Goal: Task Accomplishment & Management: Manage account settings

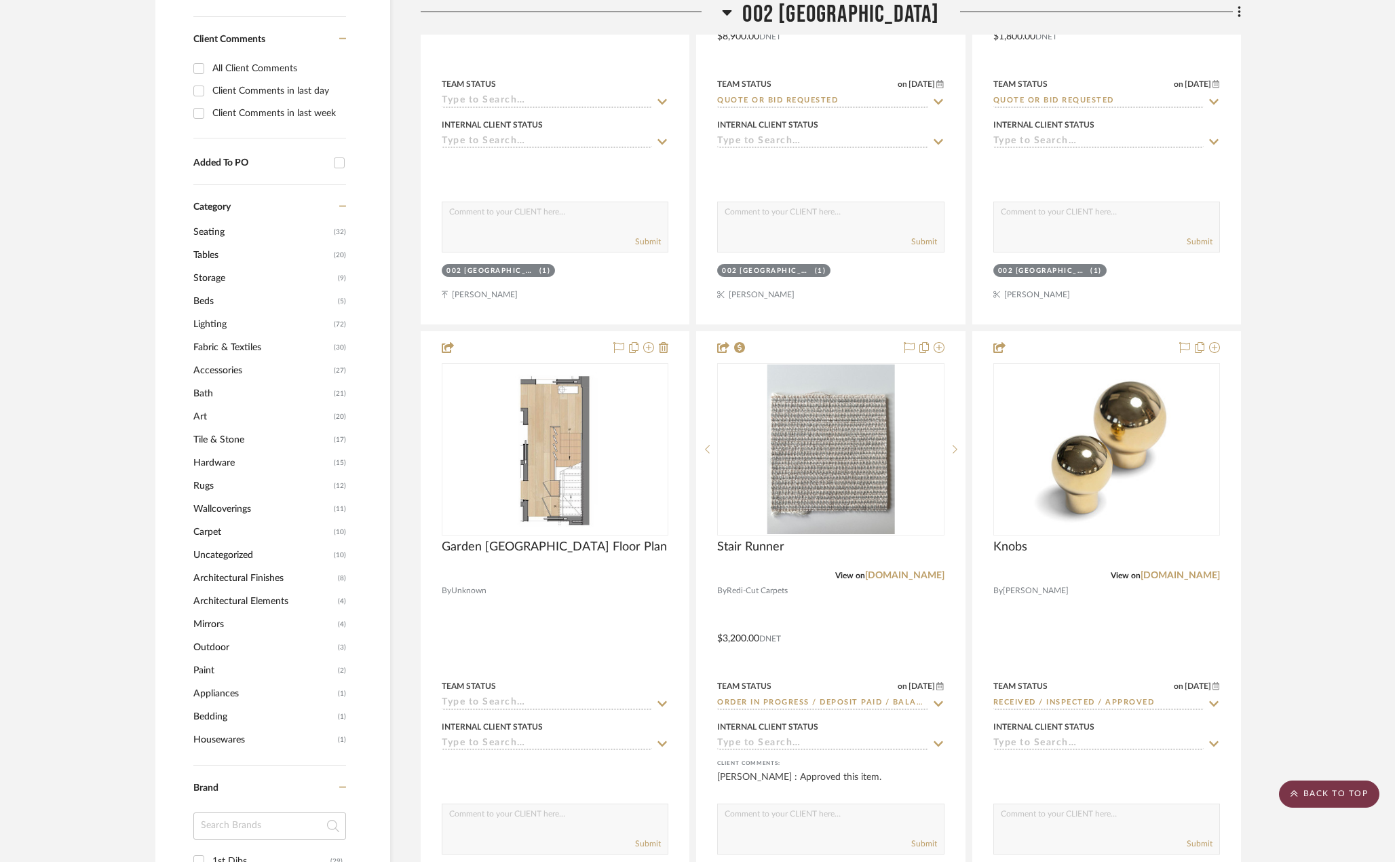
click at [1329, 785] on scroll-to-top-button "BACK TO TOP" at bounding box center [1329, 793] width 100 height 27
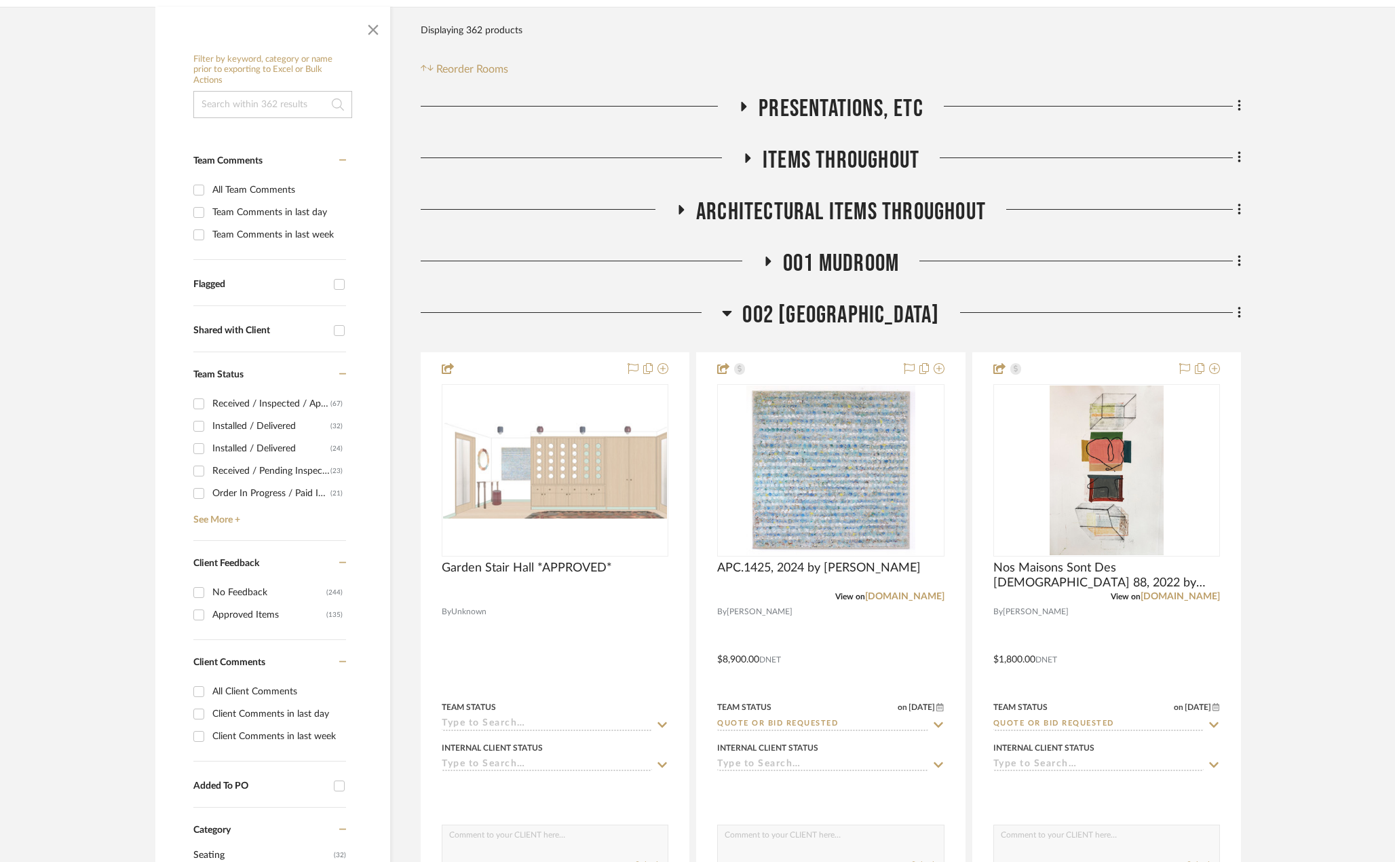
scroll to position [271, 0]
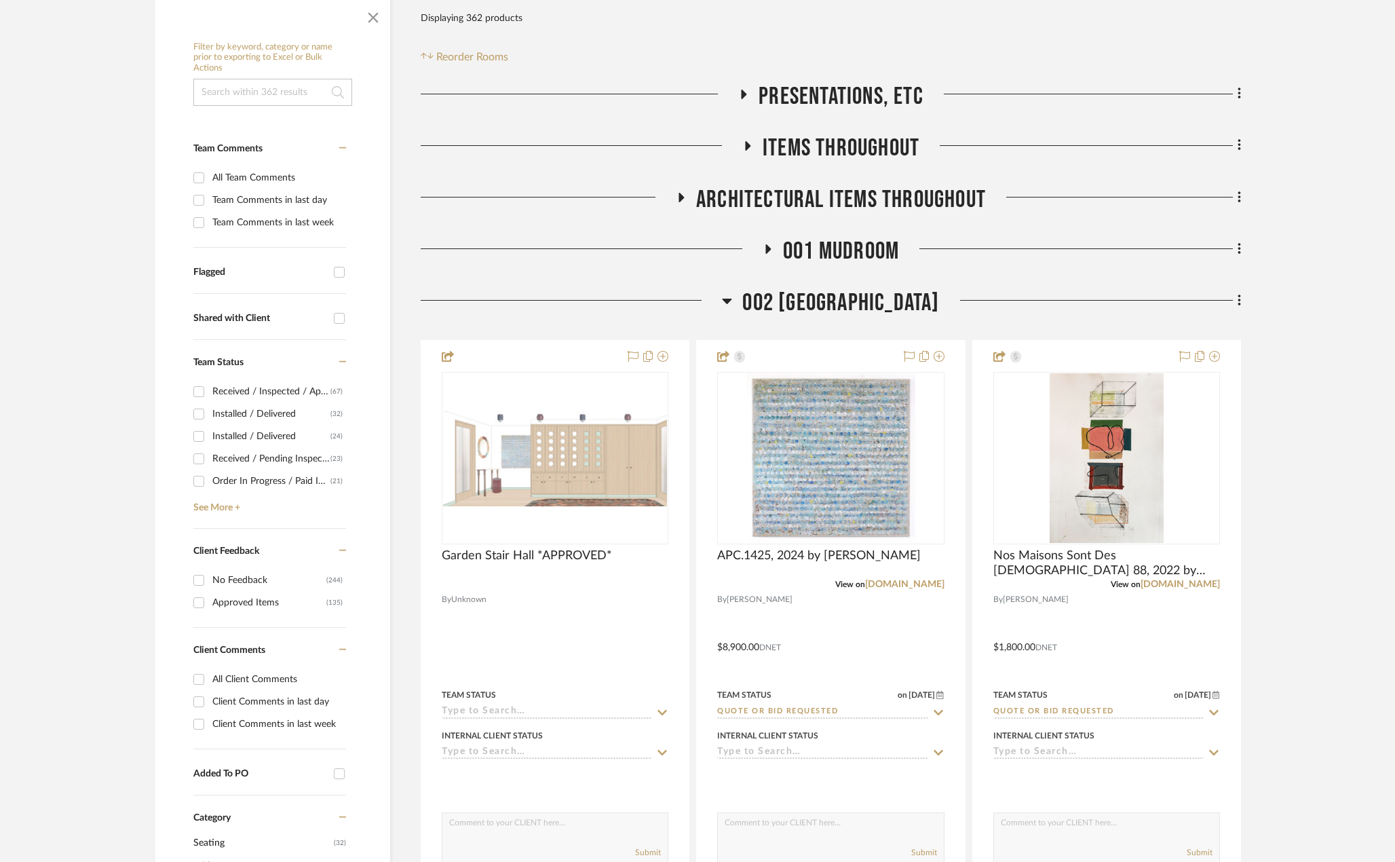
click at [808, 309] on span "002 GARDEN STAIR HALL" at bounding box center [840, 302] width 197 height 29
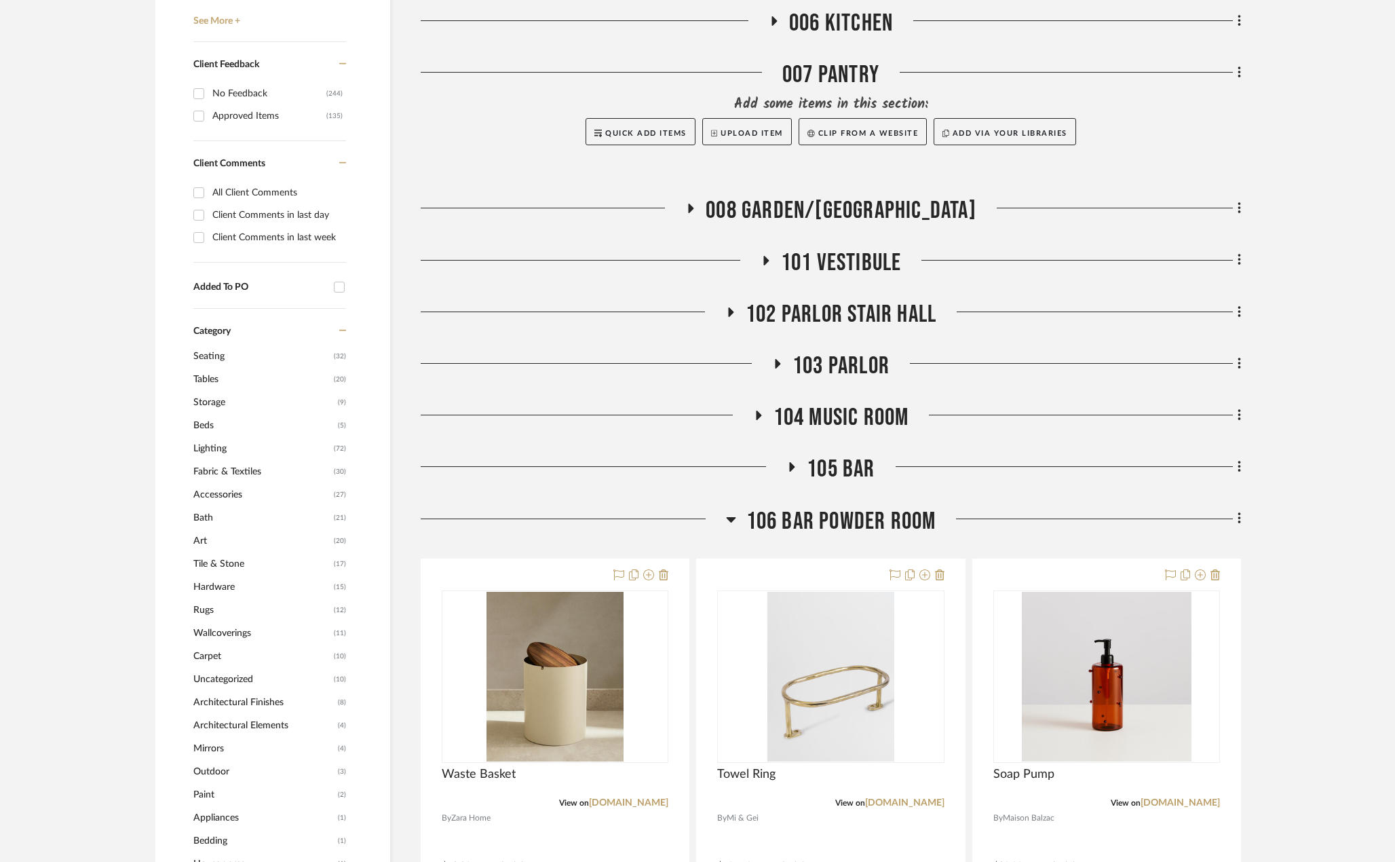
scroll to position [814, 0]
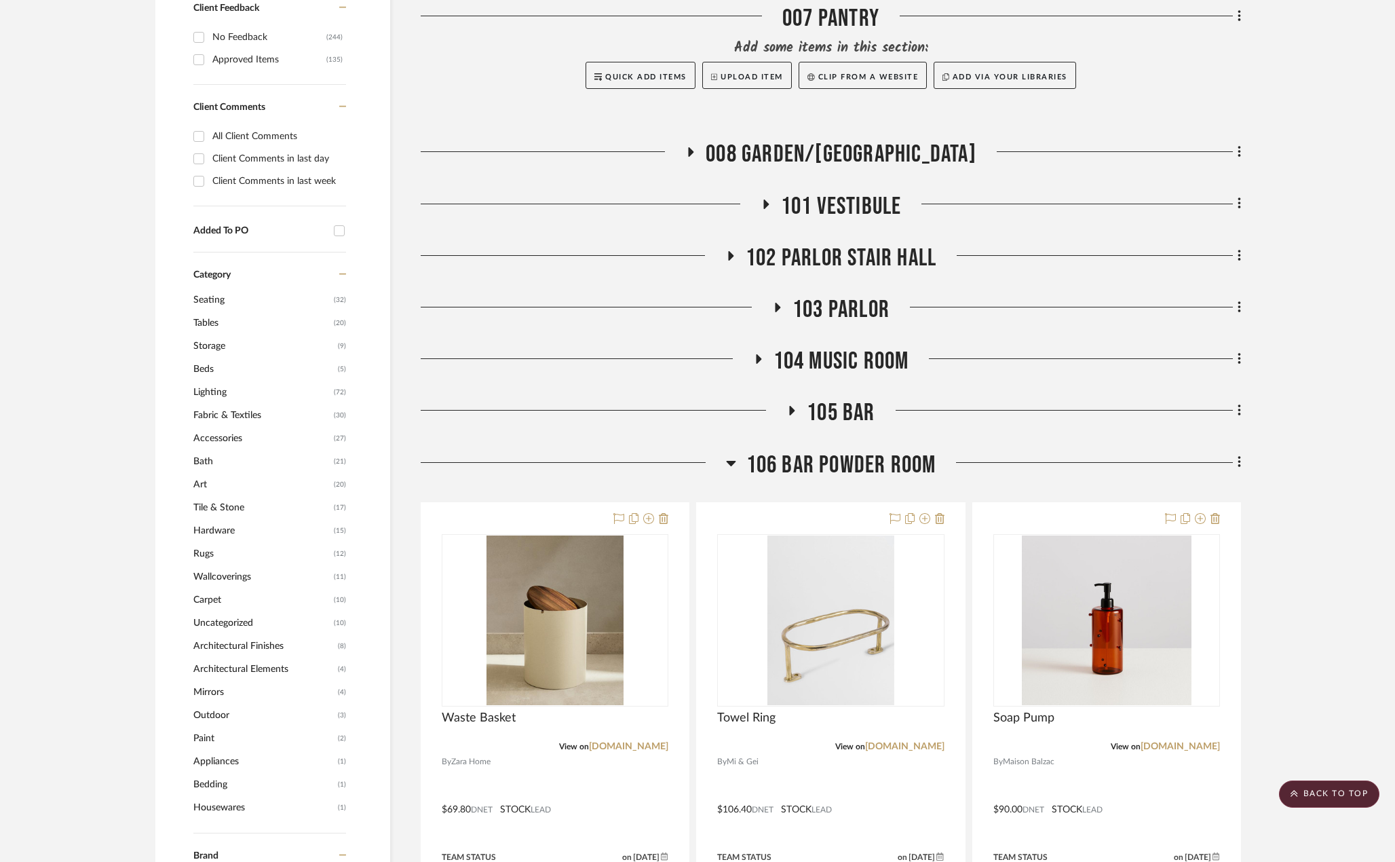
click at [828, 414] on span "105 BAR" at bounding box center [841, 412] width 68 height 29
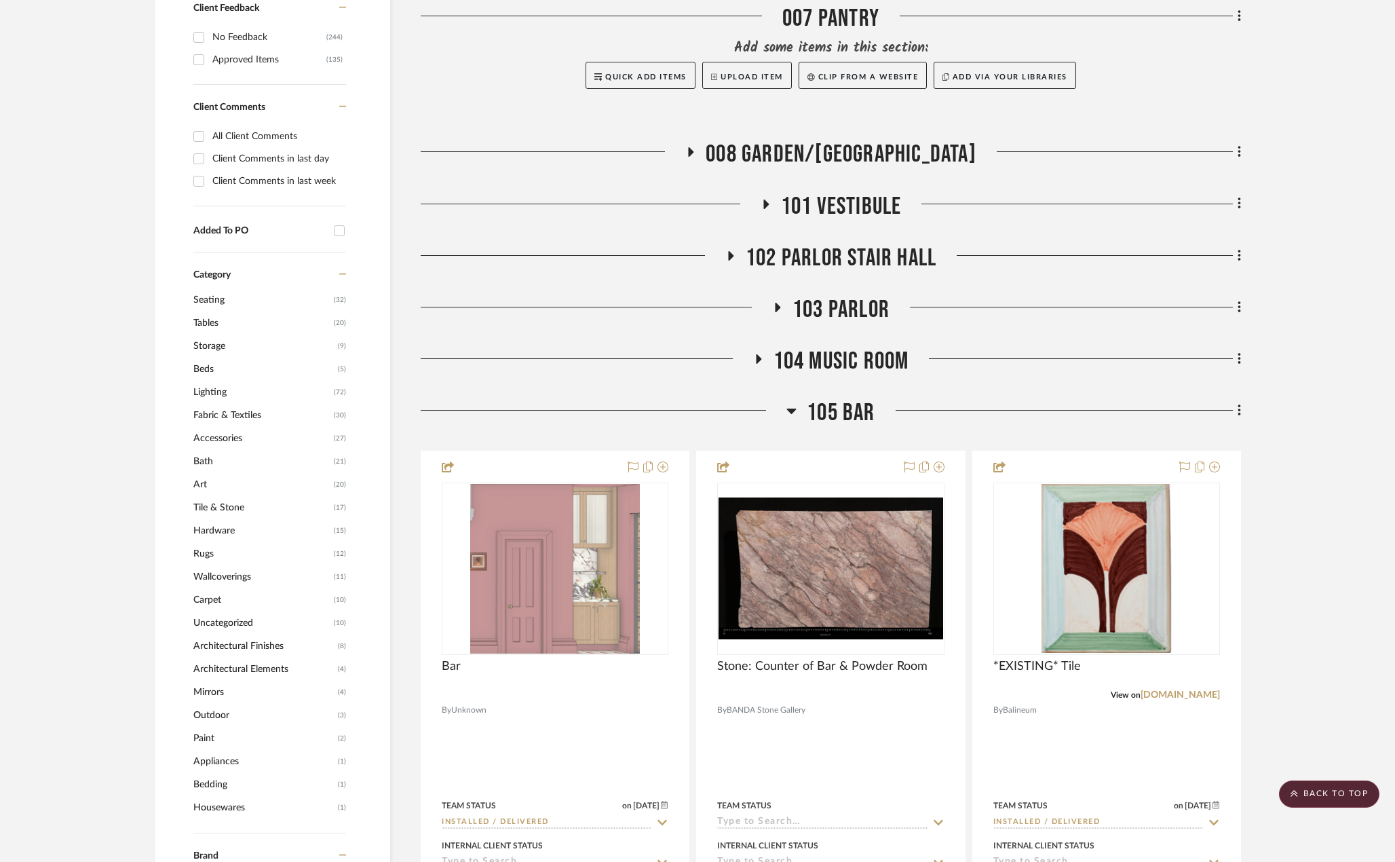
click at [828, 414] on span "105 BAR" at bounding box center [841, 412] width 68 height 29
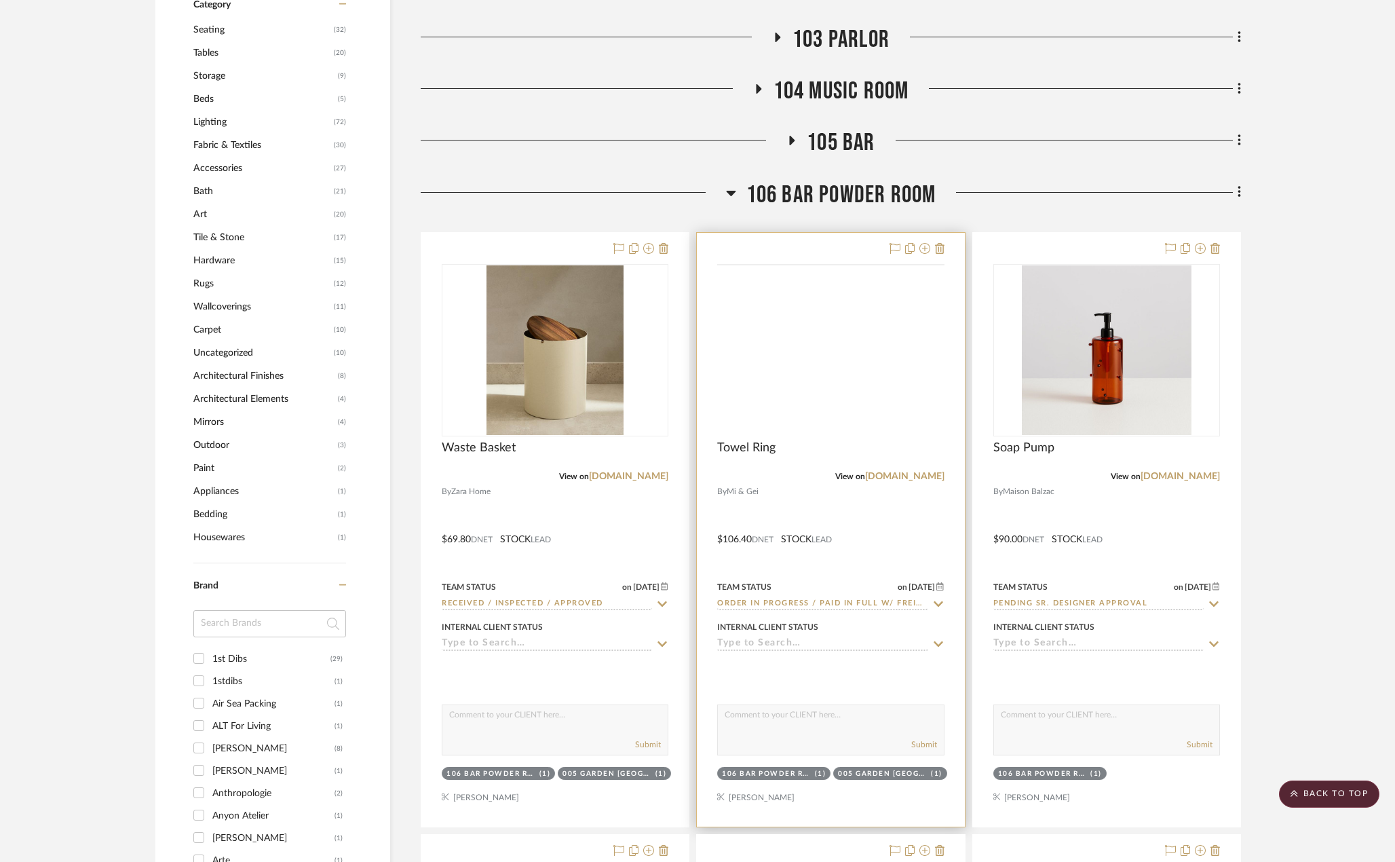
scroll to position [1086, 0]
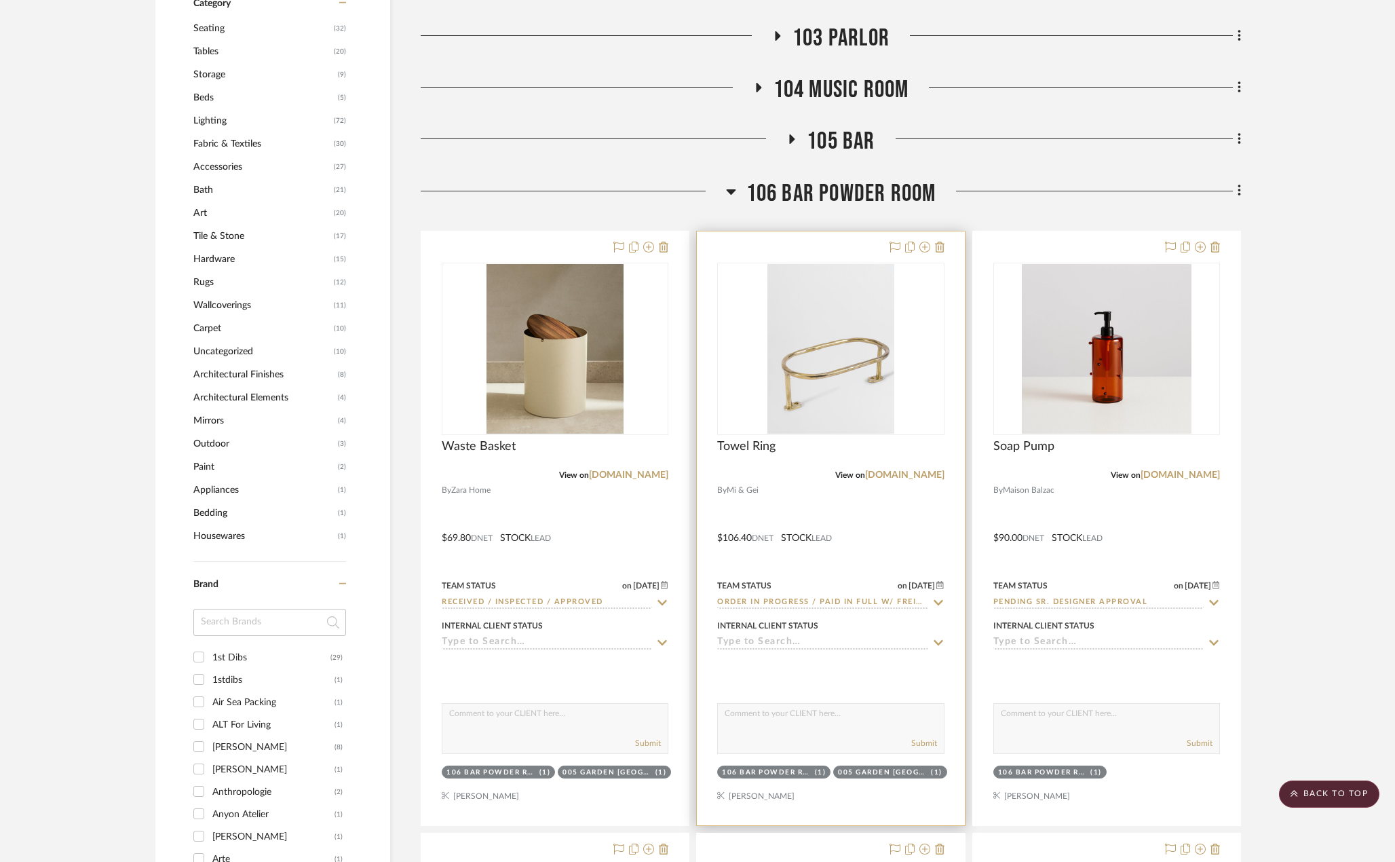
click at [820, 480] on div "View on miandgei.com" at bounding box center [830, 475] width 227 height 12
click at [790, 482] on div at bounding box center [830, 528] width 267 height 594
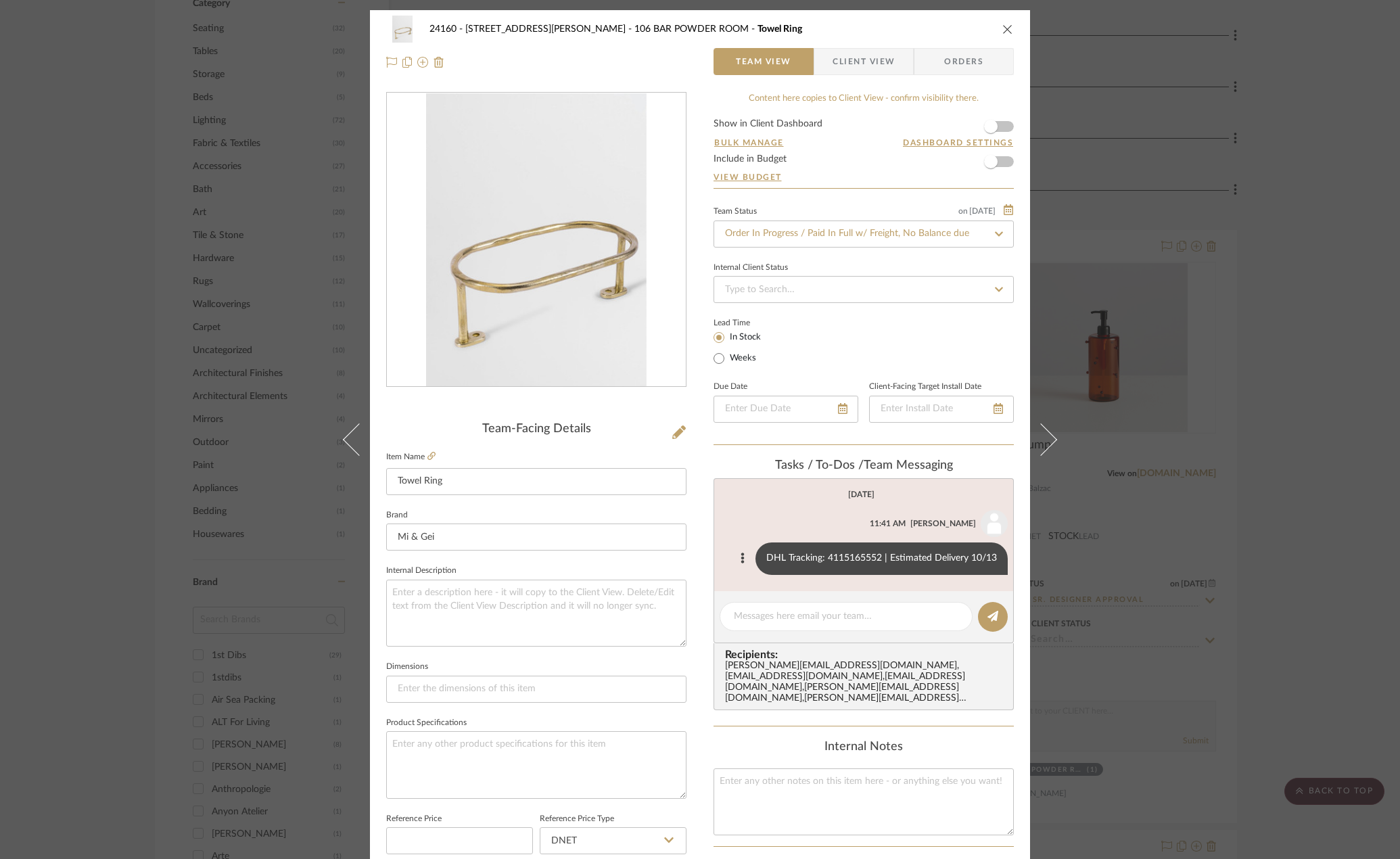
click at [821, 557] on div "DHL Tracking: 4115165552 | Estimated Delivery 10/13" at bounding box center [881, 558] width 252 height 33
click at [818, 616] on textarea at bounding box center [845, 616] width 224 height 14
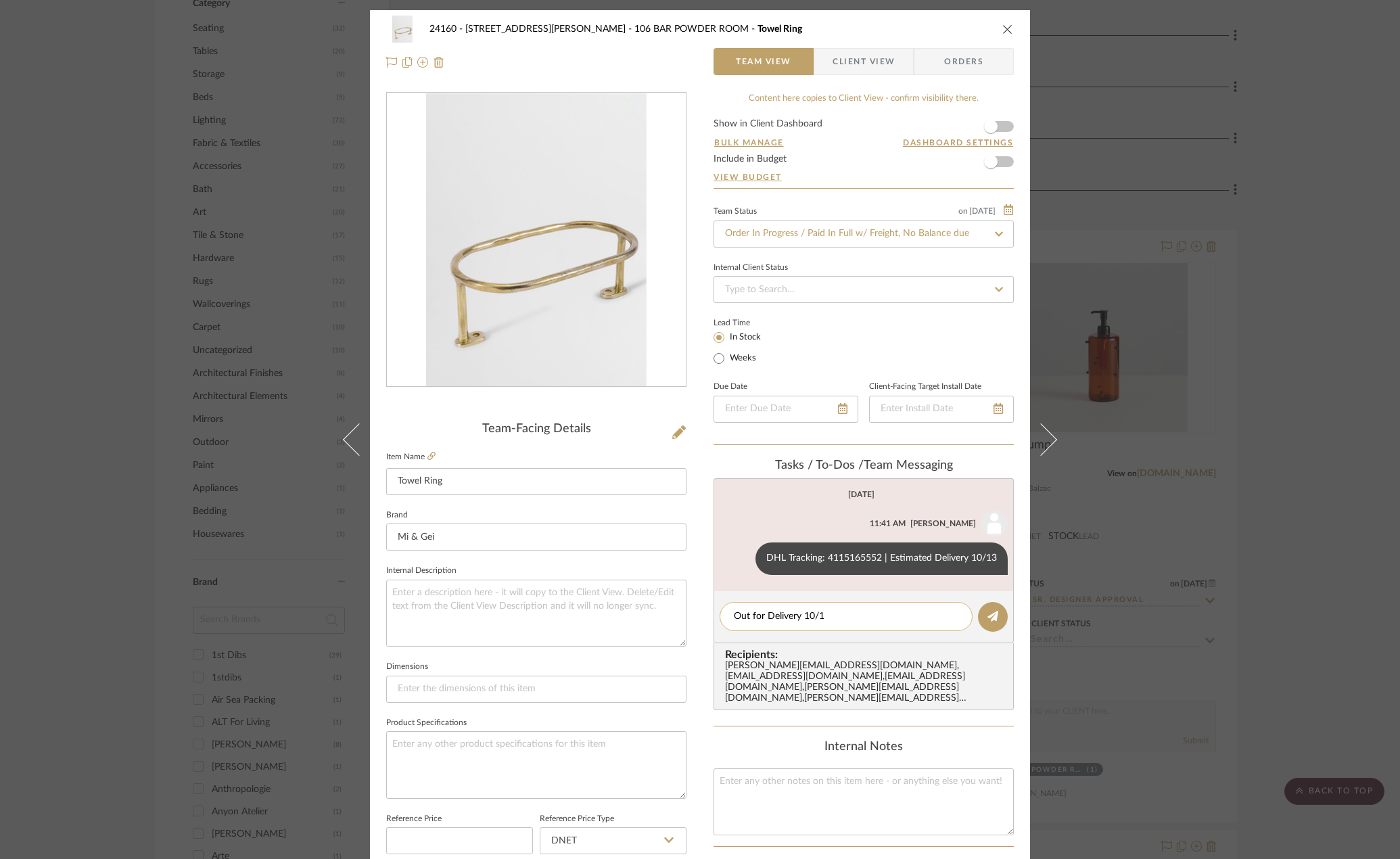
type textarea "Out for Delivery 10/14"
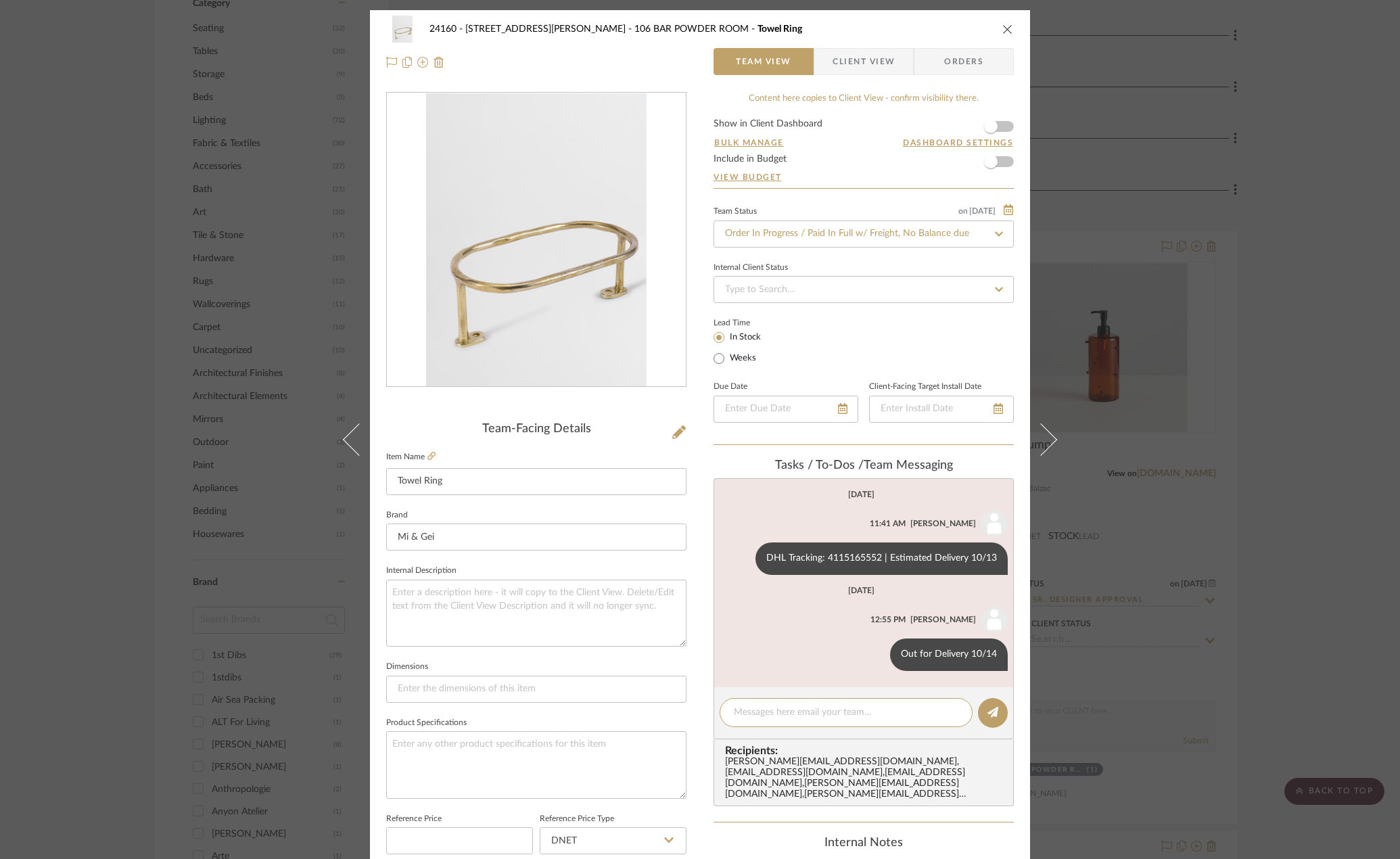
click at [1322, 517] on div "24160 - 214 E 18th Street - Satow Elliot 106 BAR POWDER ROOM Towel Ring Team Vi…" at bounding box center [700, 430] width 1400 height 859
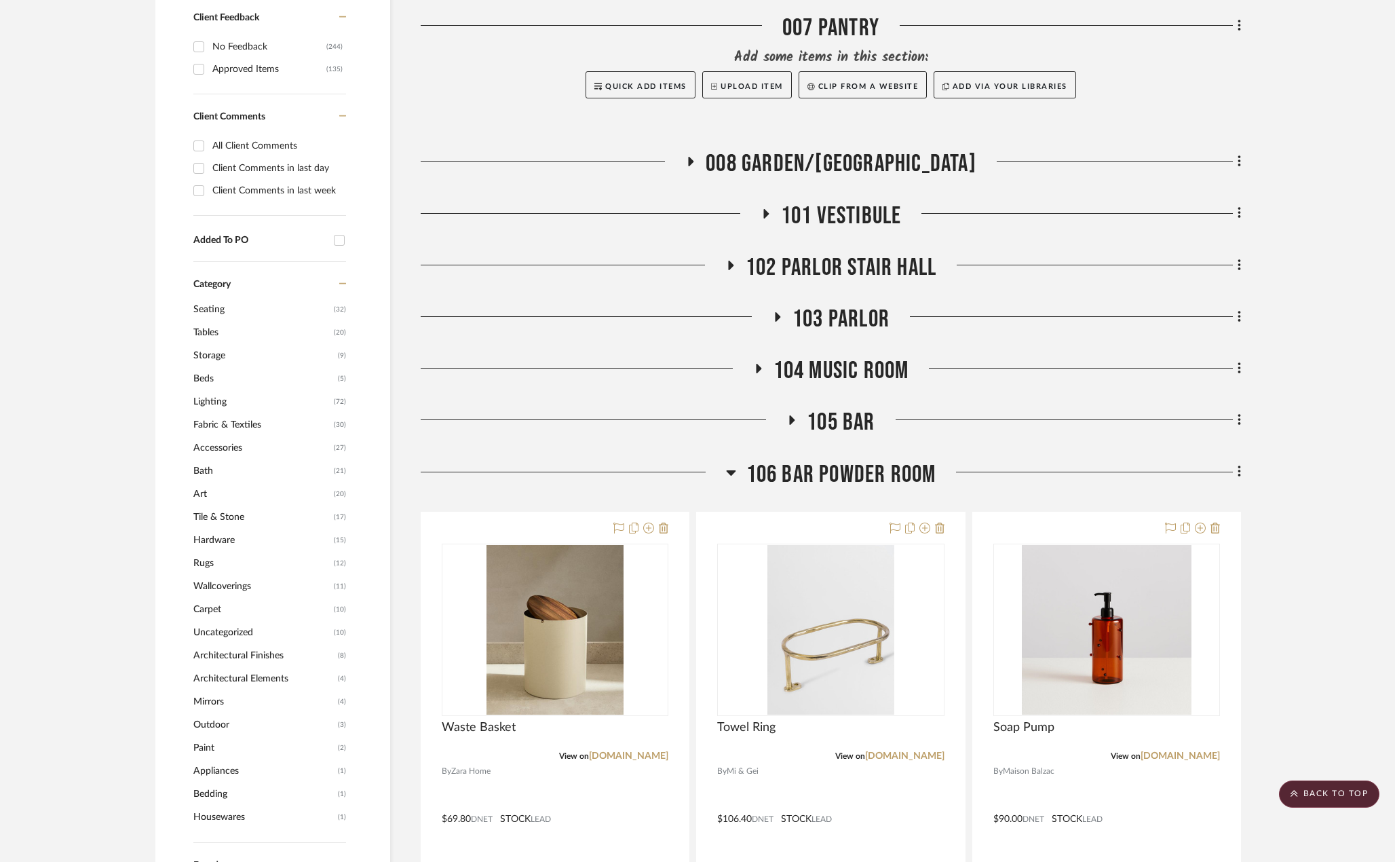
scroll to position [746, 0]
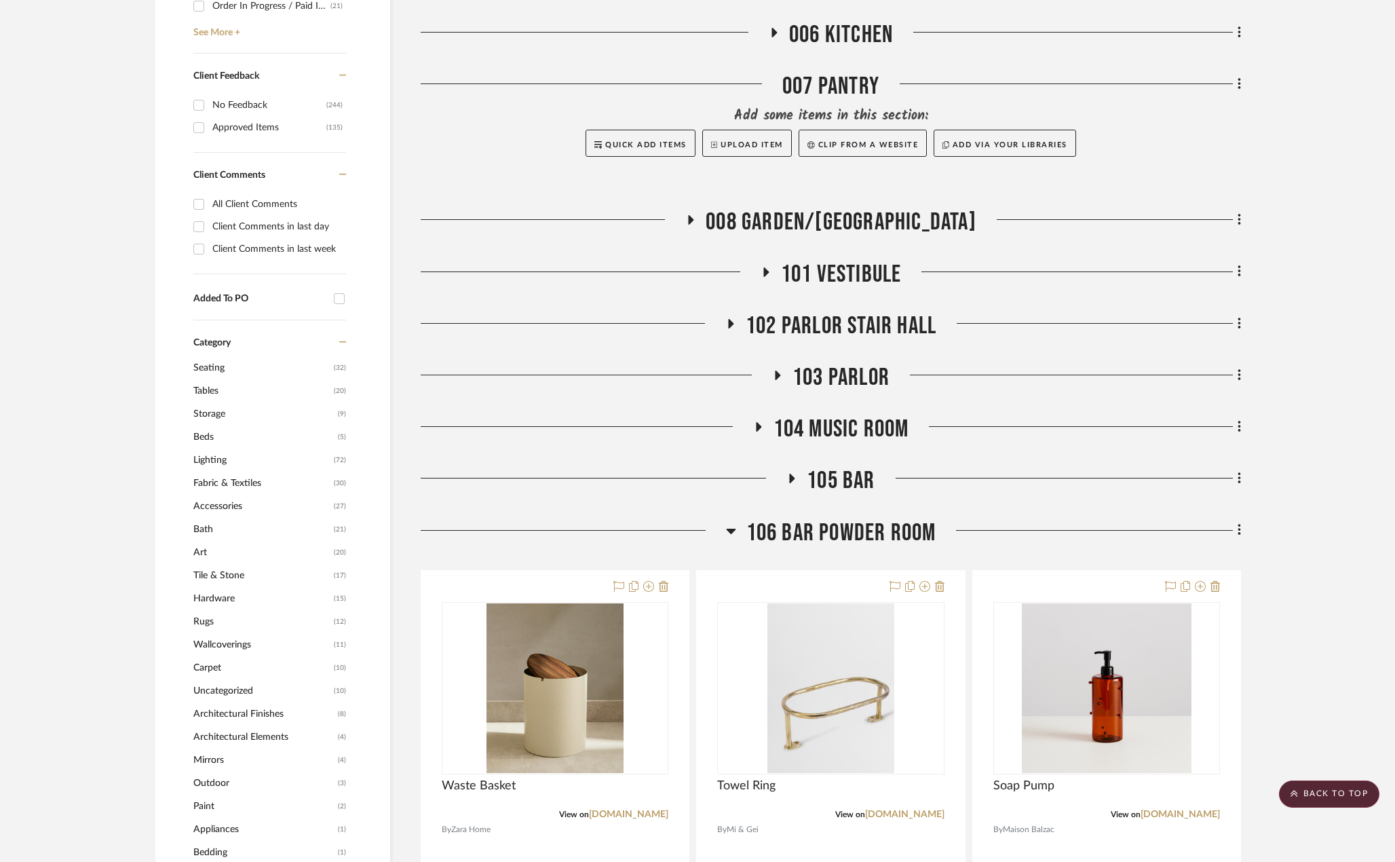
click at [807, 476] on span "105 BAR" at bounding box center [841, 480] width 68 height 29
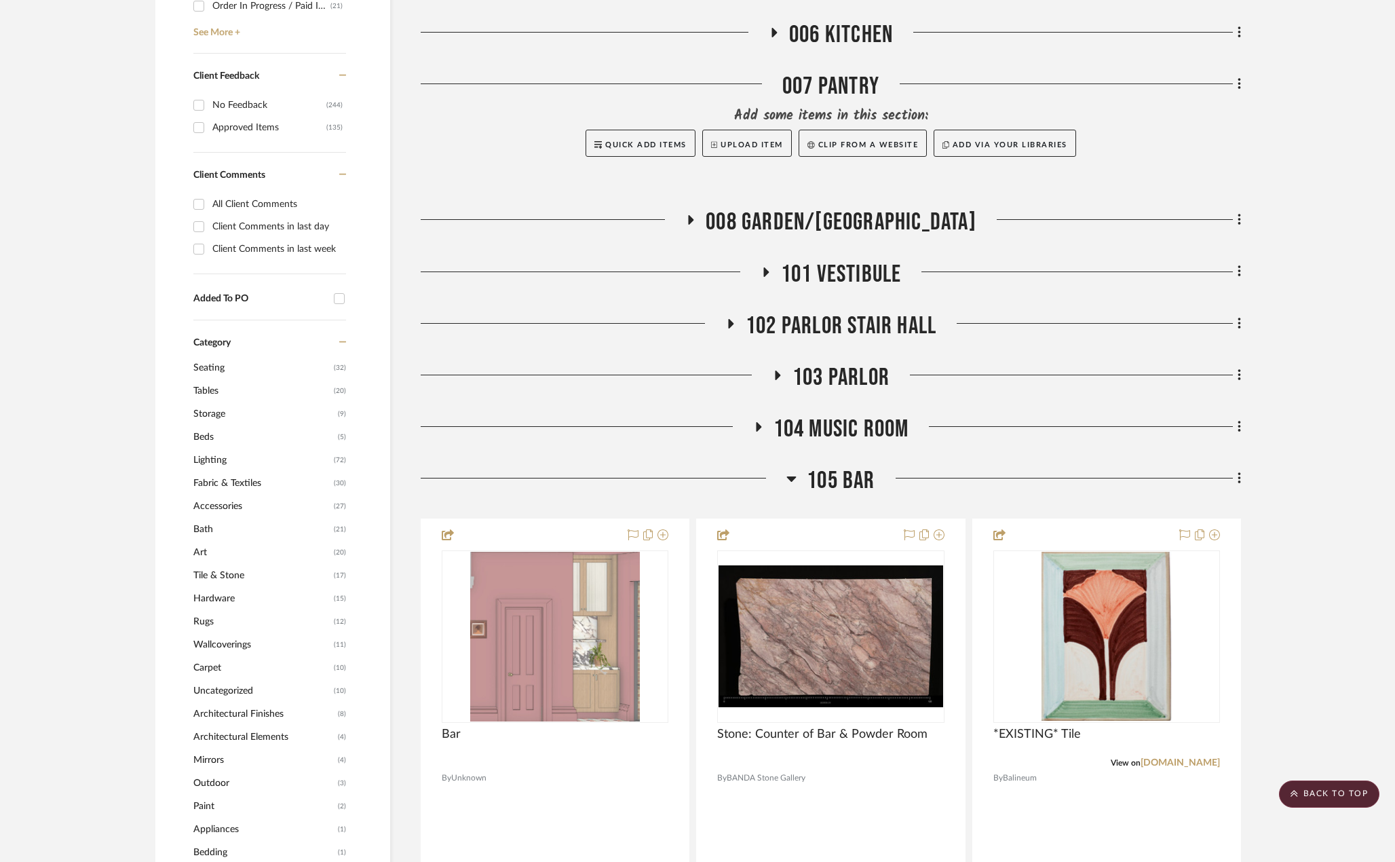
click at [807, 476] on span "105 BAR" at bounding box center [841, 480] width 68 height 29
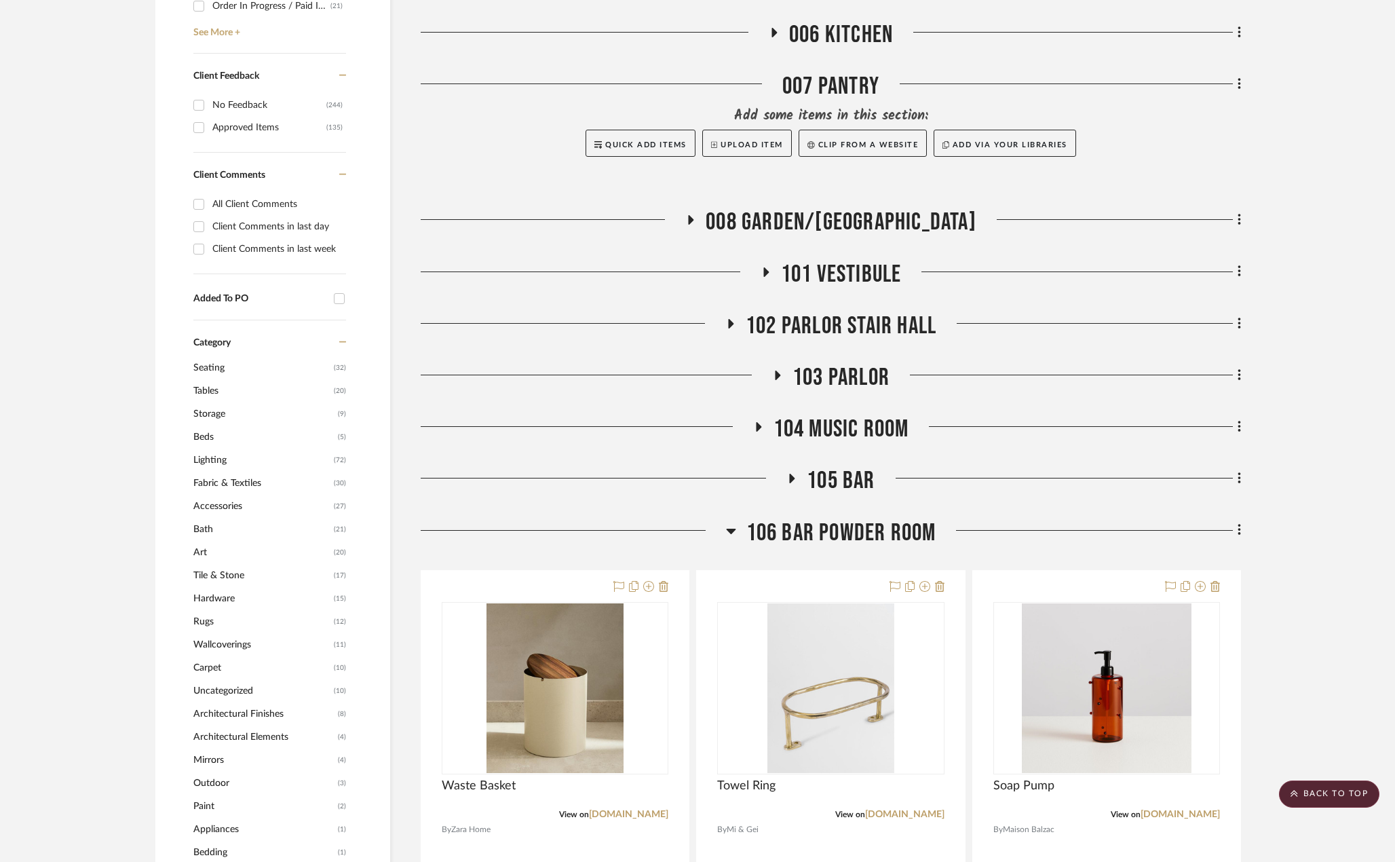
click at [808, 415] on span "104 MUSIC ROOM" at bounding box center [842, 429] width 136 height 29
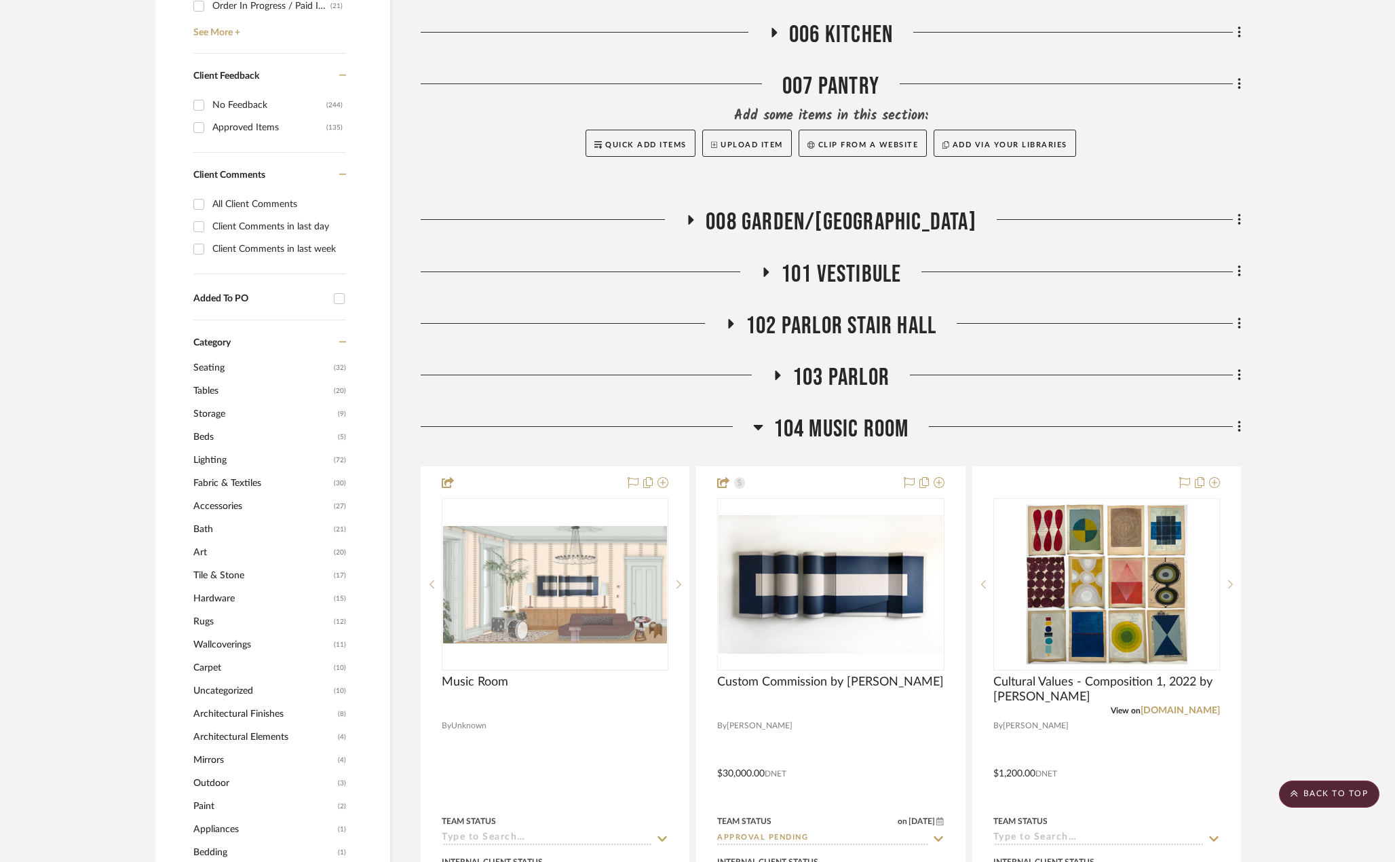
click at [808, 415] on span "104 MUSIC ROOM" at bounding box center [842, 429] width 136 height 29
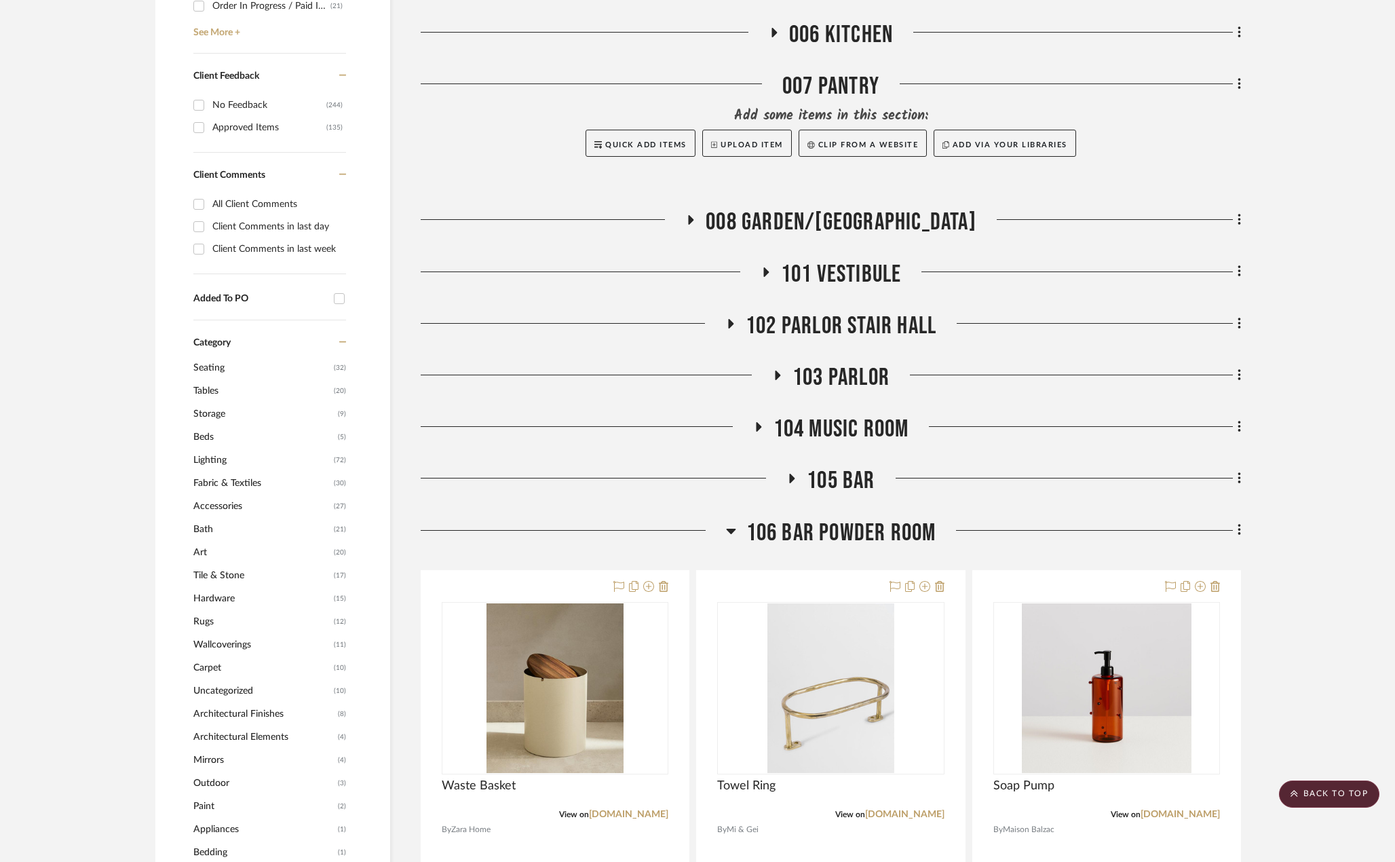
click at [843, 222] on span "008 GARDEN/TERRACE" at bounding box center [841, 222] width 271 height 29
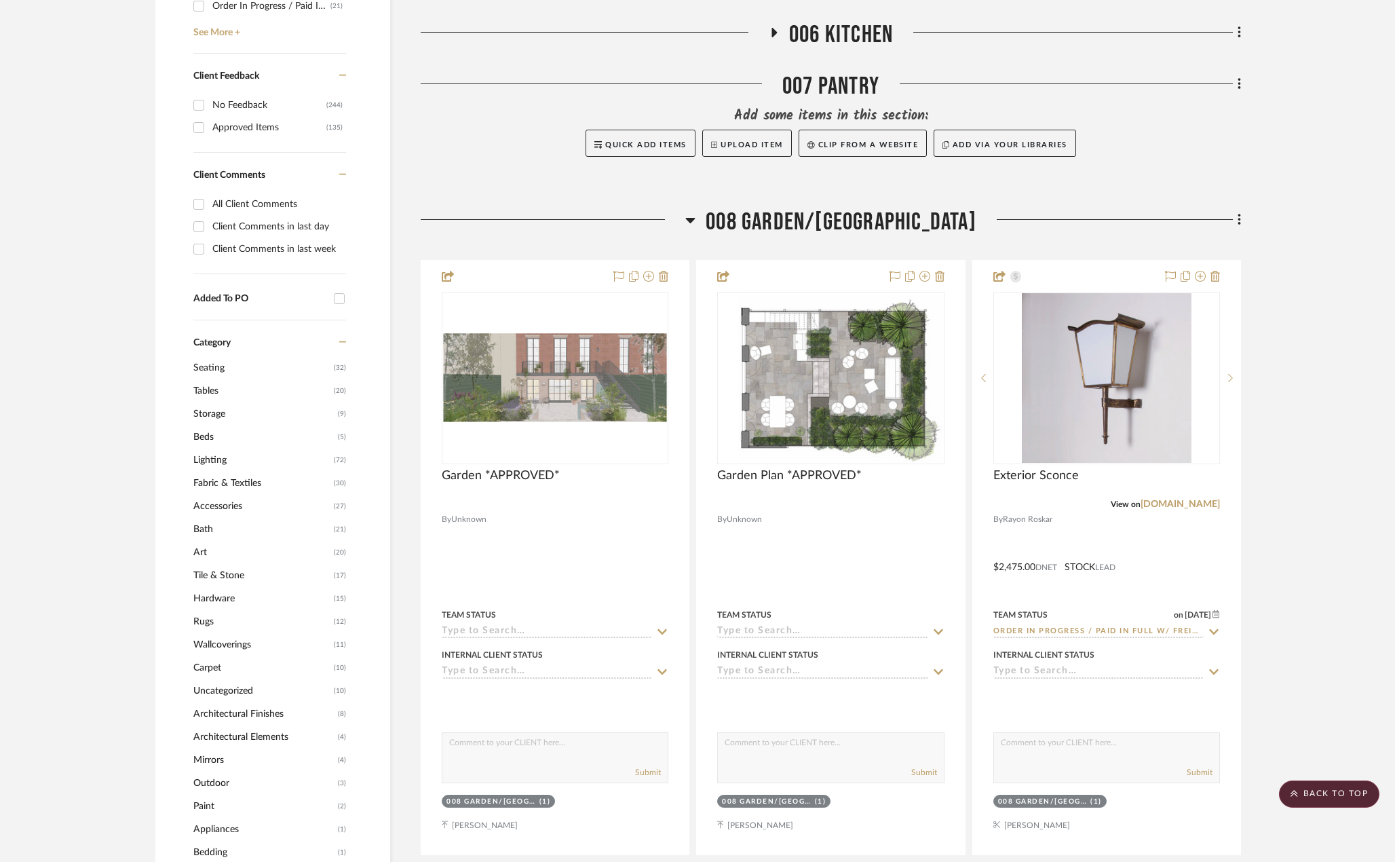
click at [843, 222] on span "008 GARDEN/TERRACE" at bounding box center [841, 222] width 271 height 29
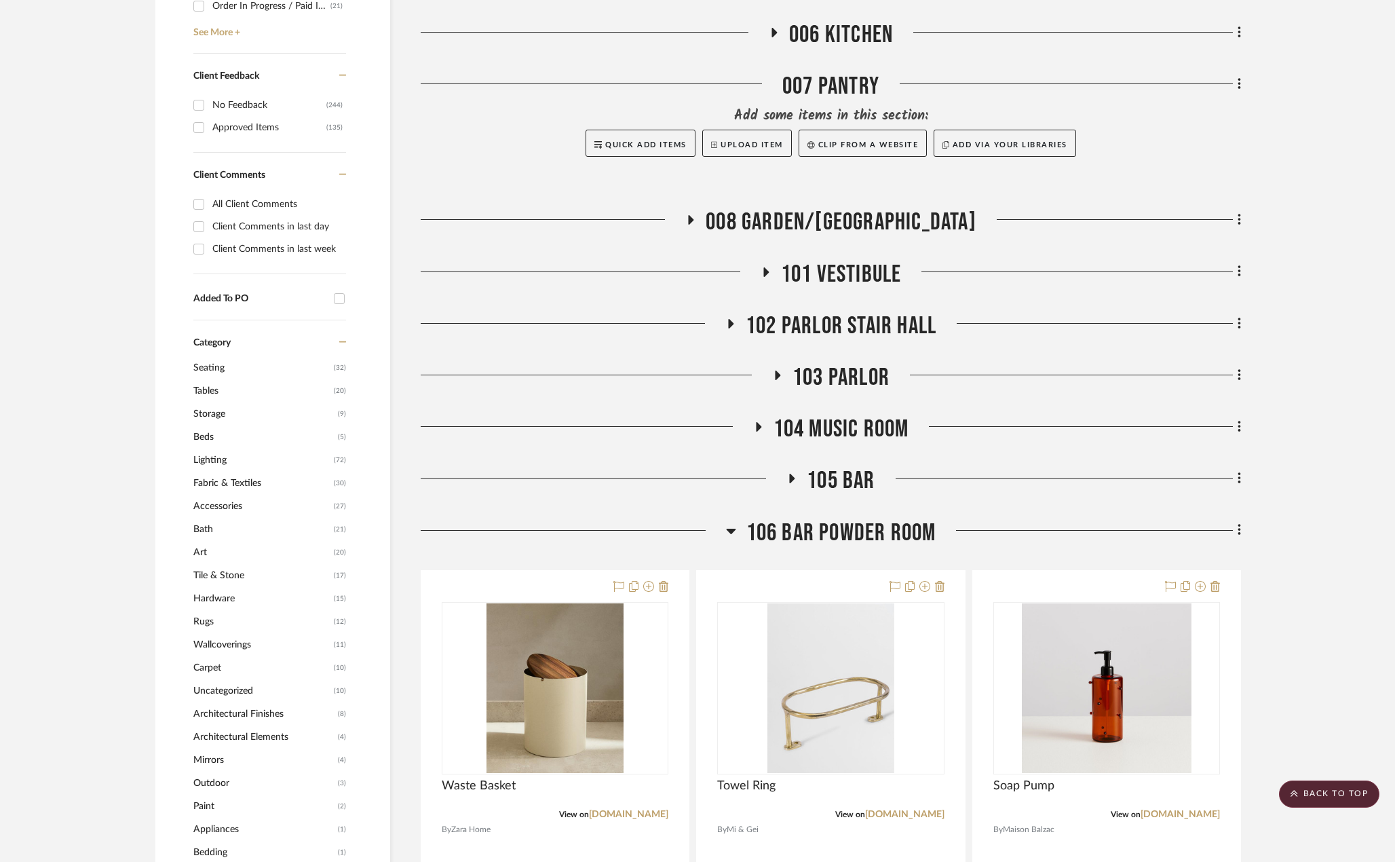
scroll to position [475, 0]
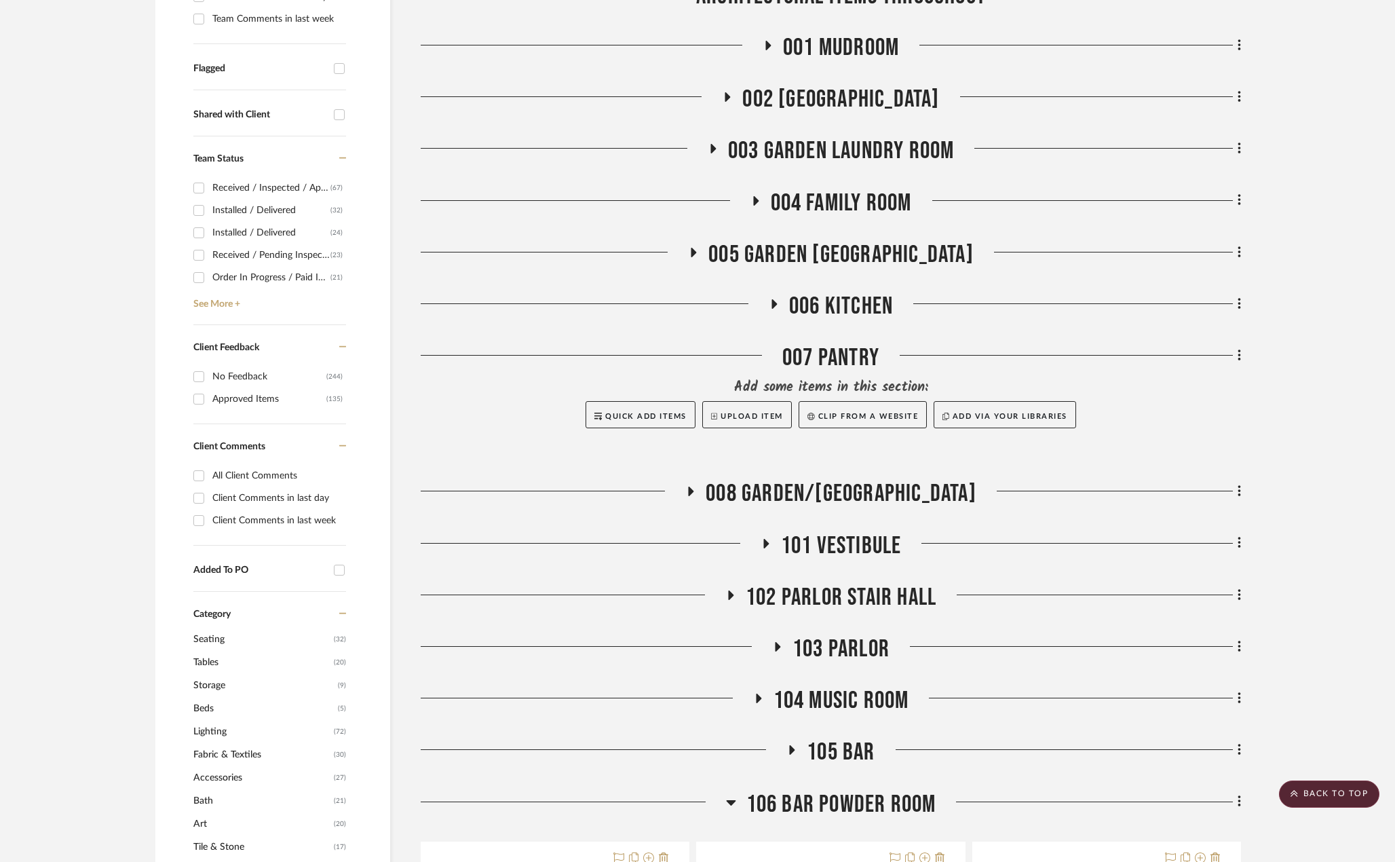
click at [865, 155] on span "003 GARDEN LAUNDRY ROOM" at bounding box center [841, 150] width 227 height 29
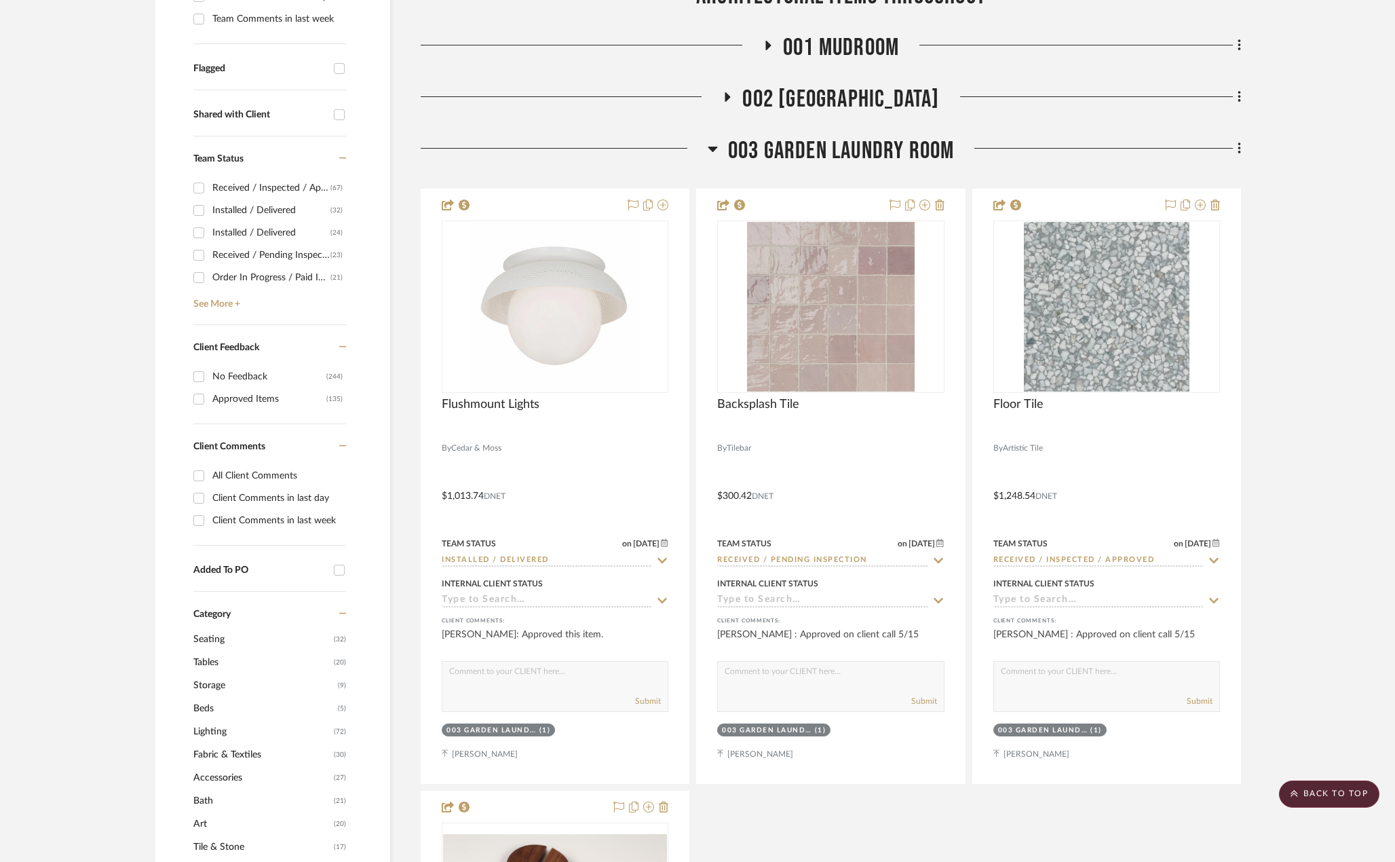
click at [865, 155] on span "003 GARDEN LAUNDRY ROOM" at bounding box center [841, 150] width 227 height 29
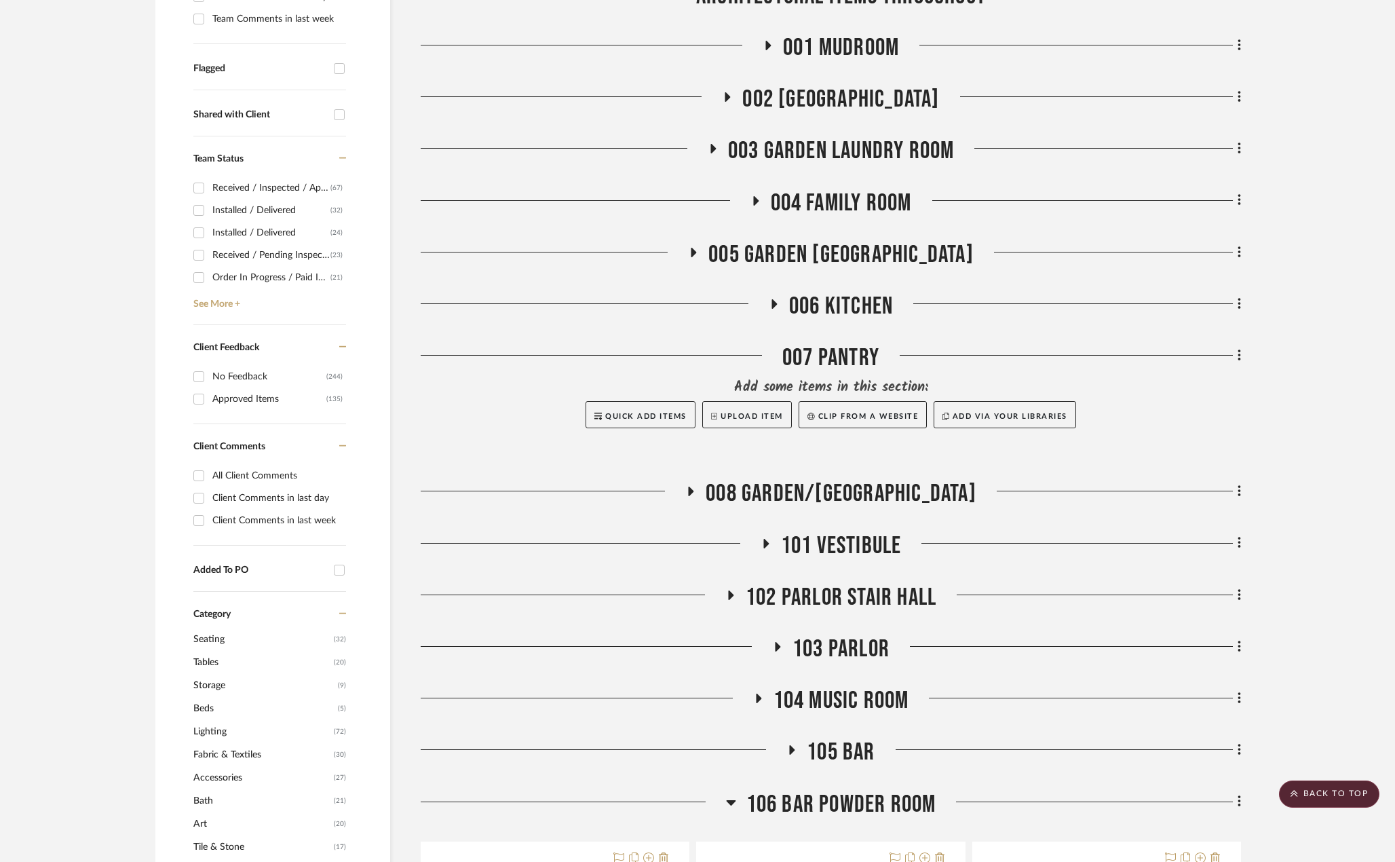
click at [900, 253] on span "005 GARDEN POWDER ROOM" at bounding box center [840, 254] width 265 height 29
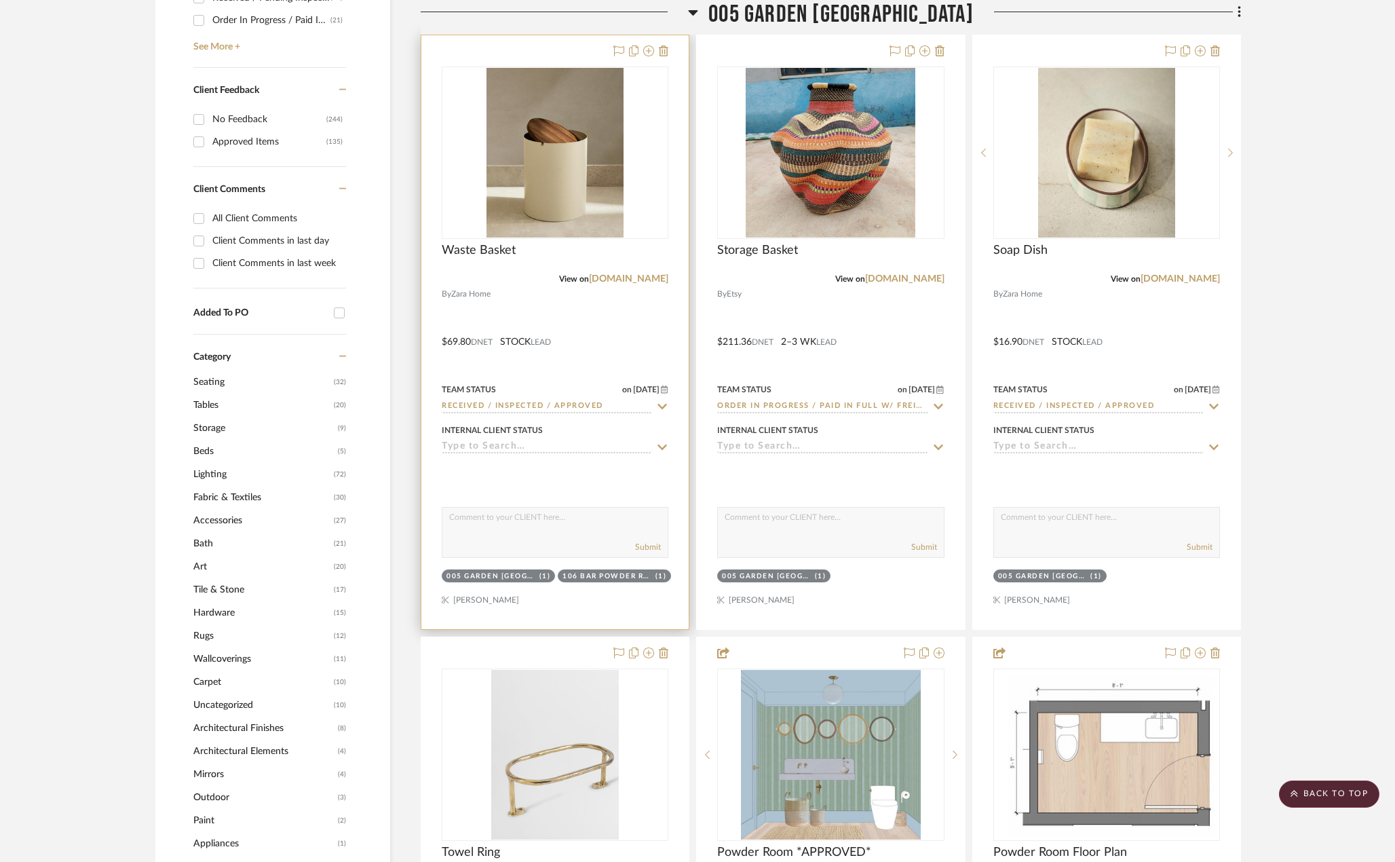
scroll to position [1086, 0]
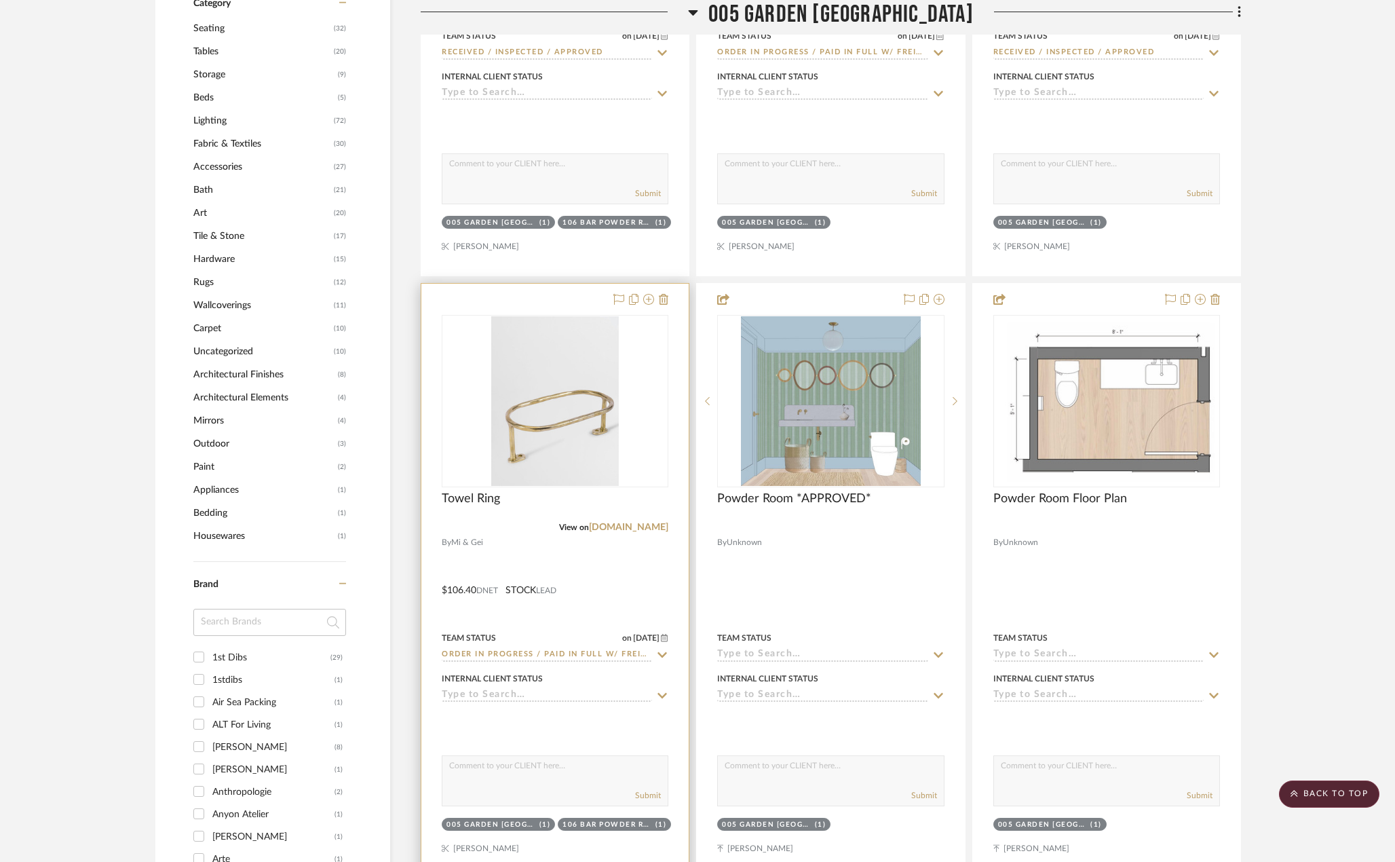
click at [601, 608] on div at bounding box center [554, 581] width 267 height 594
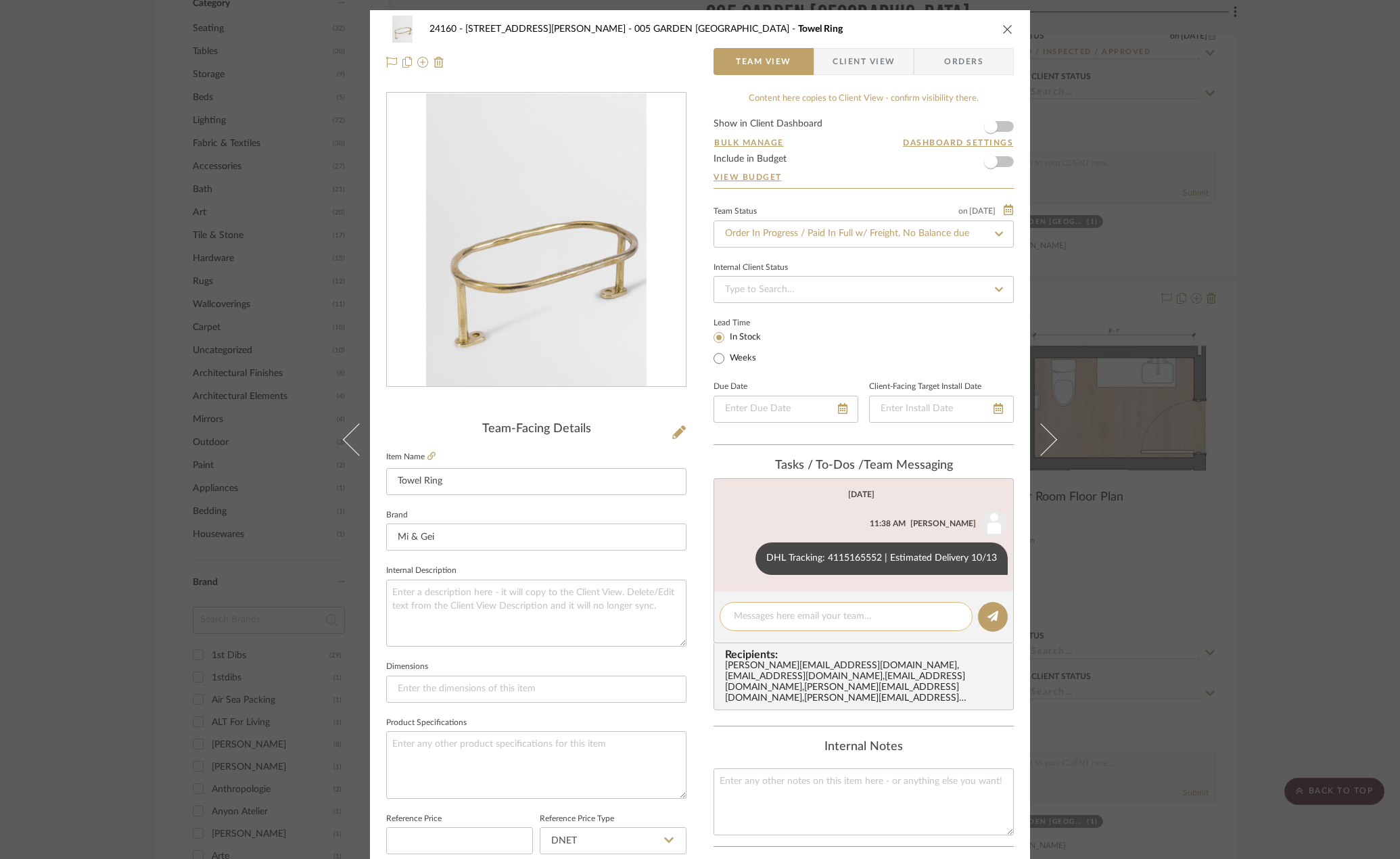
click at [910, 625] on div at bounding box center [846, 616] width 253 height 29
click at [906, 611] on textarea at bounding box center [845, 616] width 224 height 14
drag, startPoint x: 906, startPoint y: 611, endPoint x: 868, endPoint y: 613, distance: 38.1
click at [868, 613] on textarea at bounding box center [845, 616] width 224 height 14
type textarea "Out for Delivery 10/14"
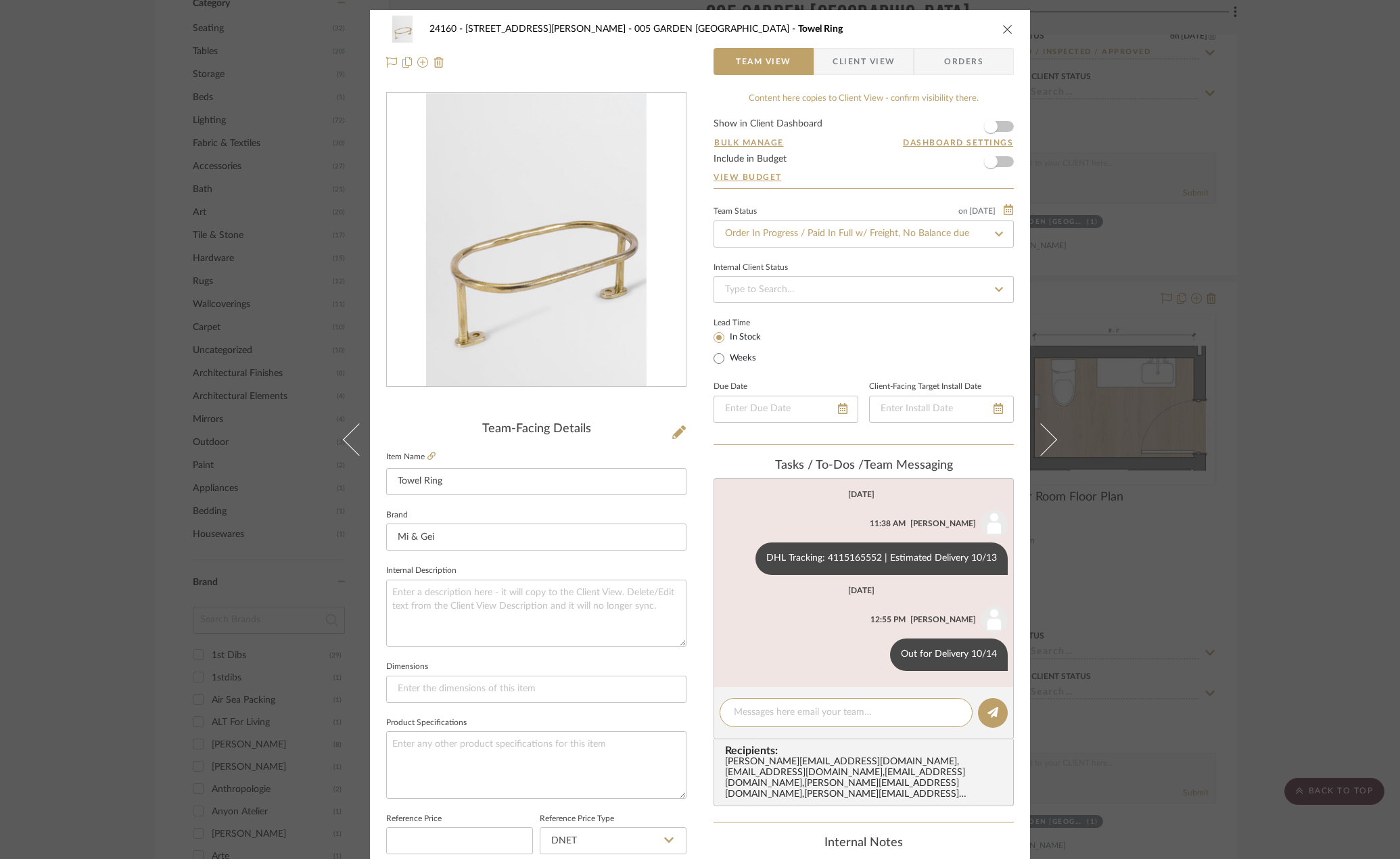
click at [1238, 518] on div "24160 - 214 E 18th Street - Satow Elliot 005 GARDEN POWDER ROOM Towel Ring Team…" at bounding box center [700, 430] width 1400 height 859
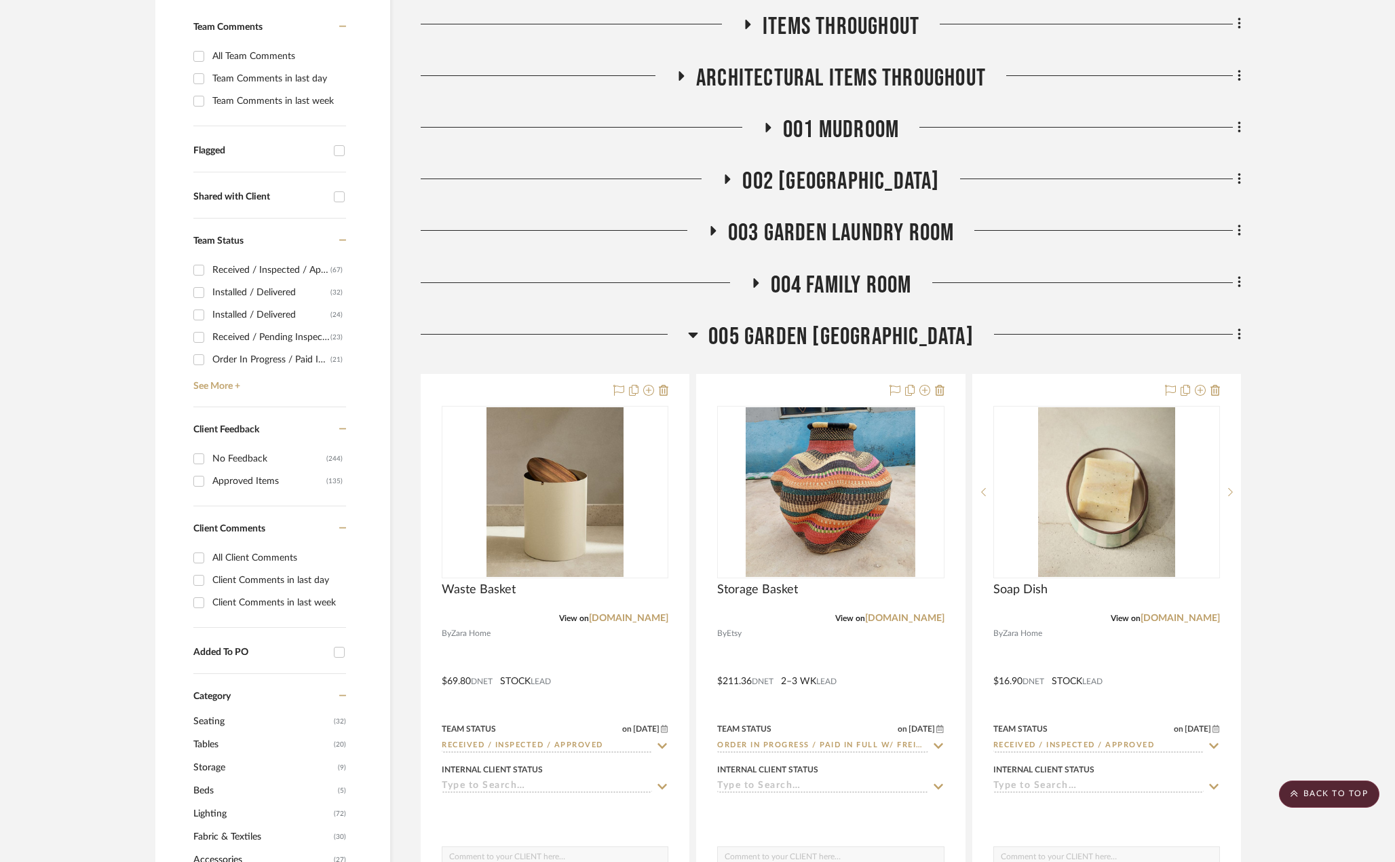
scroll to position [204, 0]
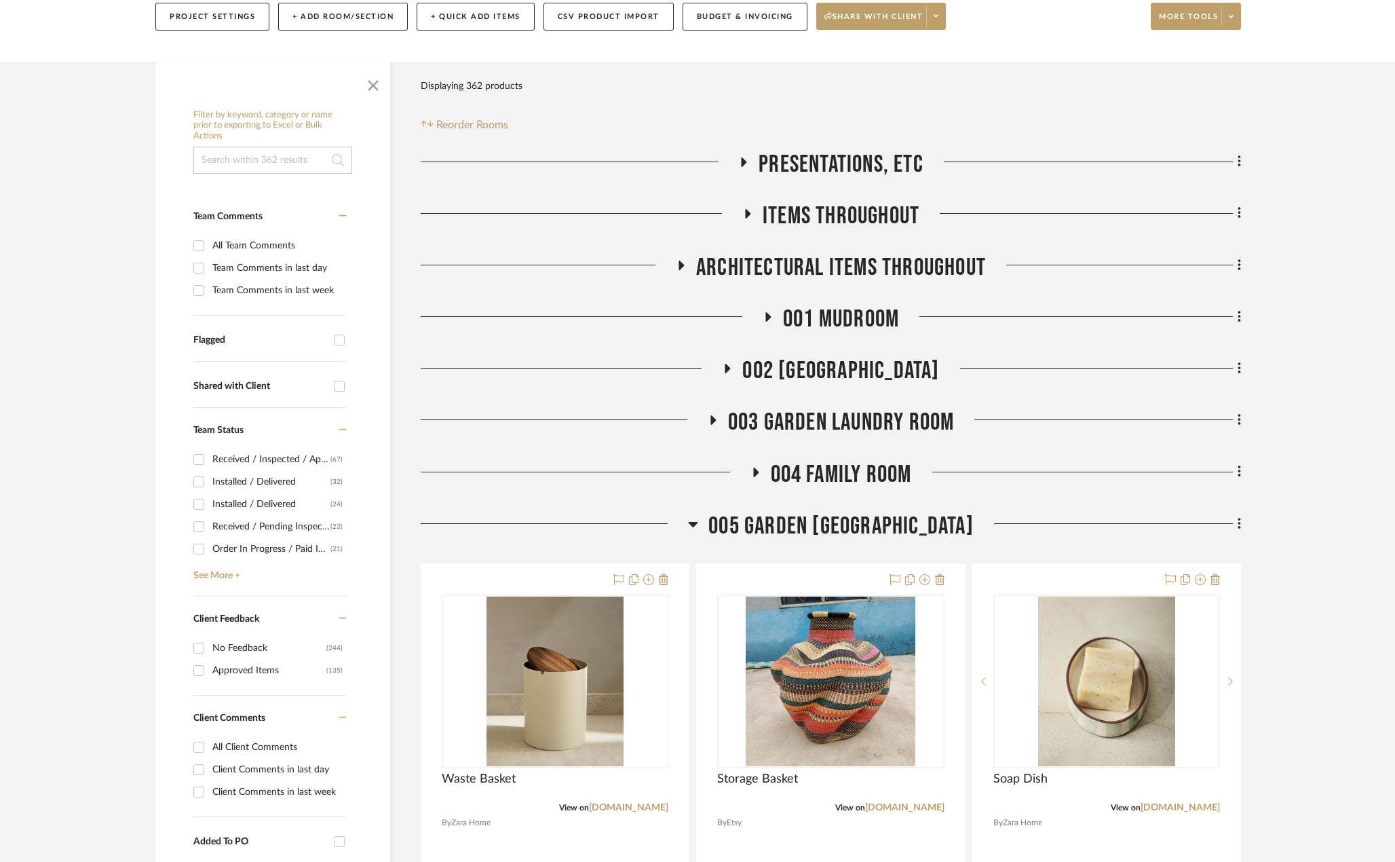
click at [852, 515] on span "005 GARDEN POWDER ROOM" at bounding box center [840, 526] width 265 height 29
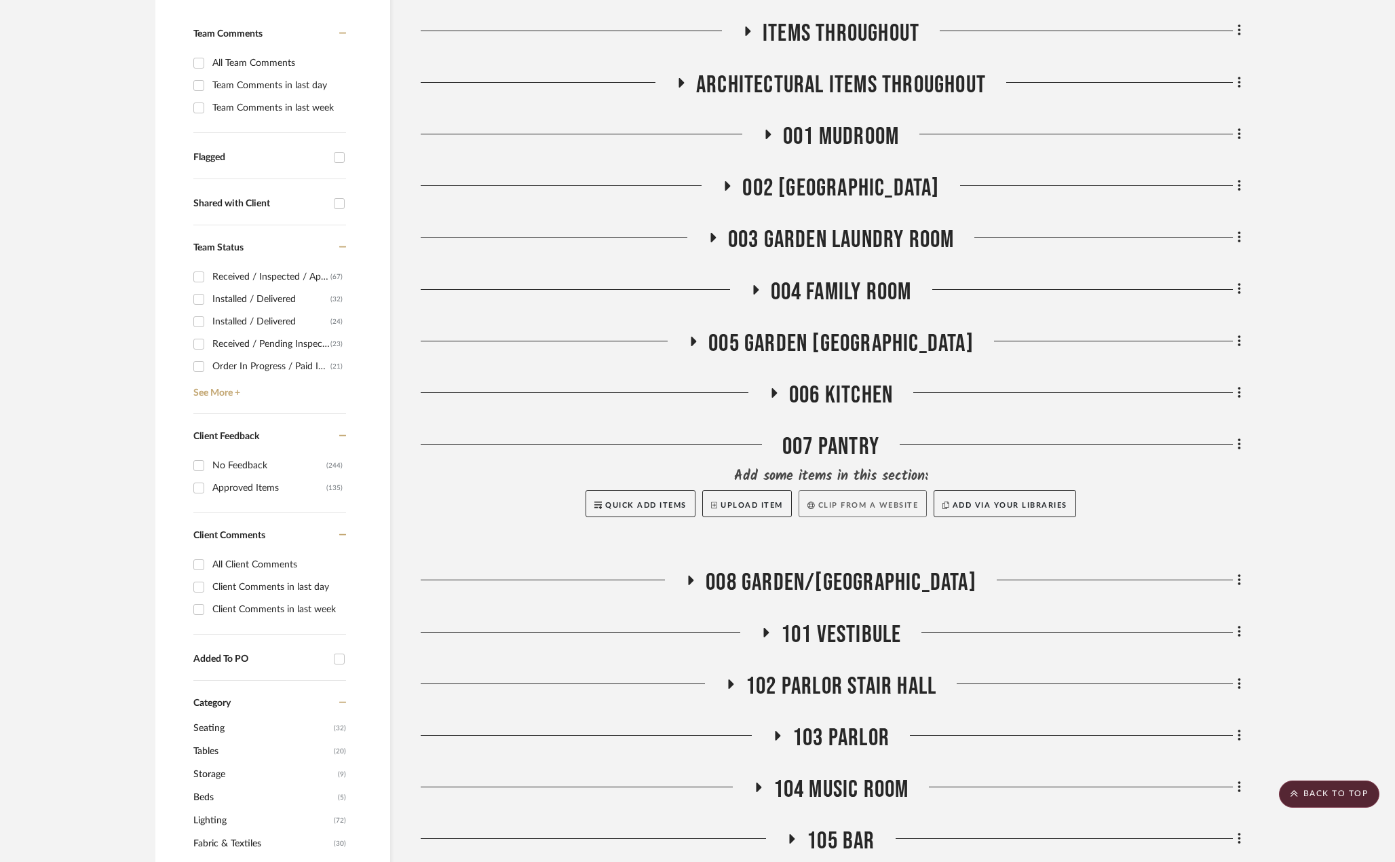
scroll to position [407, 0]
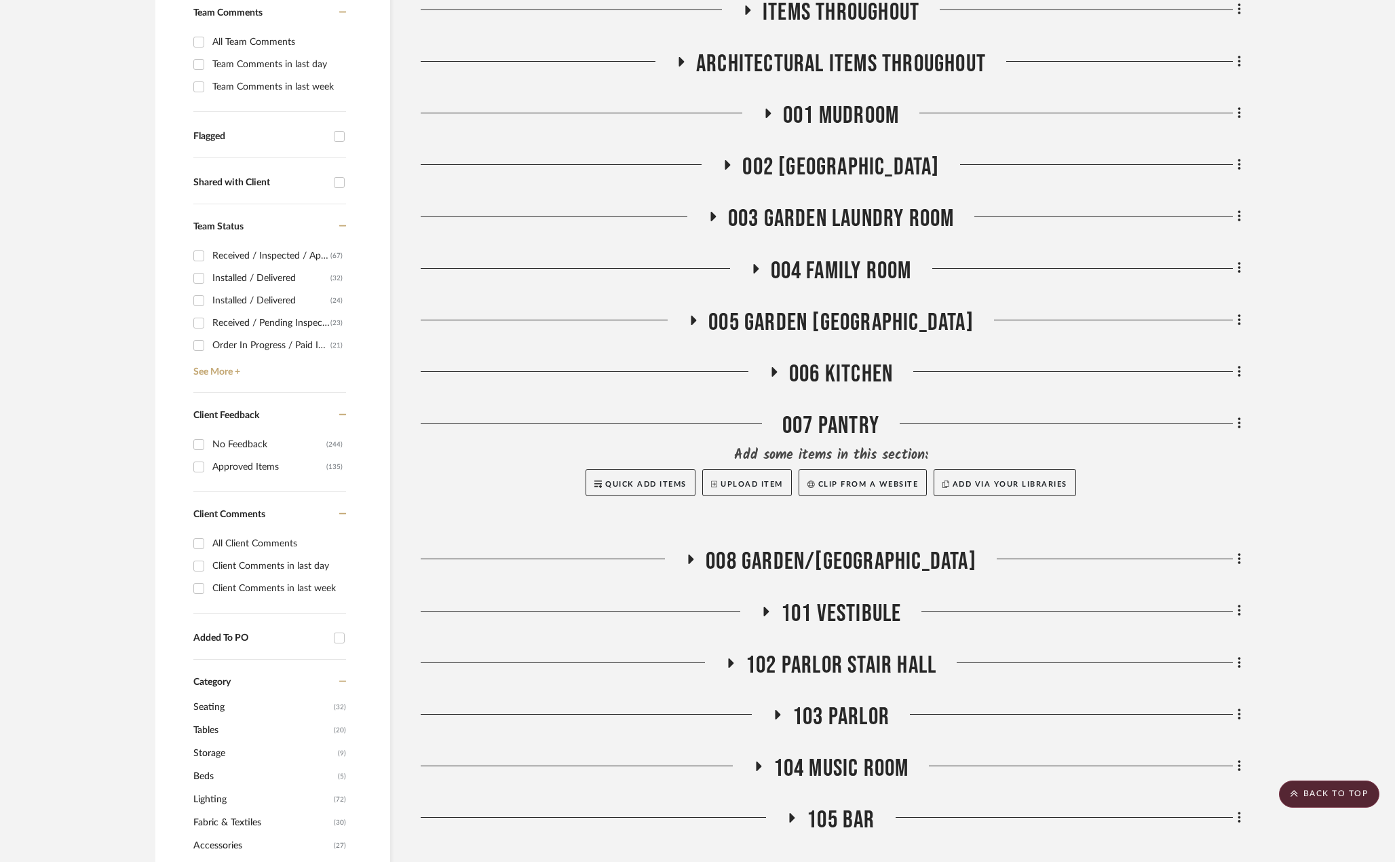
click at [833, 374] on span "006 KITCHEN" at bounding box center [841, 374] width 104 height 29
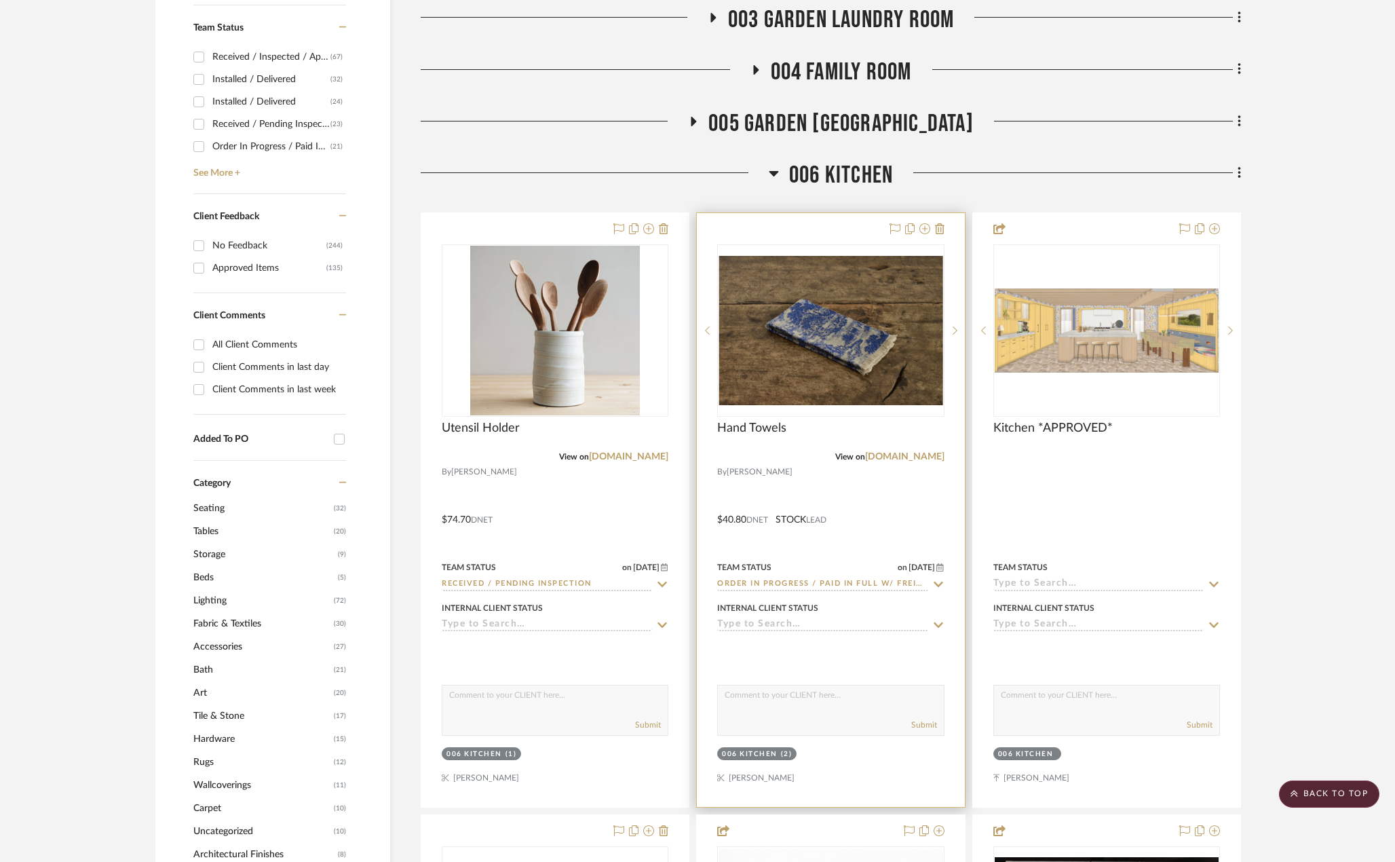
scroll to position [611, 0]
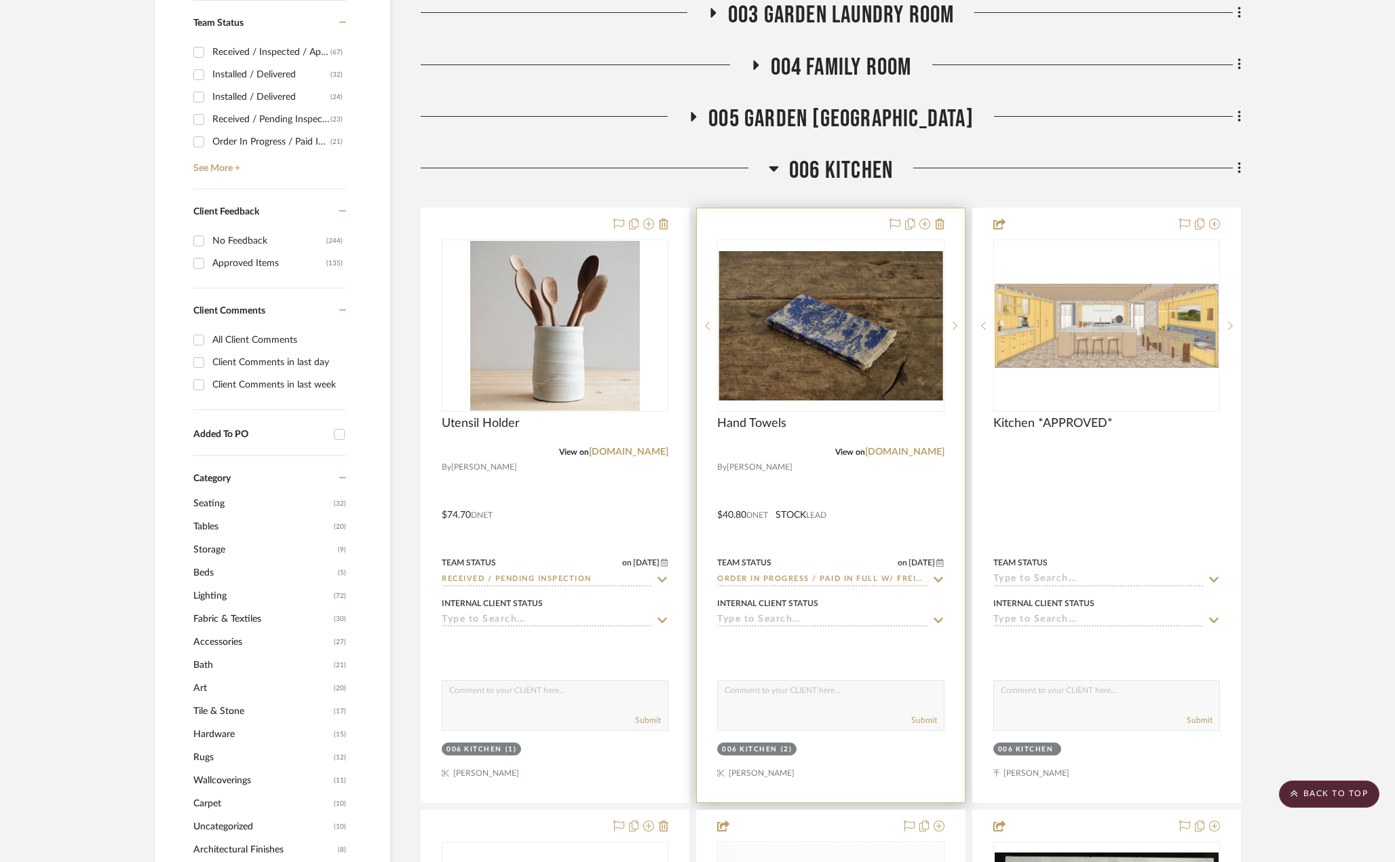
click at [859, 581] on input "Order In Progress / Paid In Full w/ Freight, No Balance due" at bounding box center [822, 579] width 210 height 13
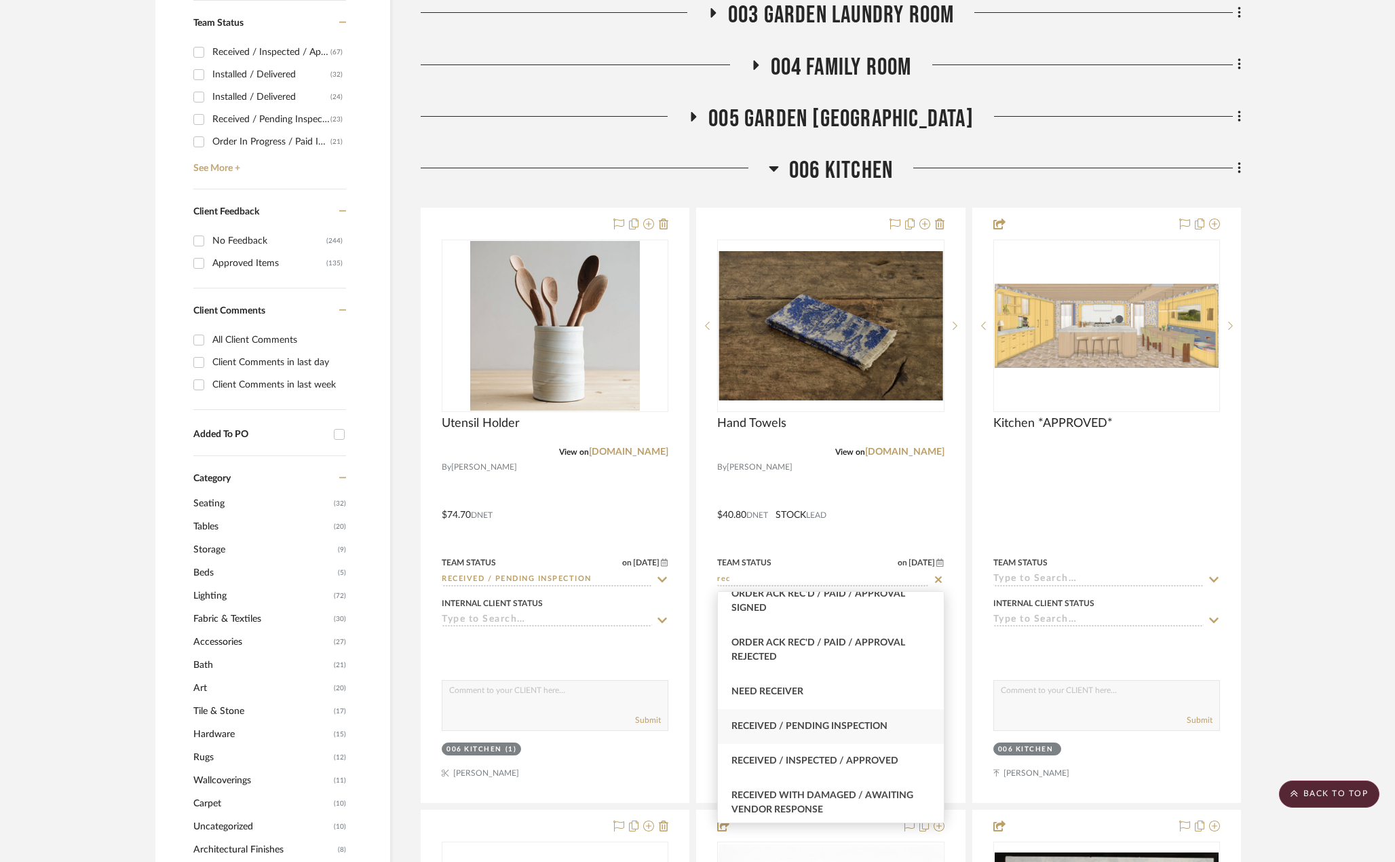
scroll to position [407, 0]
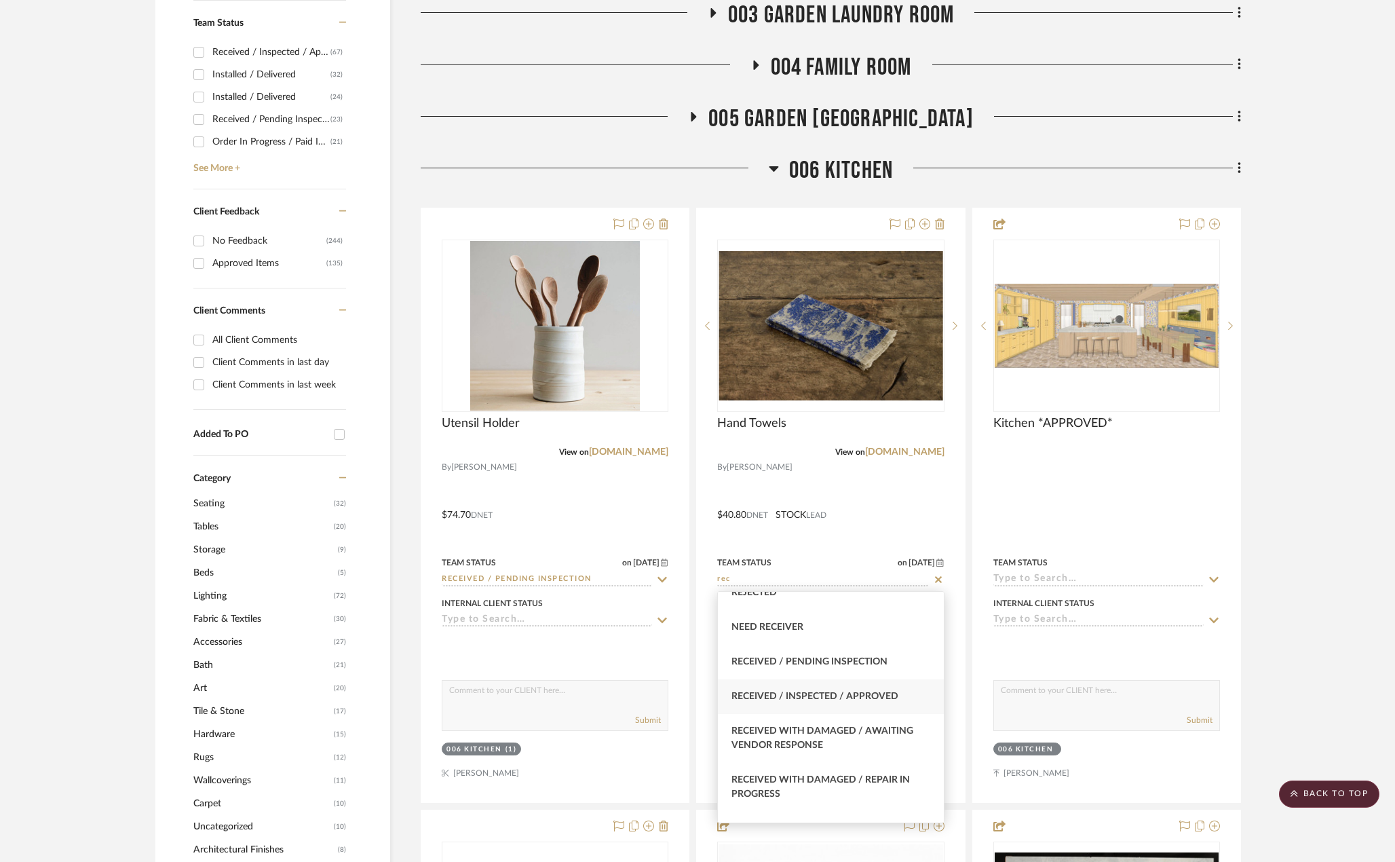
type input "rec"
click at [814, 690] on div "Received / Inspected / Approved" at bounding box center [830, 696] width 225 height 35
type input "10/14/2025"
type input "Received / Inspected / Approved"
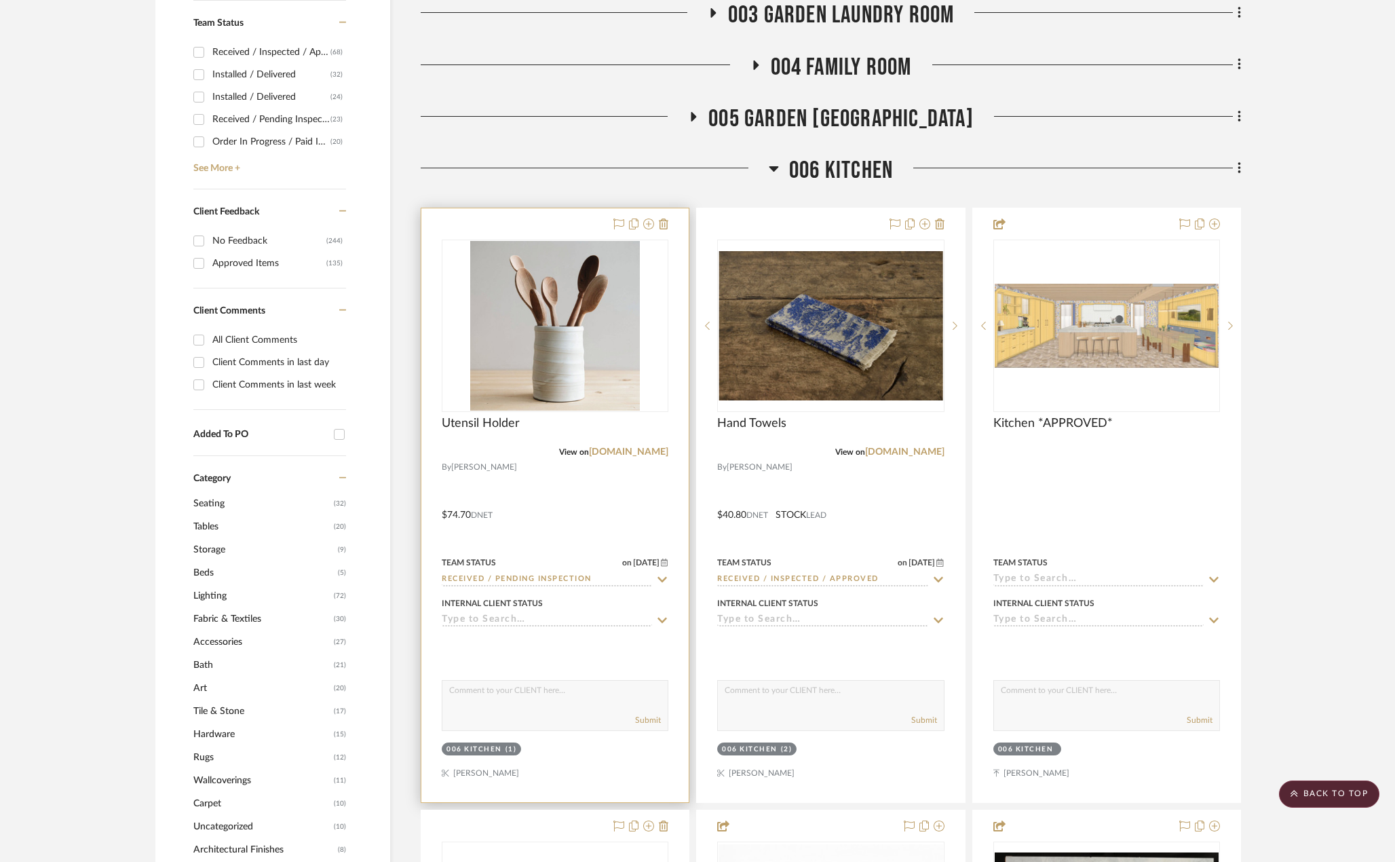
click at [569, 584] on input "Received / Pending Inspection" at bounding box center [547, 579] width 210 height 13
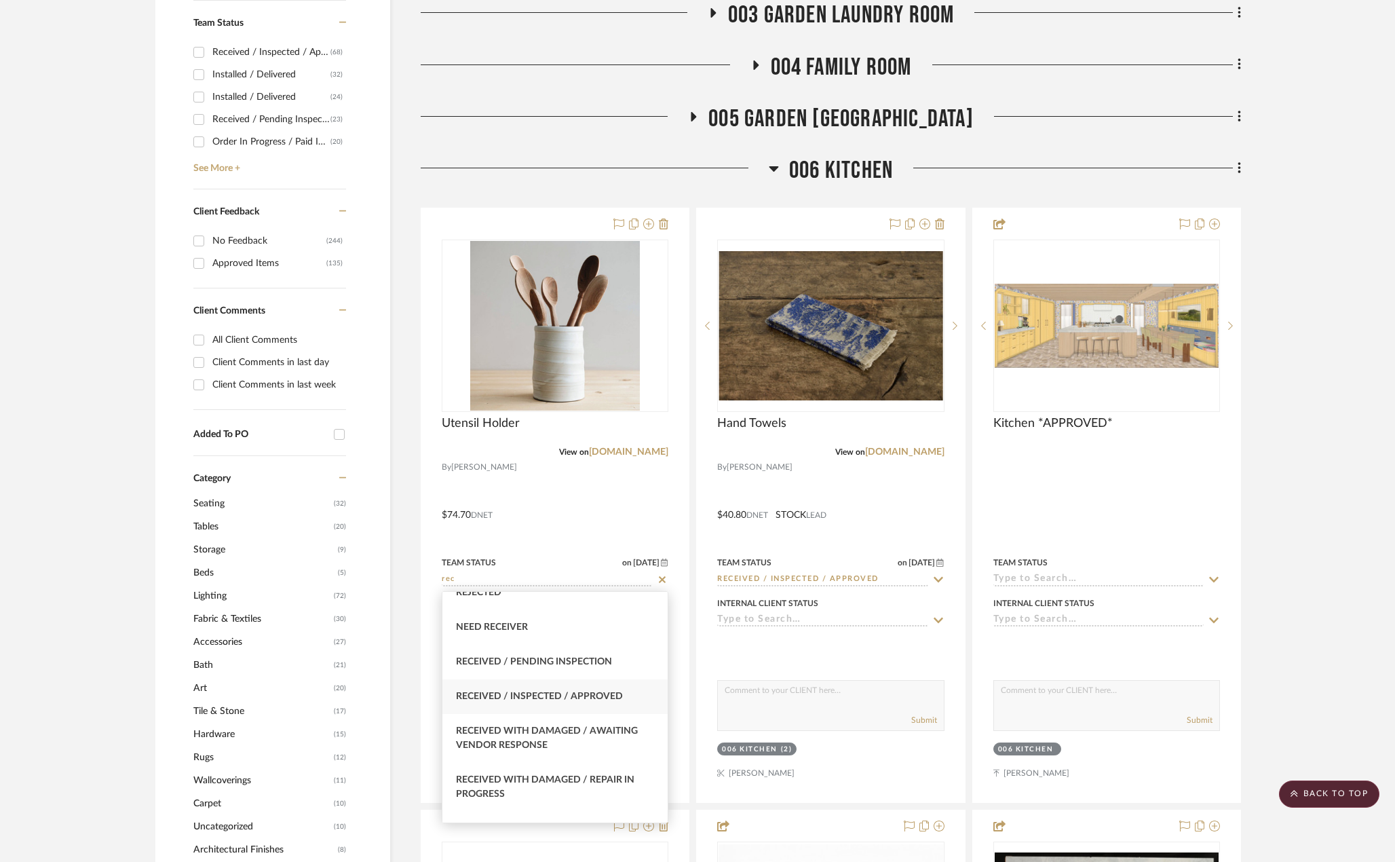
click at [603, 701] on div "Received / Inspected / Approved" at bounding box center [554, 696] width 225 height 35
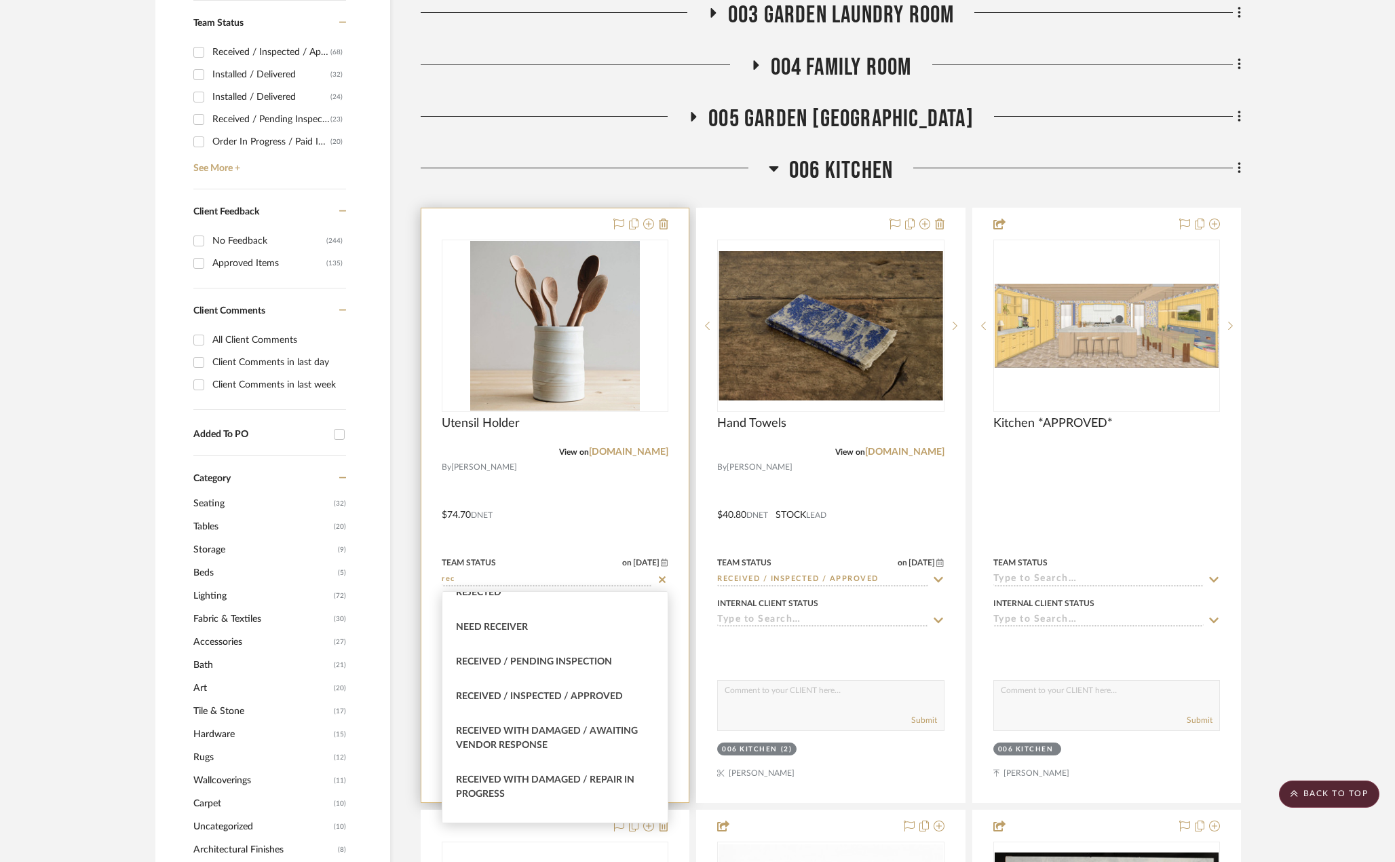
type input "Received / Inspected / Approved"
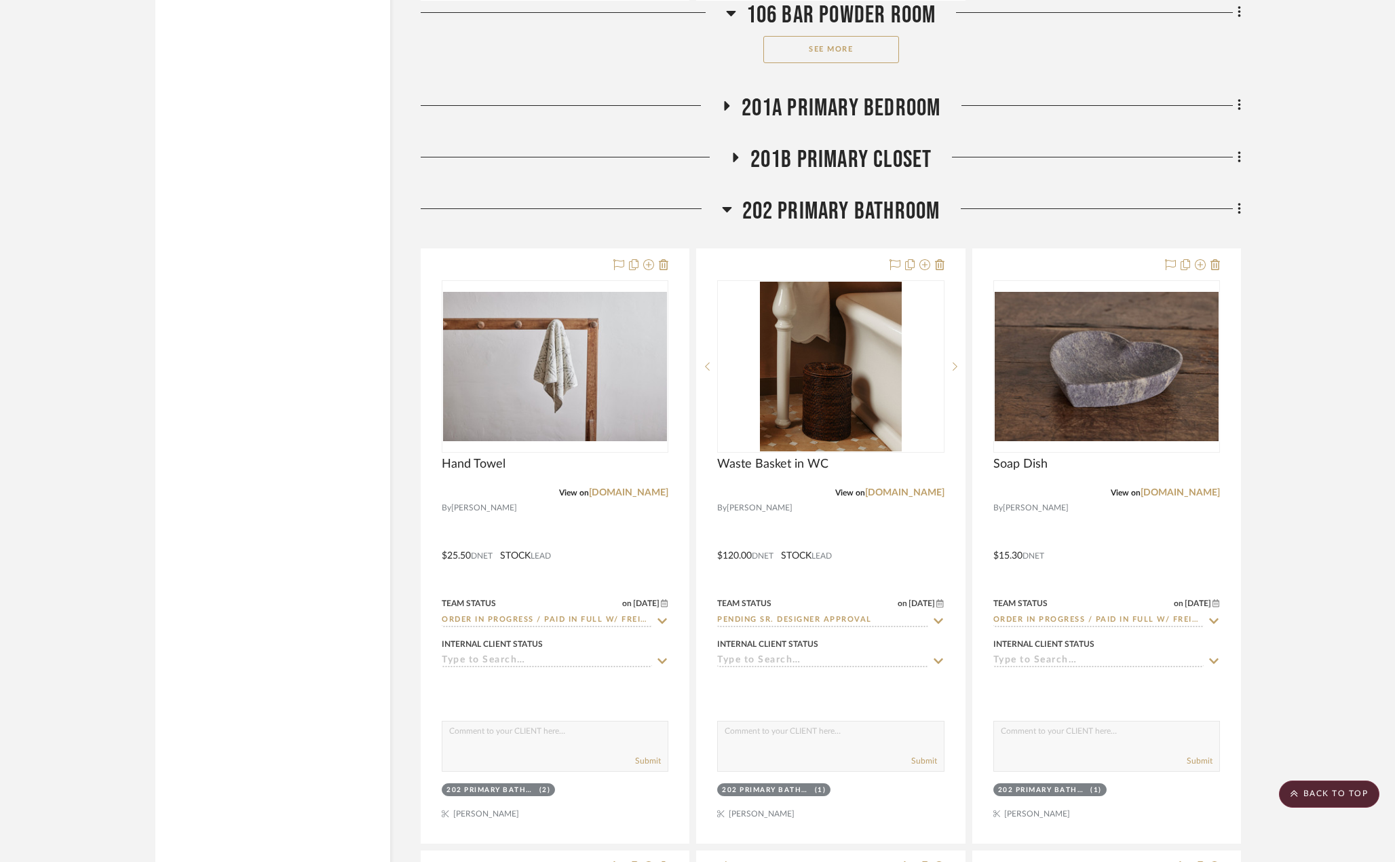
scroll to position [5089, 0]
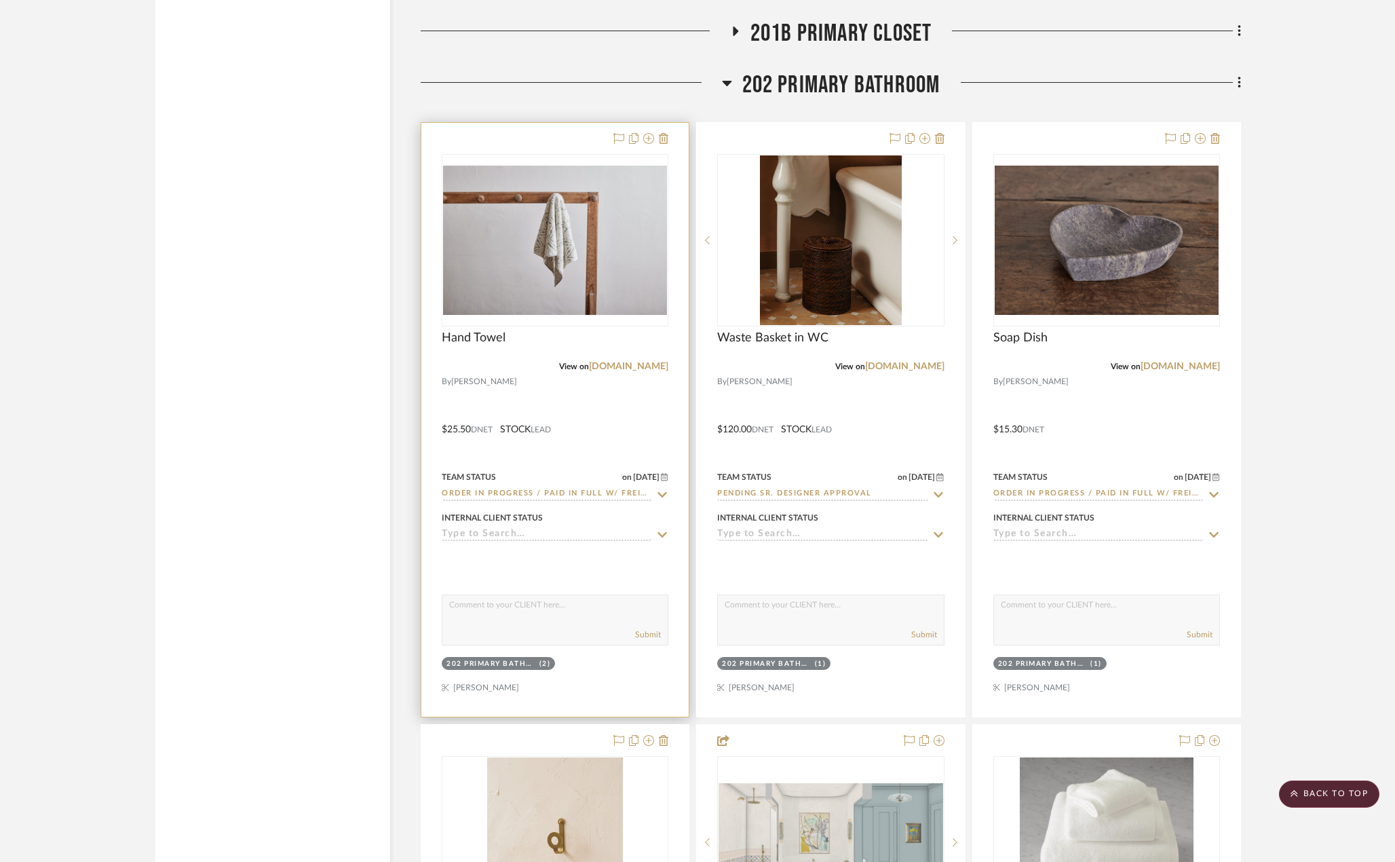
click at [601, 495] on input "Order In Progress / Paid In Full w/ Freight, No Balance due" at bounding box center [547, 494] width 210 height 13
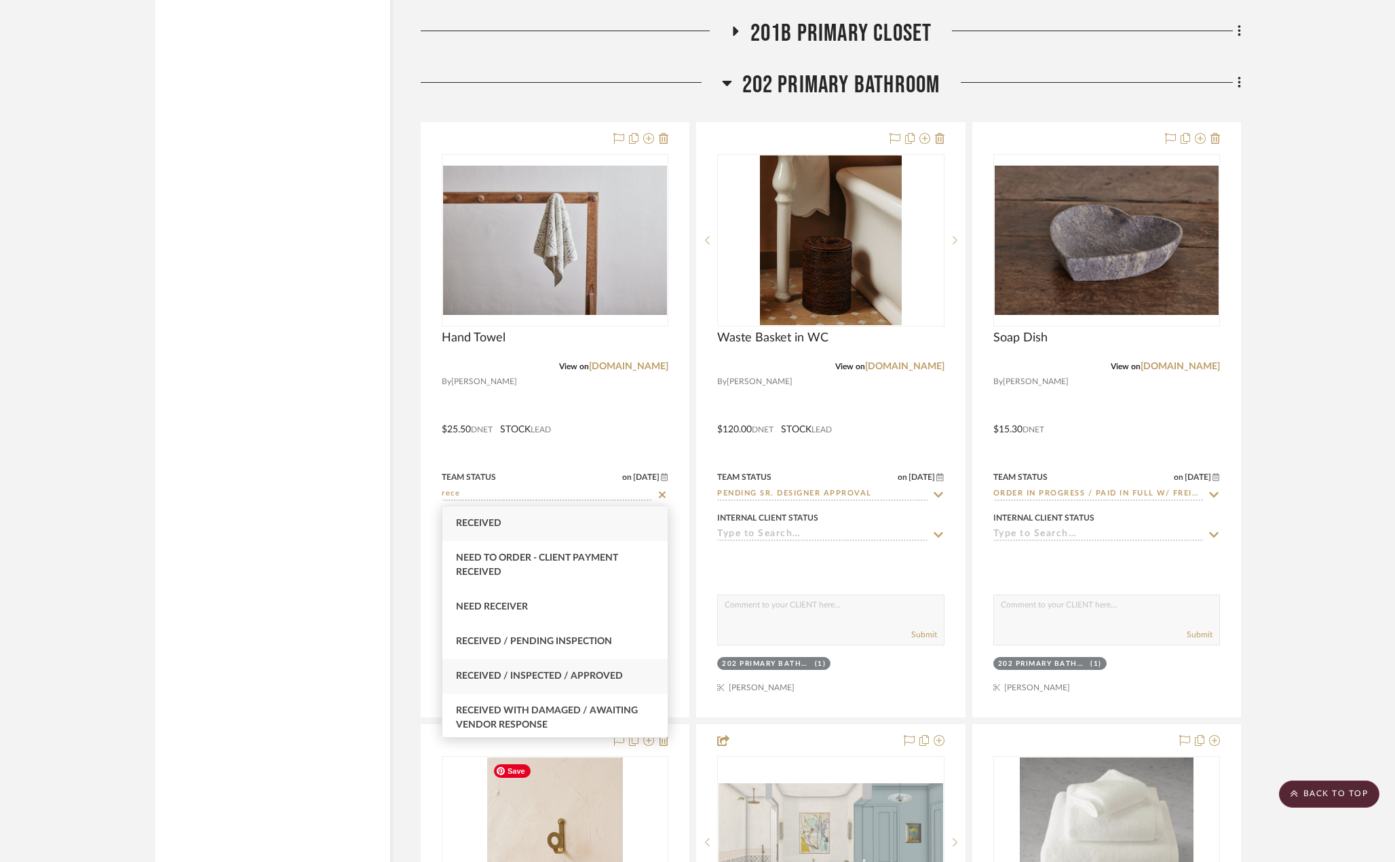
type input "rece"
click at [582, 672] on span "Received / Inspected / Approved" at bounding box center [539, 676] width 167 height 10
type input "10/14/2025"
type input "Received / Inspected / Approved"
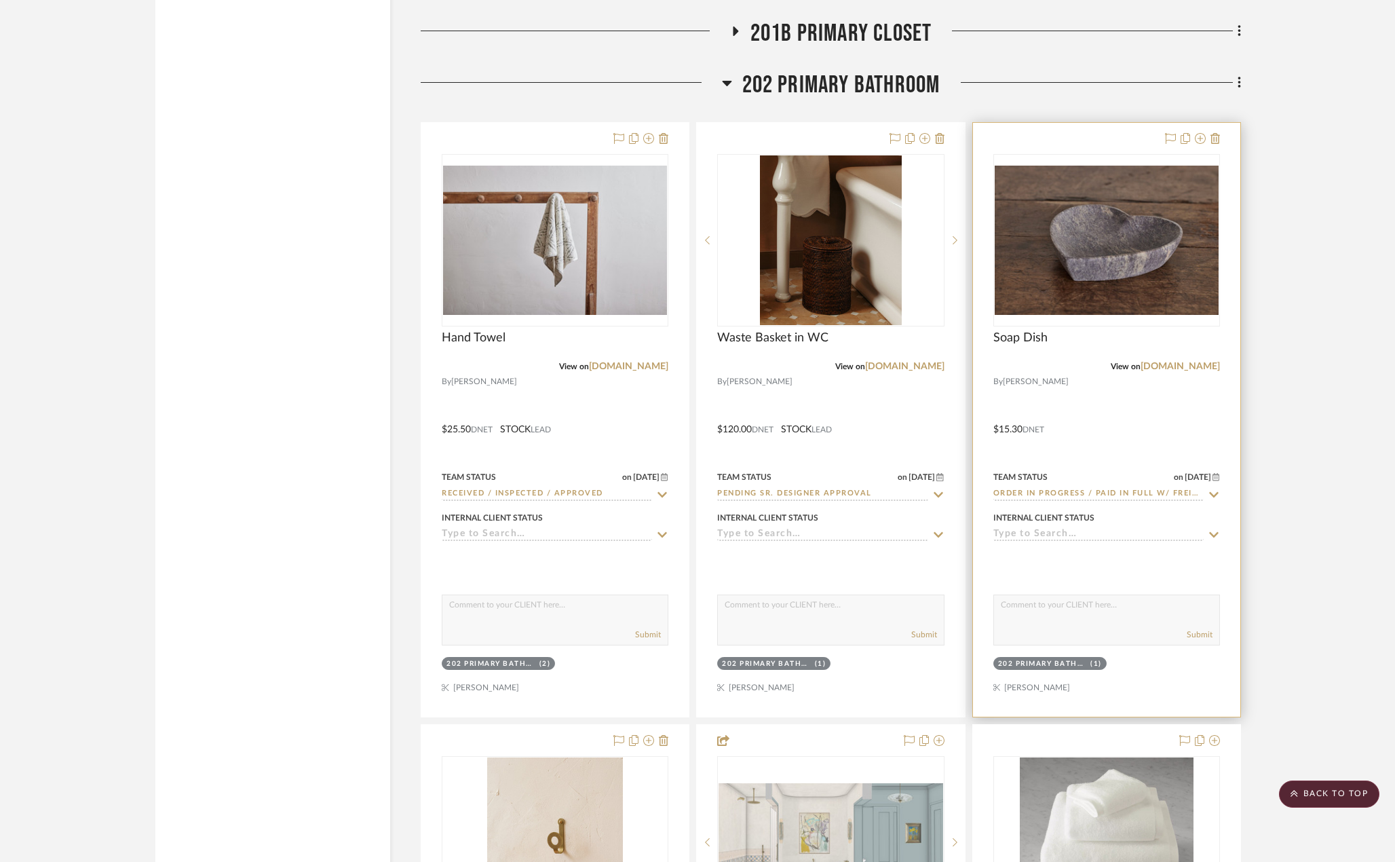
click at [1142, 493] on input "Order In Progress / Paid In Full w/ Freight, No Balance due" at bounding box center [1098, 494] width 210 height 13
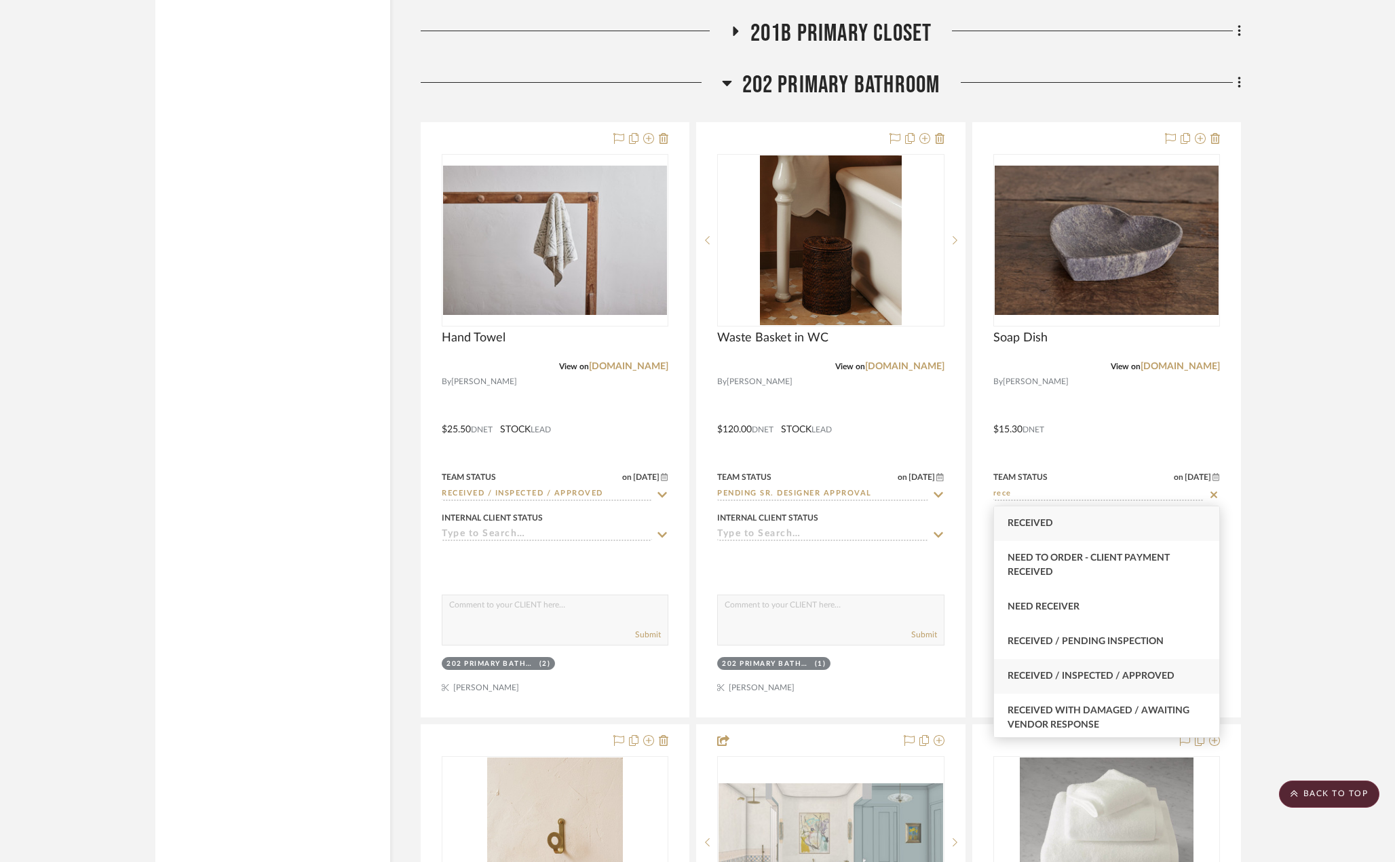
type input "rece"
click at [1096, 683] on div "Received / Inspected / Approved" at bounding box center [1106, 676] width 225 height 35
type input "10/14/2025"
type input "Received / Inspected / Approved"
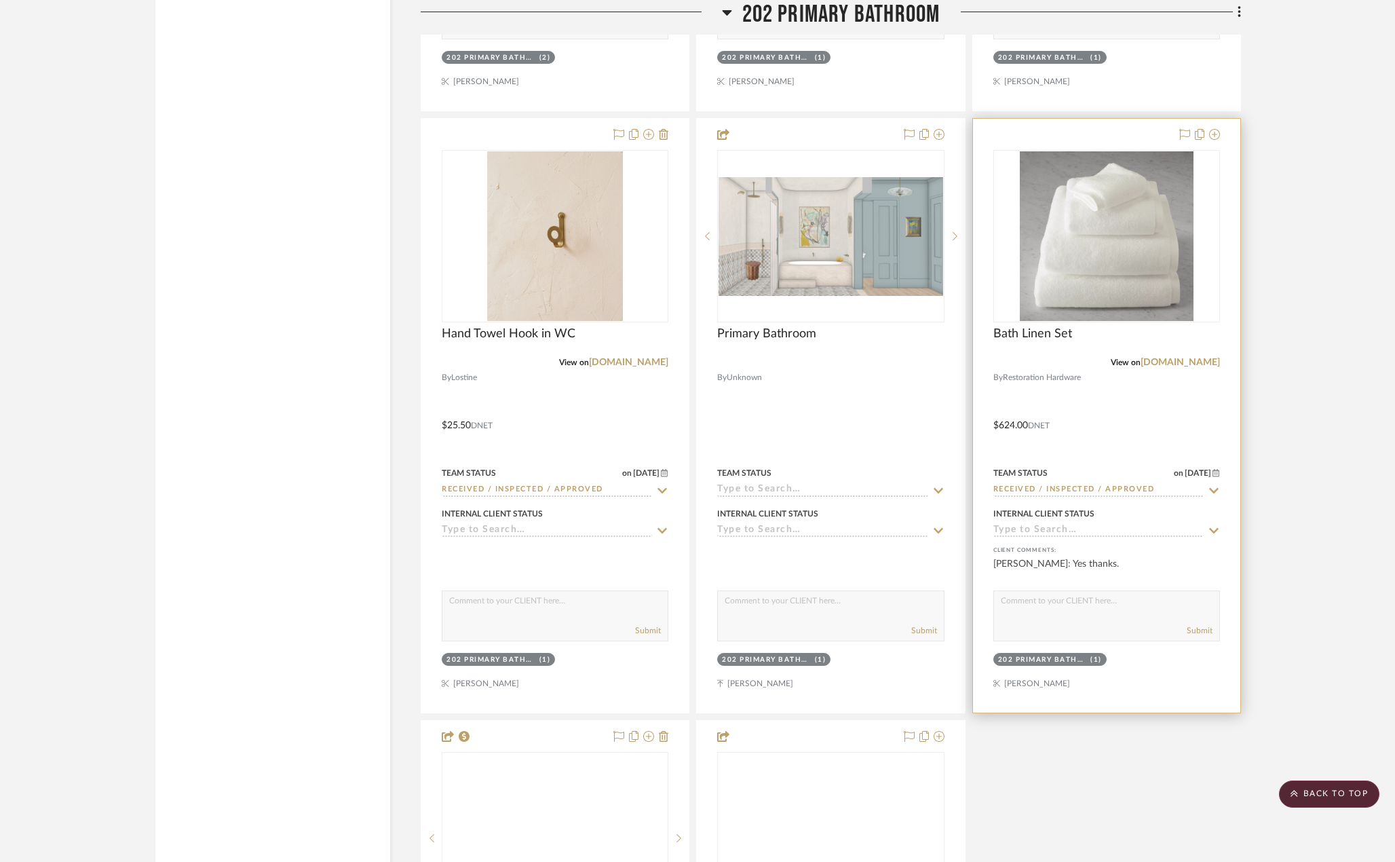
scroll to position [5700, 0]
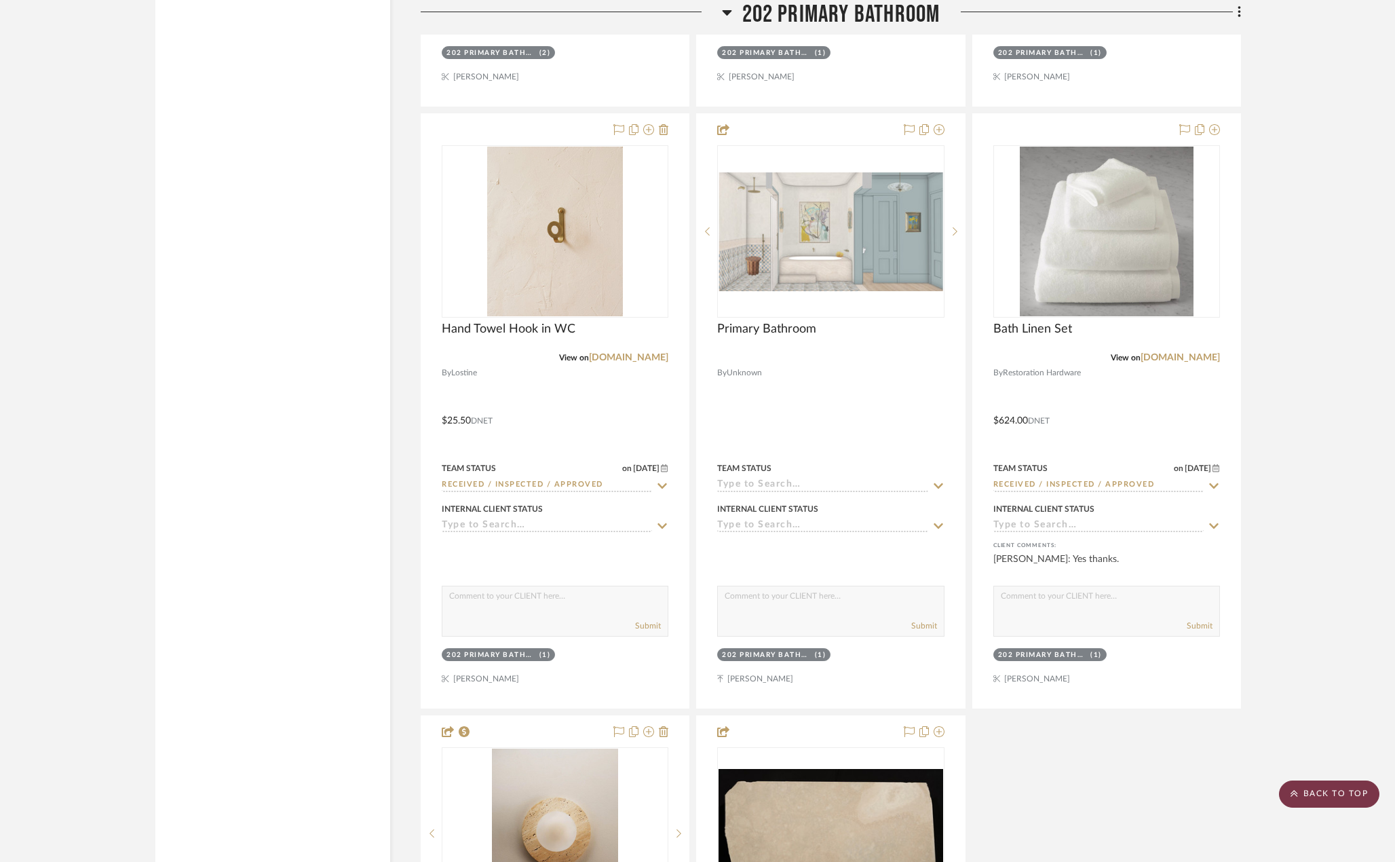
click at [1337, 800] on scroll-to-top-button "BACK TO TOP" at bounding box center [1329, 793] width 100 height 27
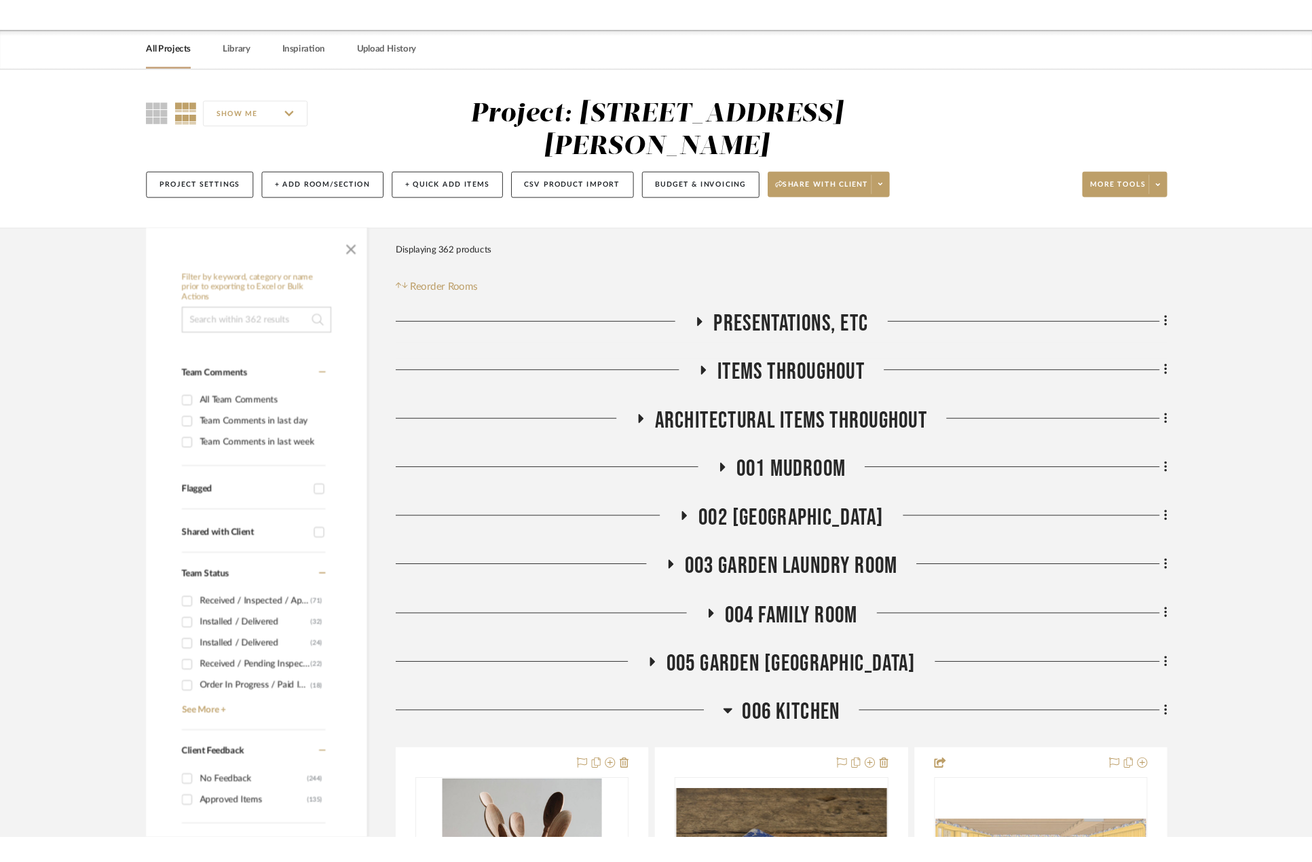
scroll to position [0, 0]
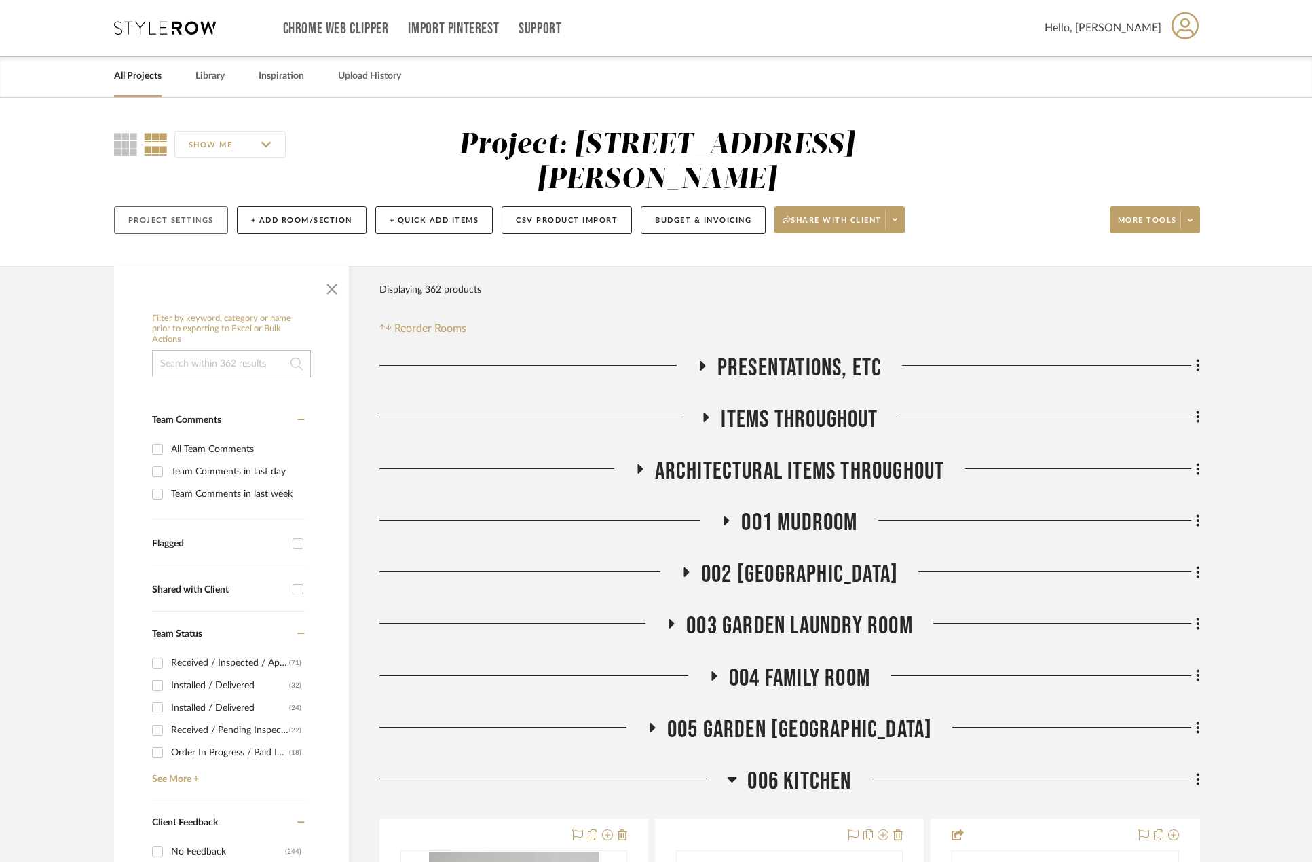
drag, startPoint x: 143, startPoint y: 213, endPoint x: 181, endPoint y: 218, distance: 39.0
click at [181, 218] on div "SHOW ME Project: 24160 - 214 E 18th Street - Satow Elliot Project Settings + Ad…" at bounding box center [656, 182] width 1312 height 168
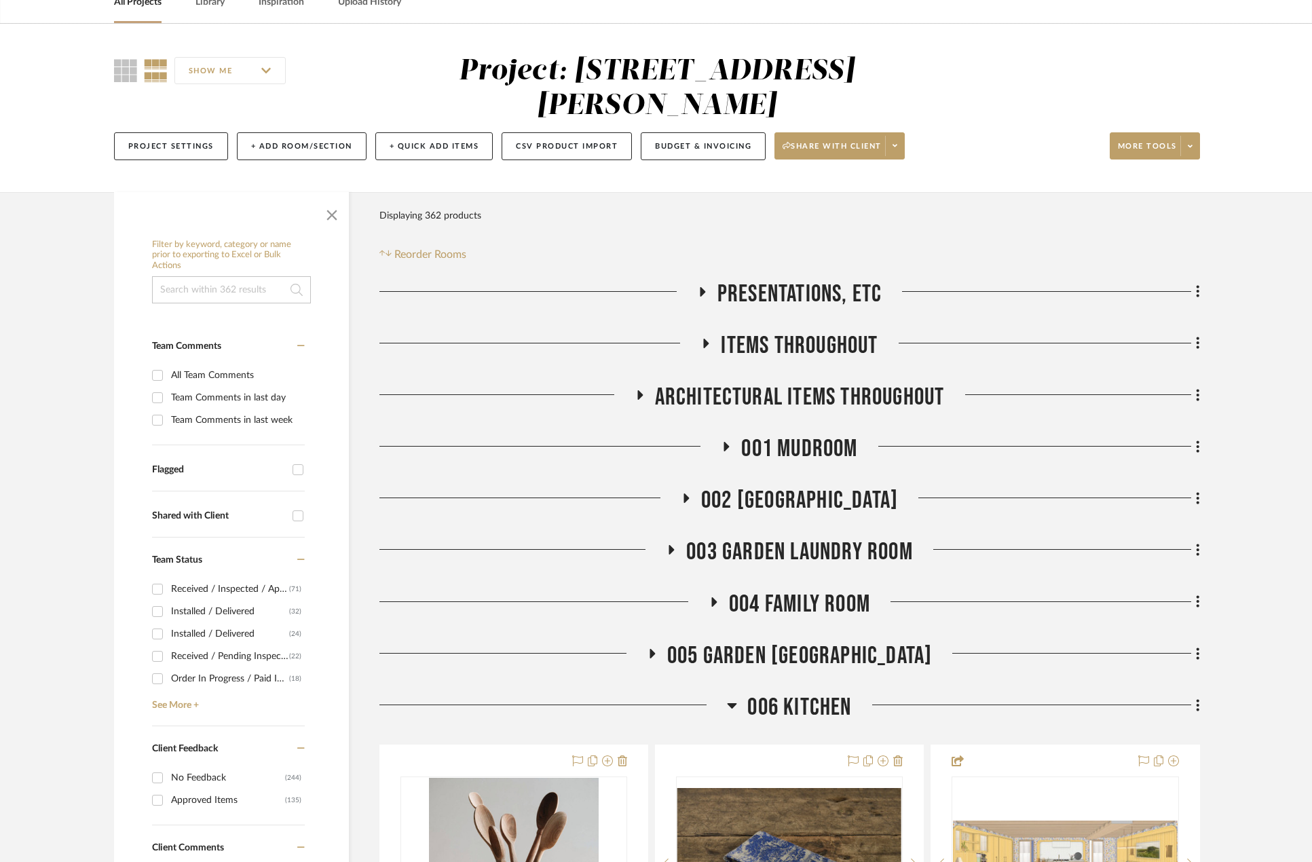
scroll to position [204, 0]
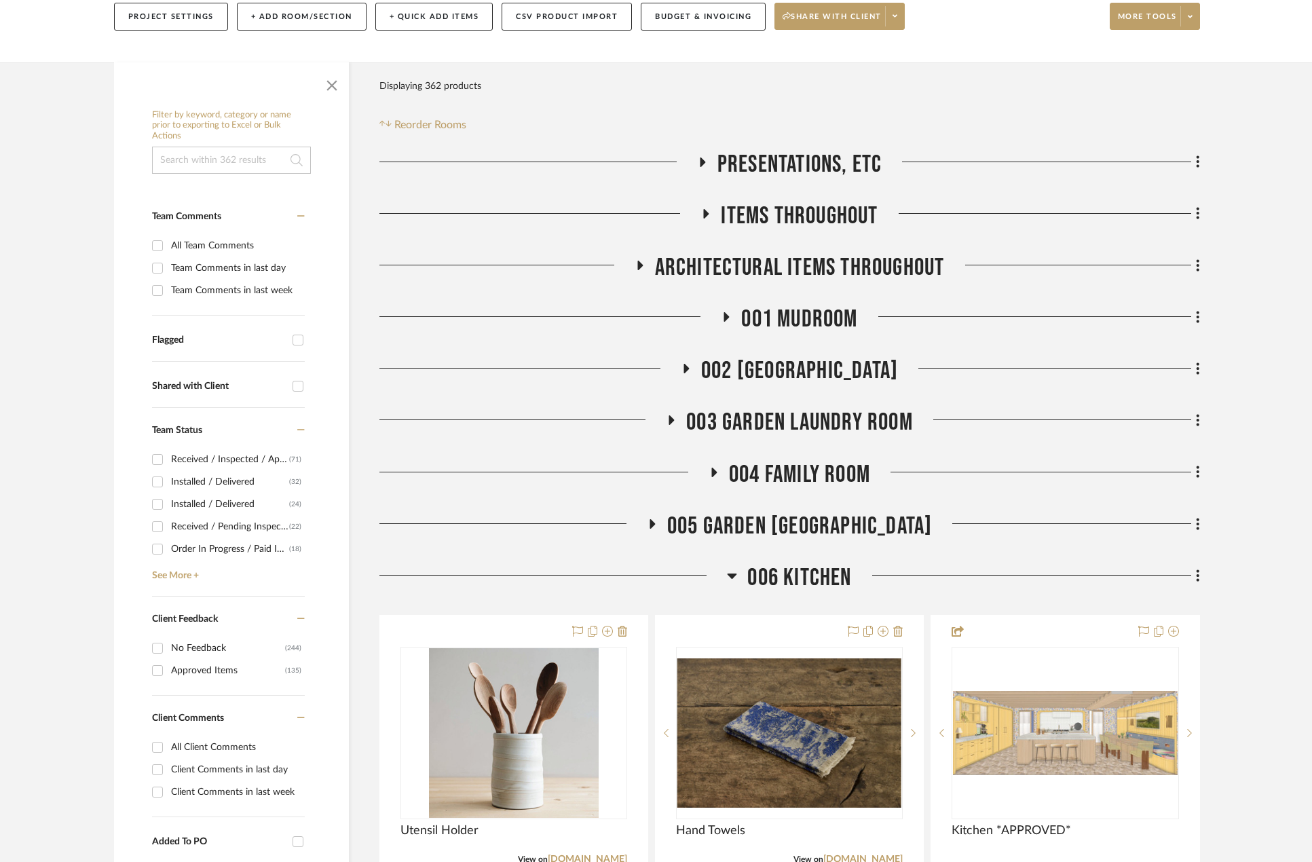
click at [808, 320] on span "001 MUDROOM" at bounding box center [799, 319] width 116 height 29
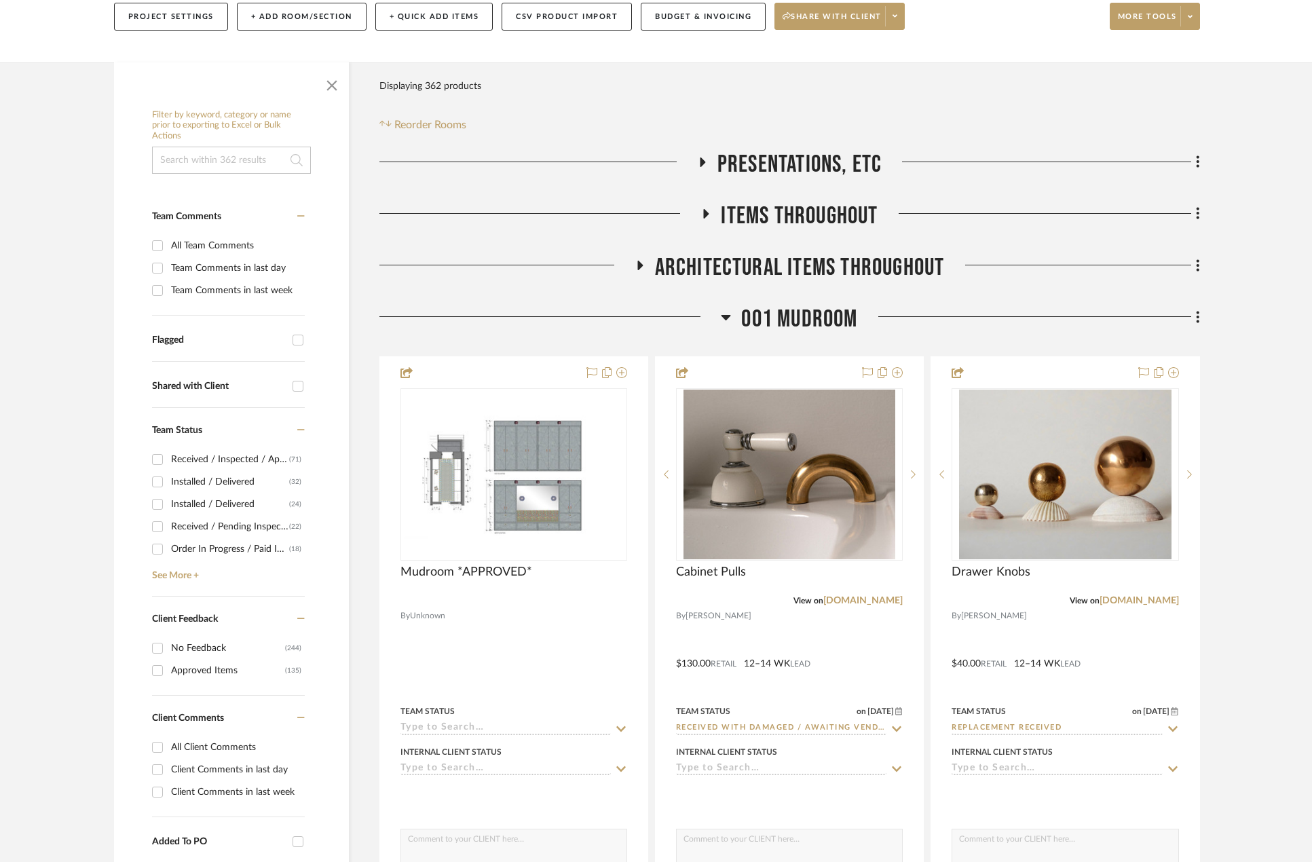
click at [816, 320] on span "001 MUDROOM" at bounding box center [799, 319] width 116 height 29
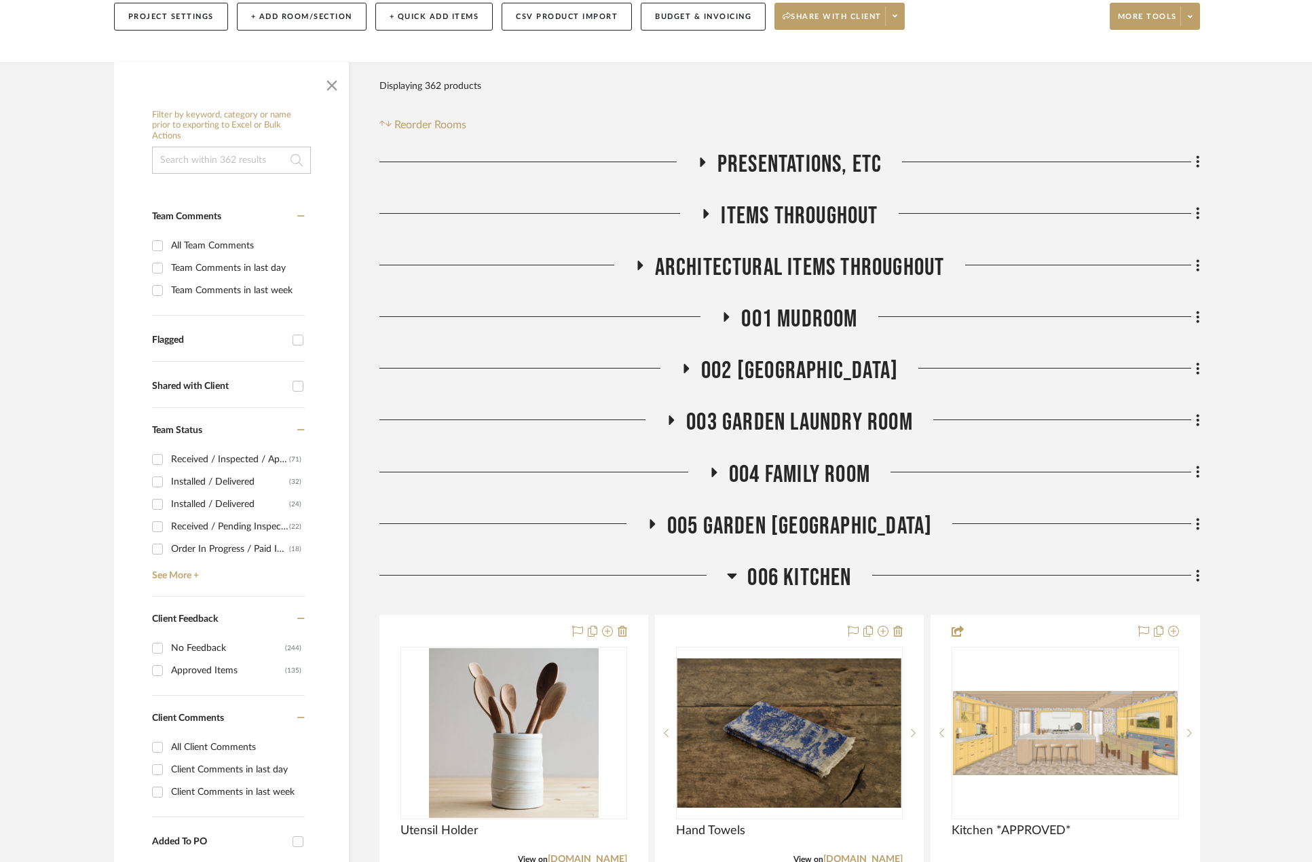
click at [603, 81] on div "Filter Products Displaying 362 products Reorder Rooms" at bounding box center [789, 103] width 820 height 60
click at [764, 320] on span "001 MUDROOM" at bounding box center [799, 319] width 116 height 29
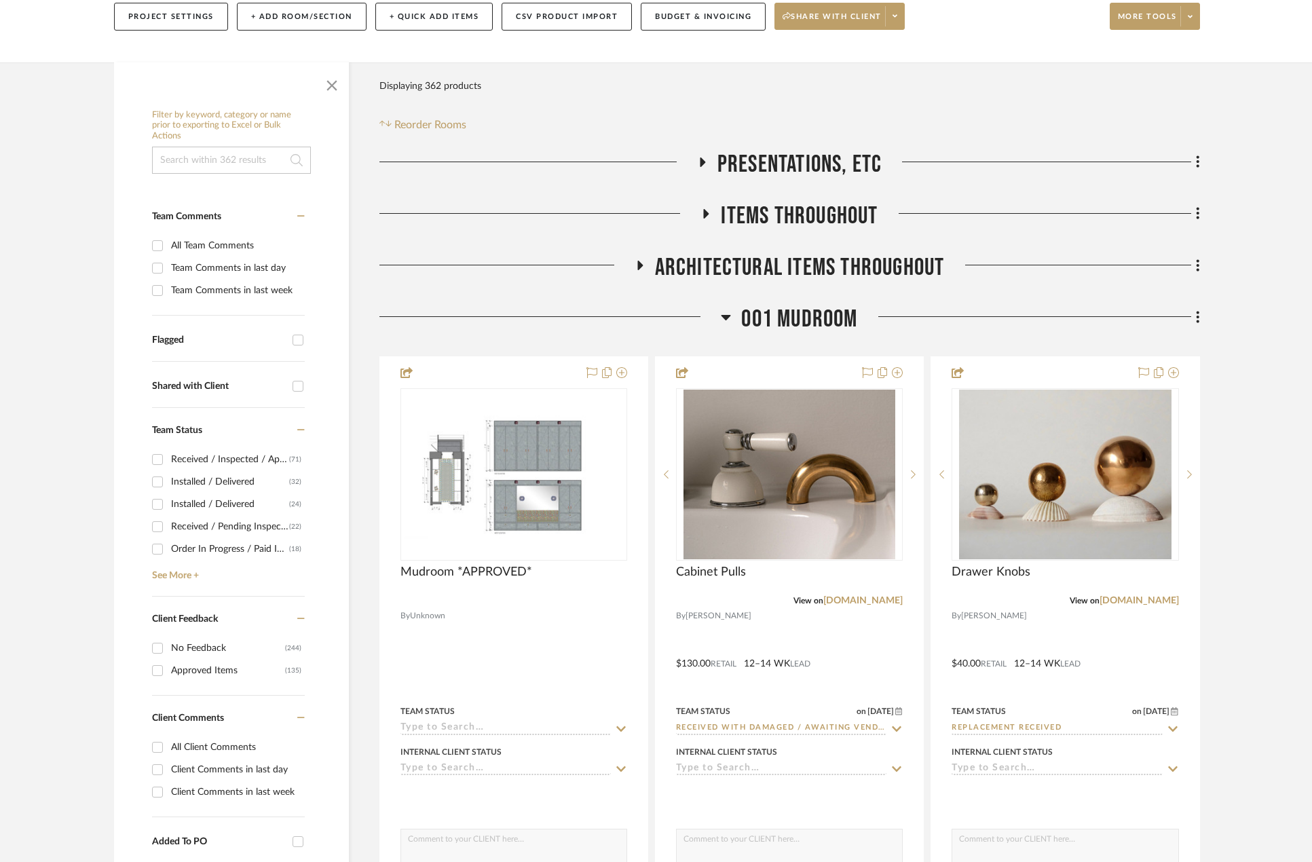
click at [764, 320] on span "001 MUDROOM" at bounding box center [799, 319] width 116 height 29
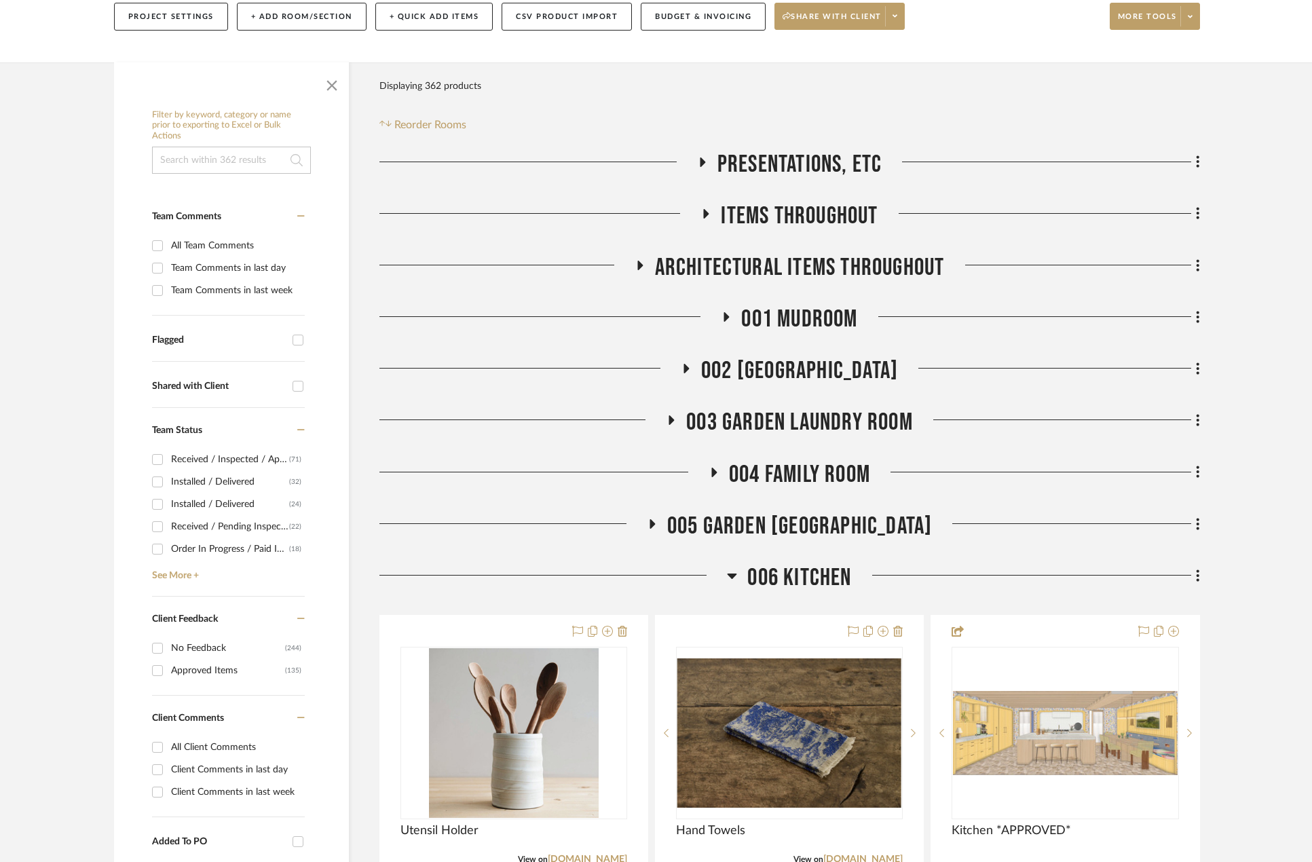
click at [823, 318] on span "001 MUDROOM" at bounding box center [799, 319] width 116 height 29
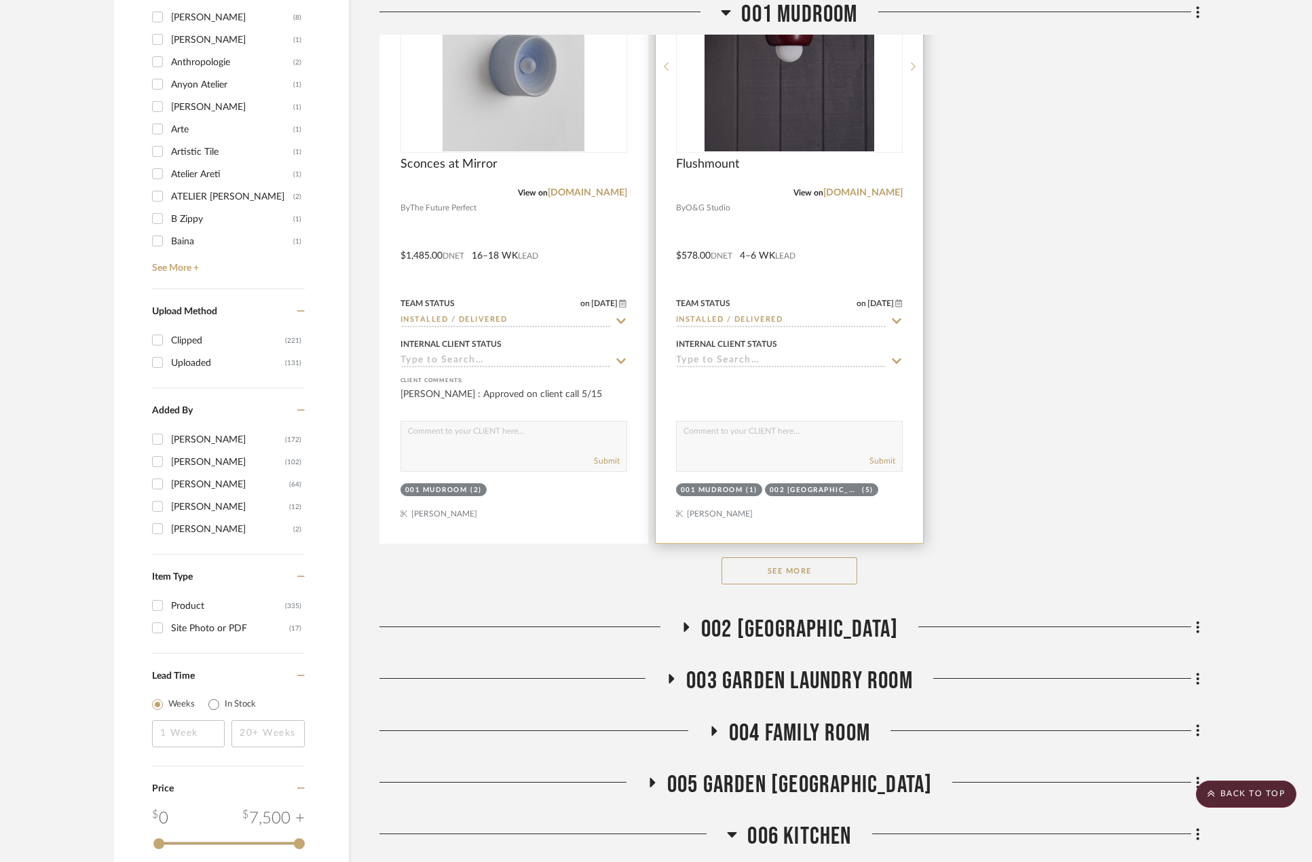
scroll to position [1832, 0]
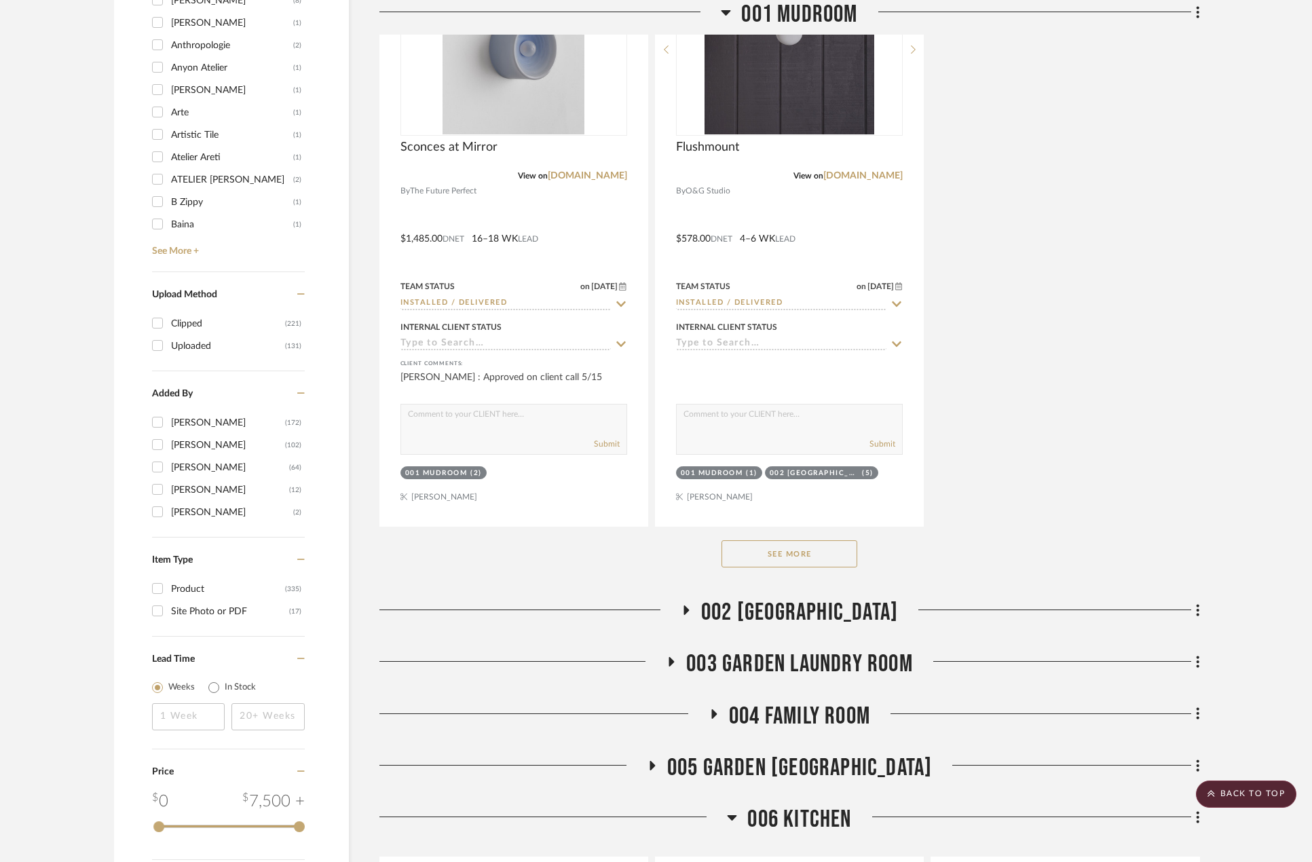
click at [742, 556] on button "See More" at bounding box center [789, 553] width 136 height 27
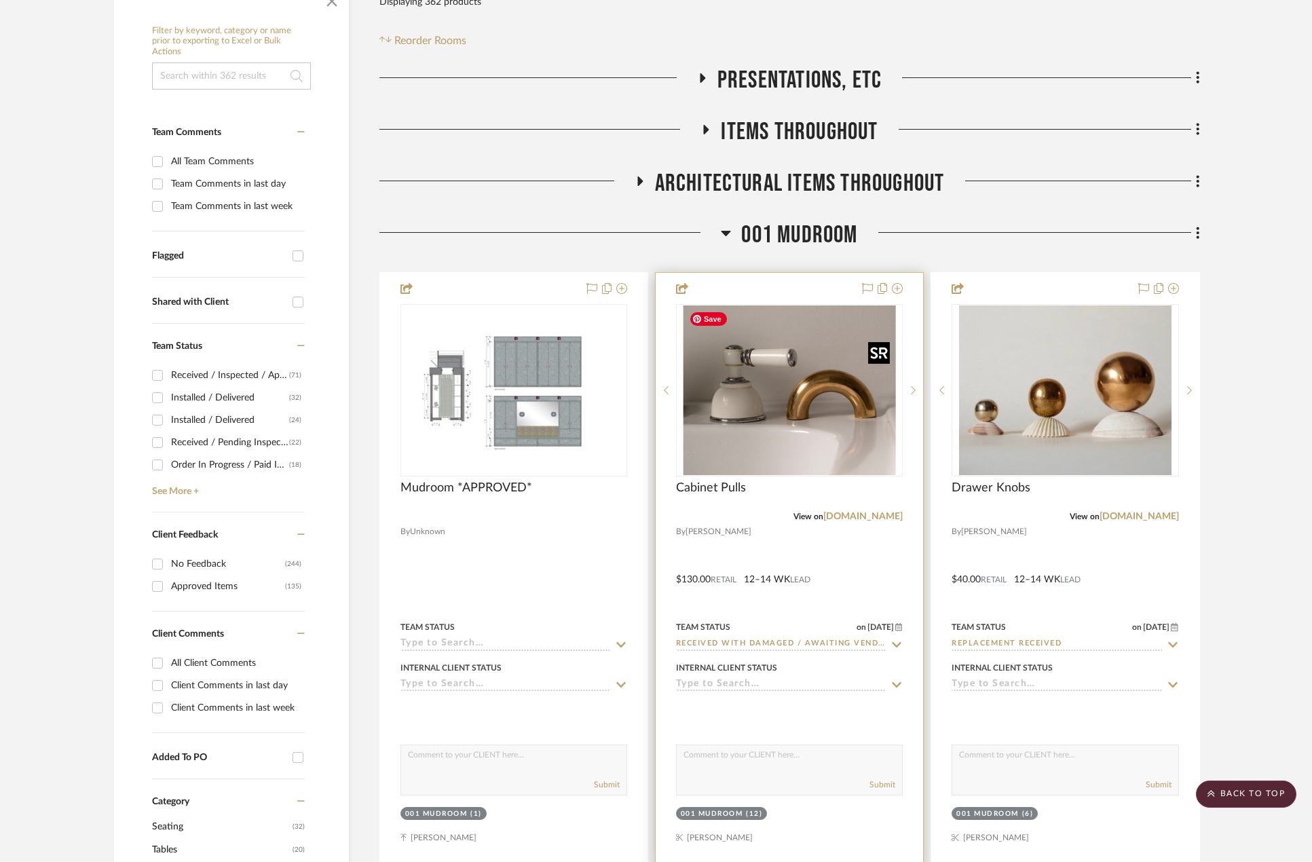
scroll to position [204, 0]
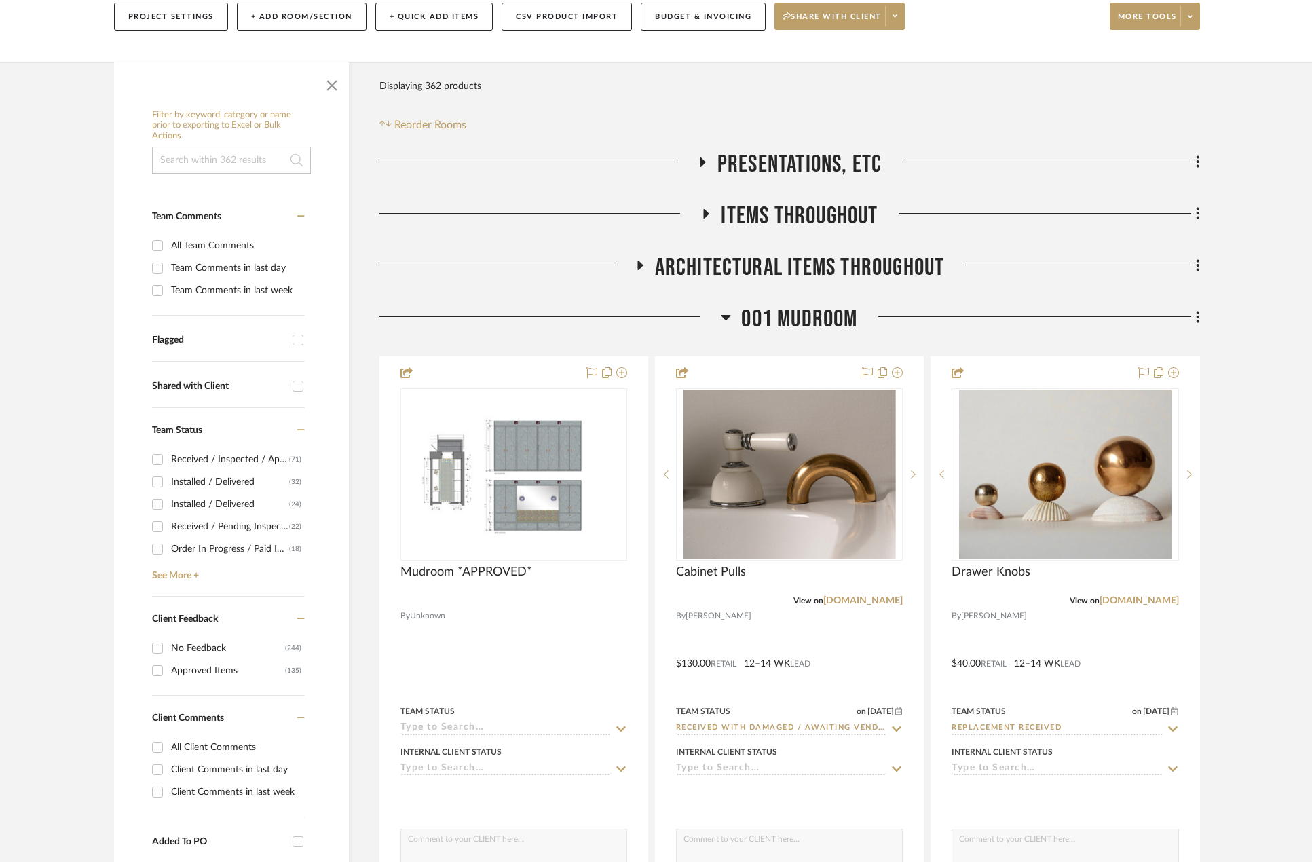
click at [797, 261] on span "Architectural Items Throughout" at bounding box center [800, 267] width 290 height 29
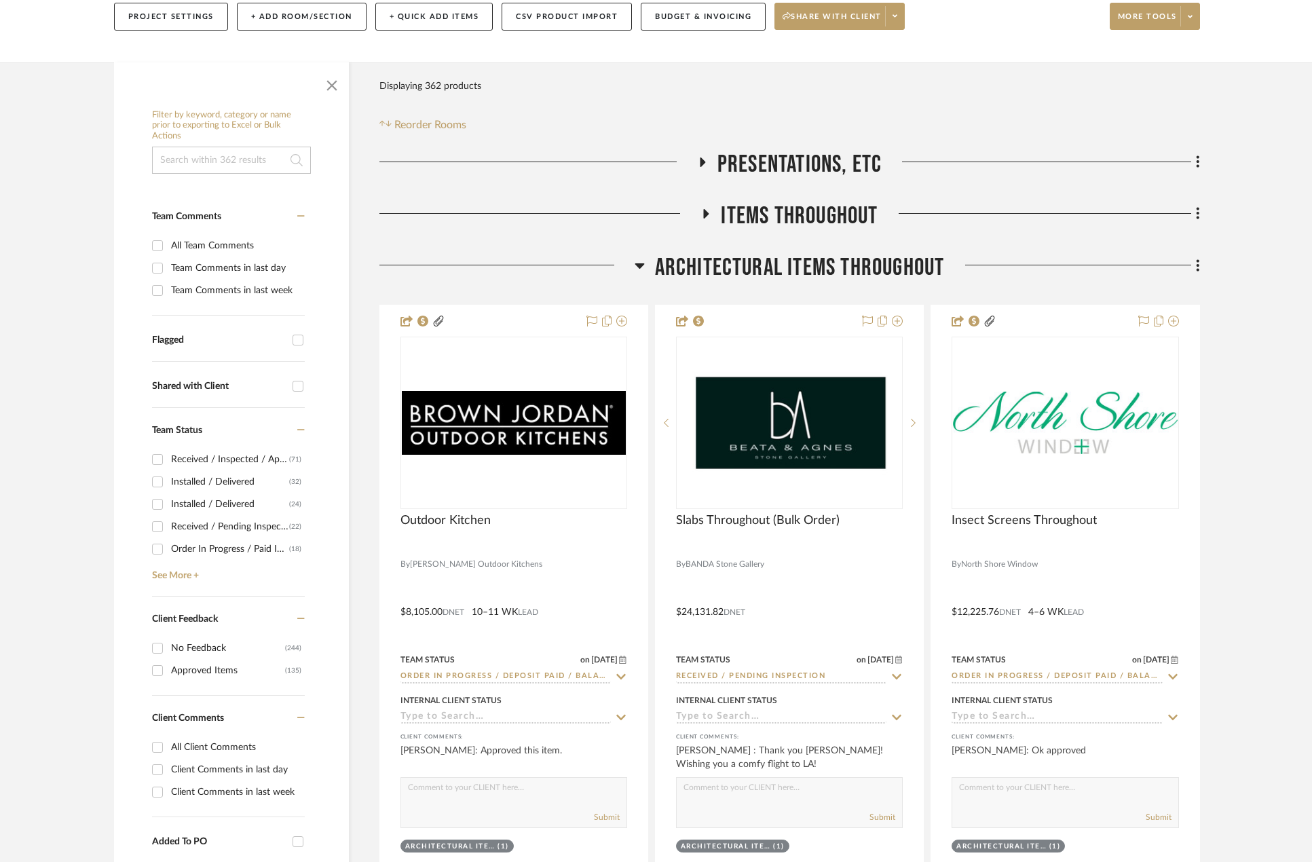
click at [797, 261] on span "Architectural Items Throughout" at bounding box center [800, 267] width 290 height 29
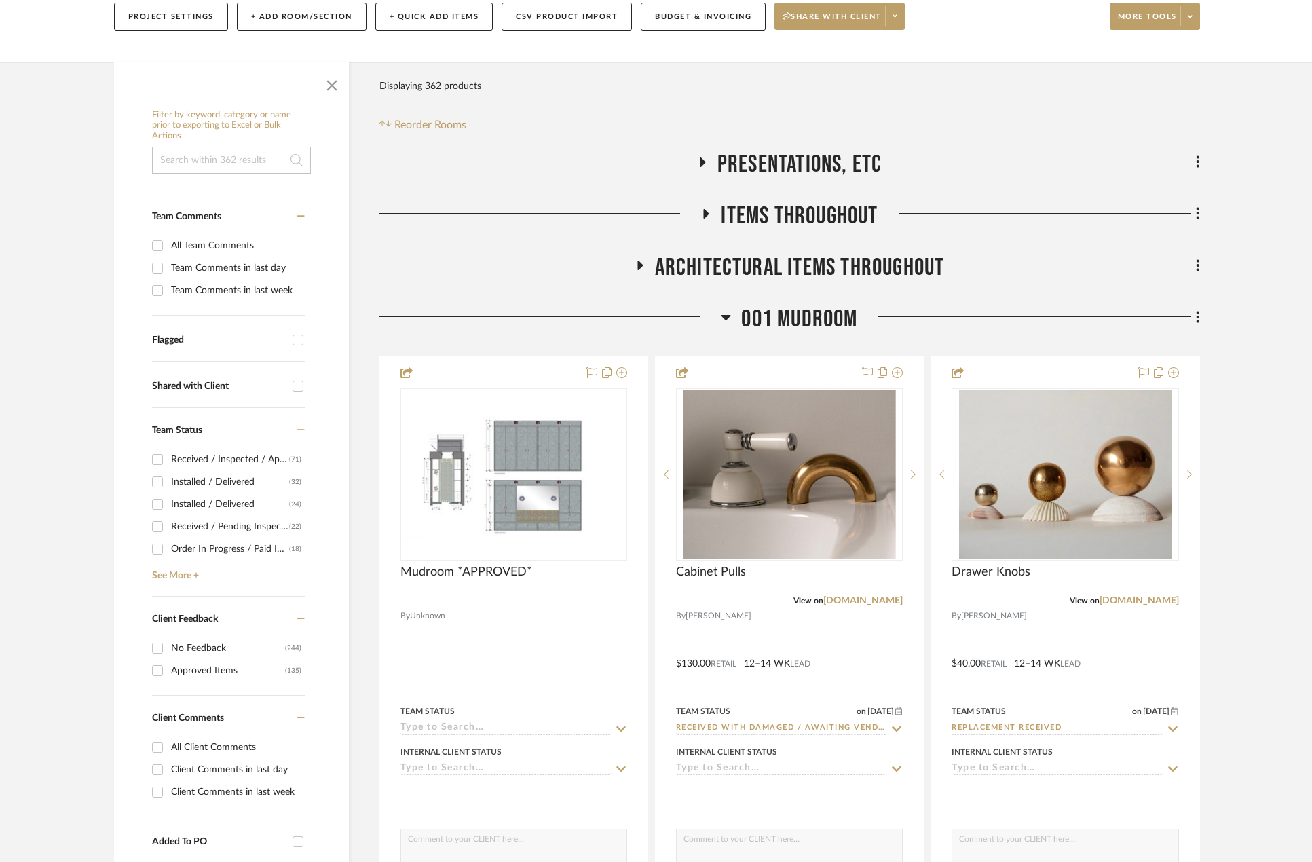
click at [789, 205] on span "Items Throughout" at bounding box center [799, 216] width 157 height 29
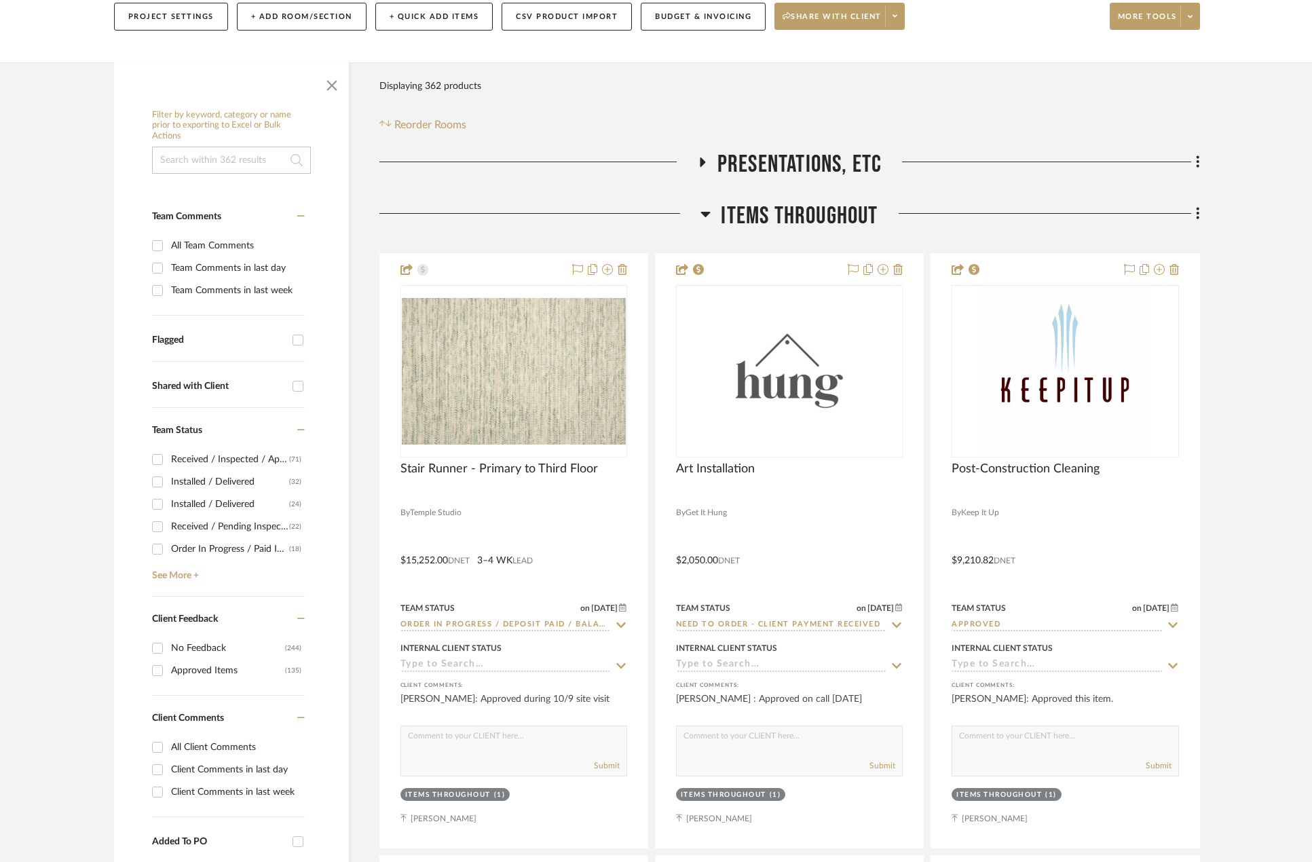
click at [789, 205] on span "Items Throughout" at bounding box center [799, 216] width 157 height 29
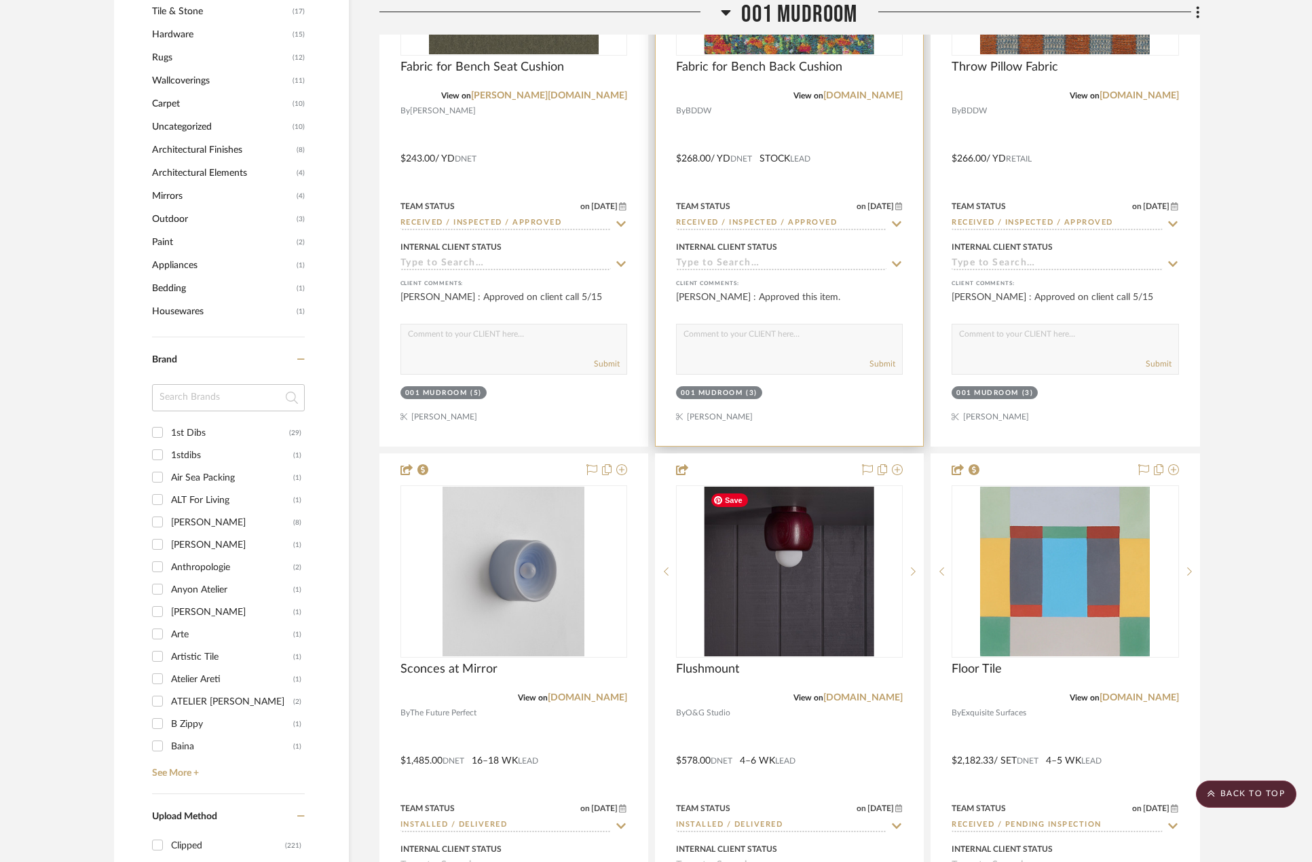
scroll to position [1561, 0]
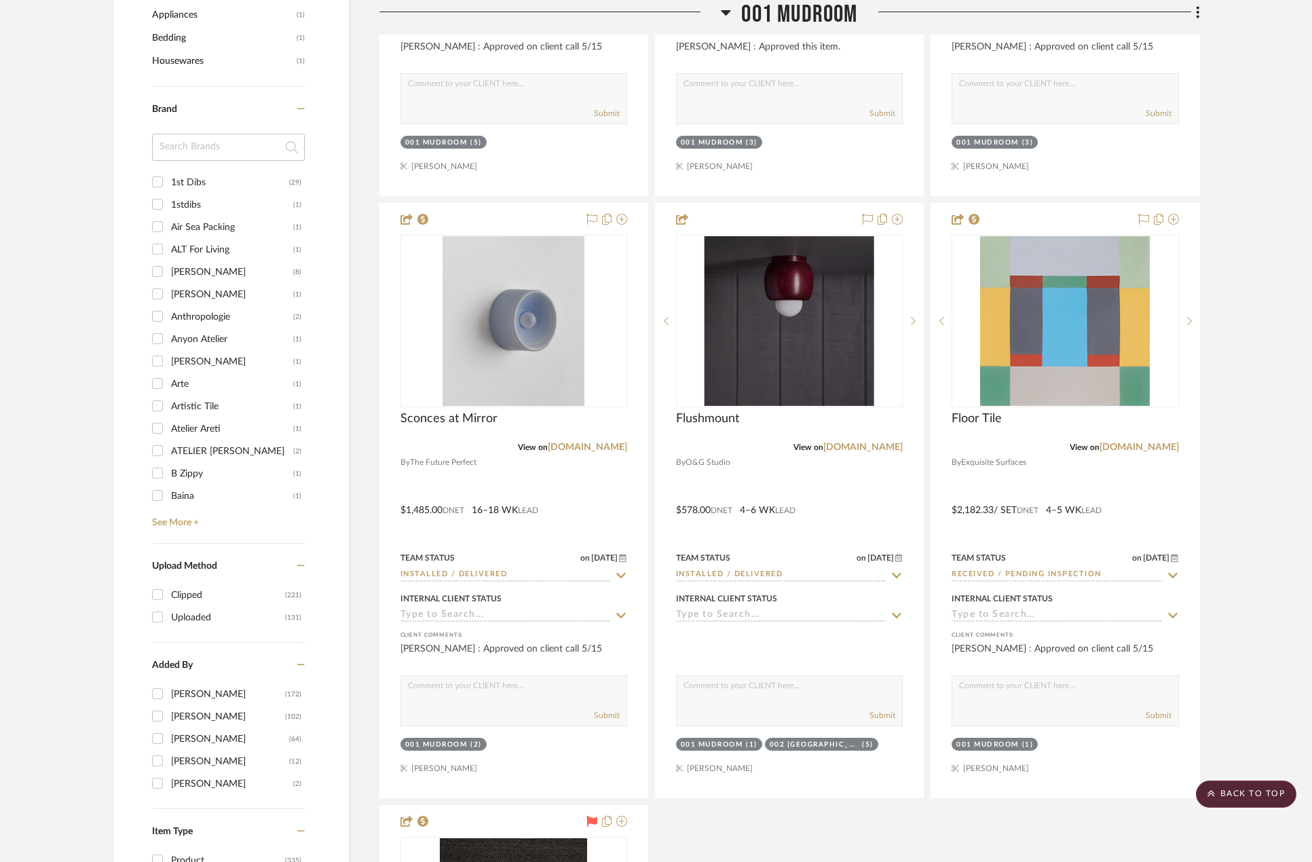
drag, startPoint x: 715, startPoint y: 658, endPoint x: 1247, endPoint y: 621, distance: 533.9
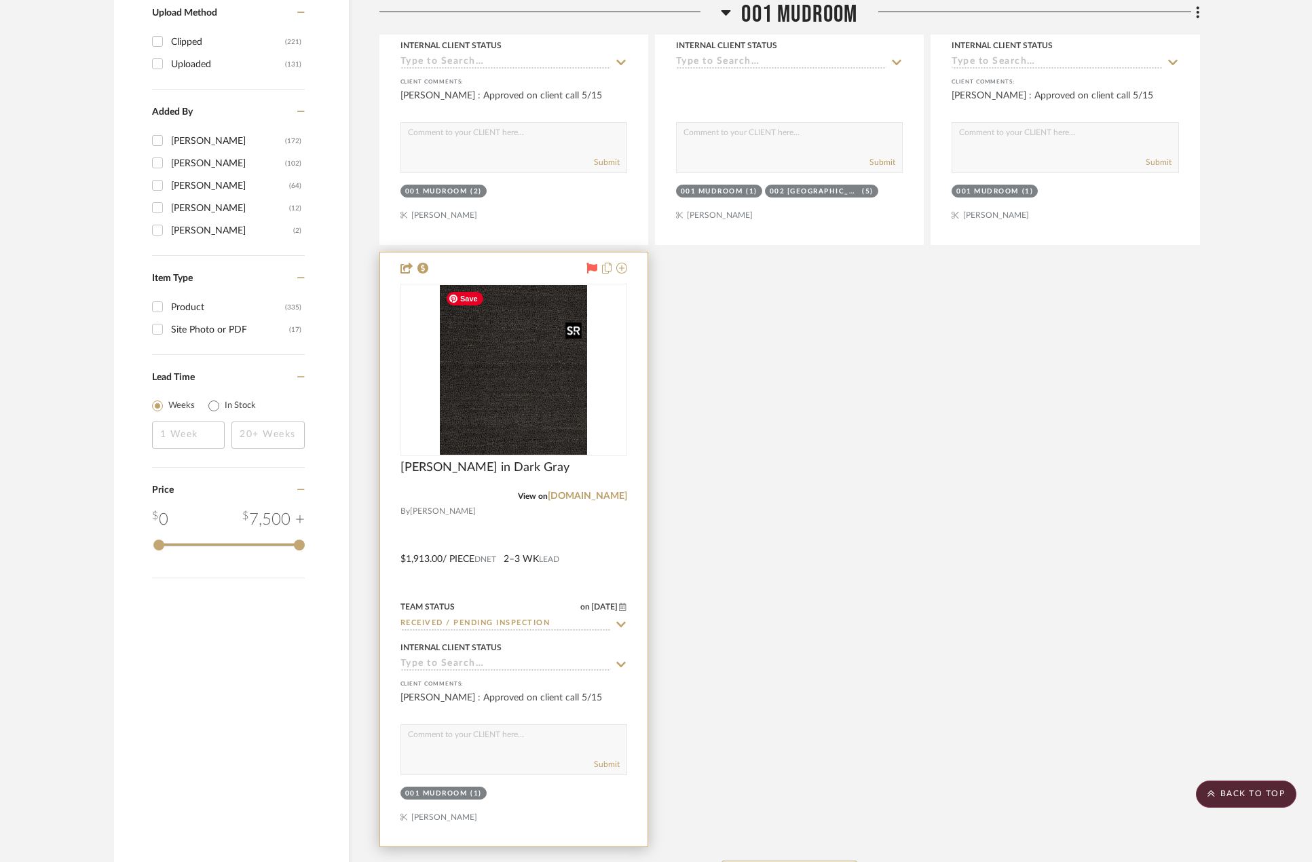
scroll to position [2307, 0]
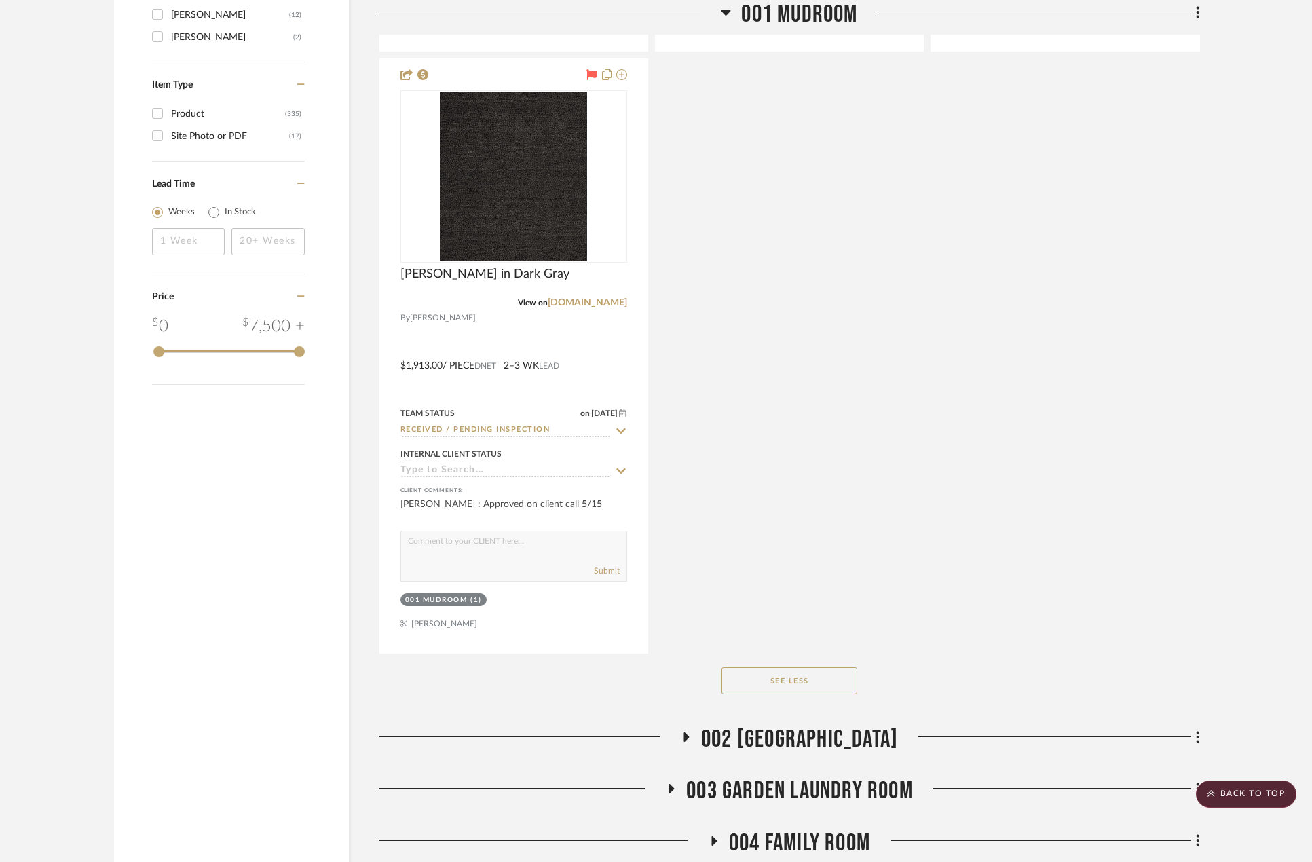
click at [778, 727] on span "002 GARDEN STAIR HALL" at bounding box center [799, 739] width 197 height 29
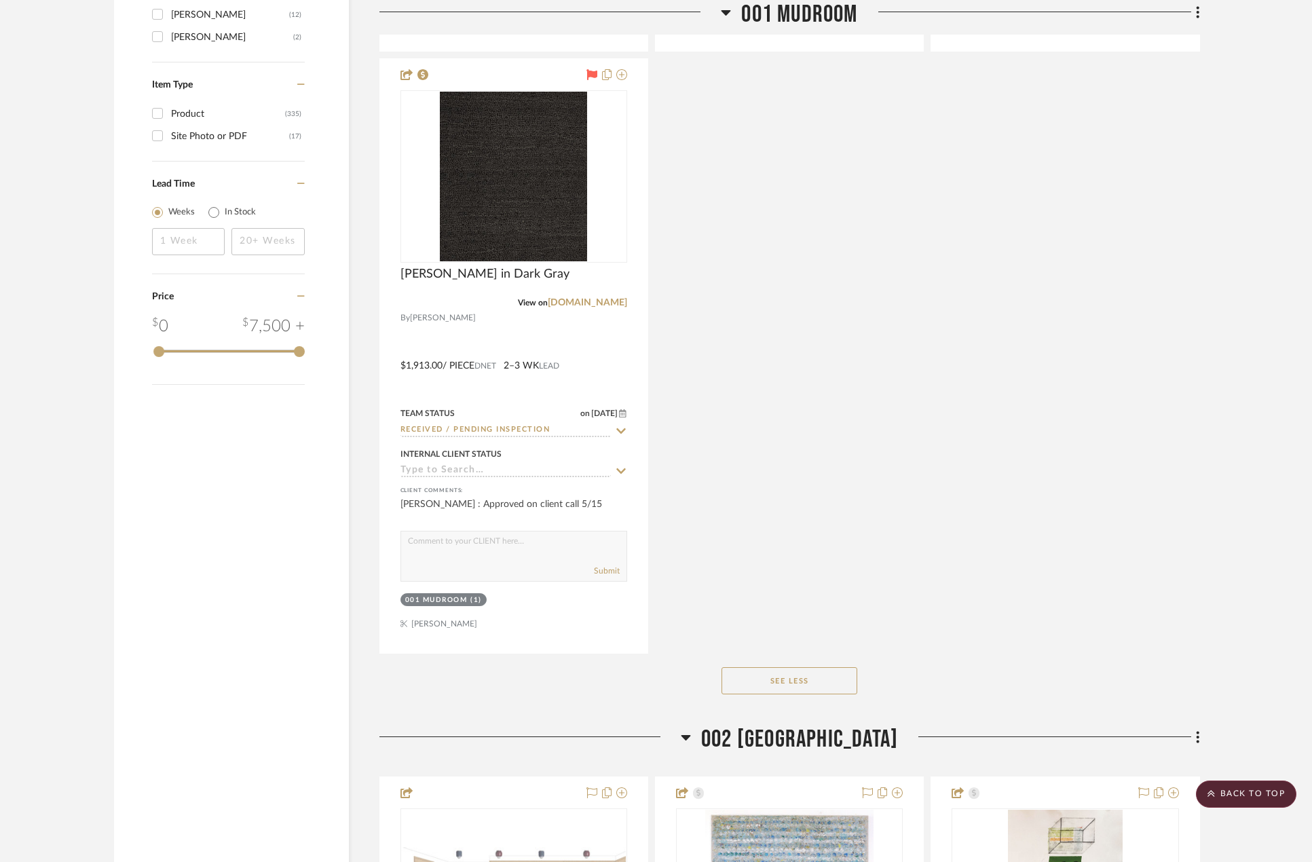
click at [774, 681] on button "See Less" at bounding box center [789, 680] width 136 height 27
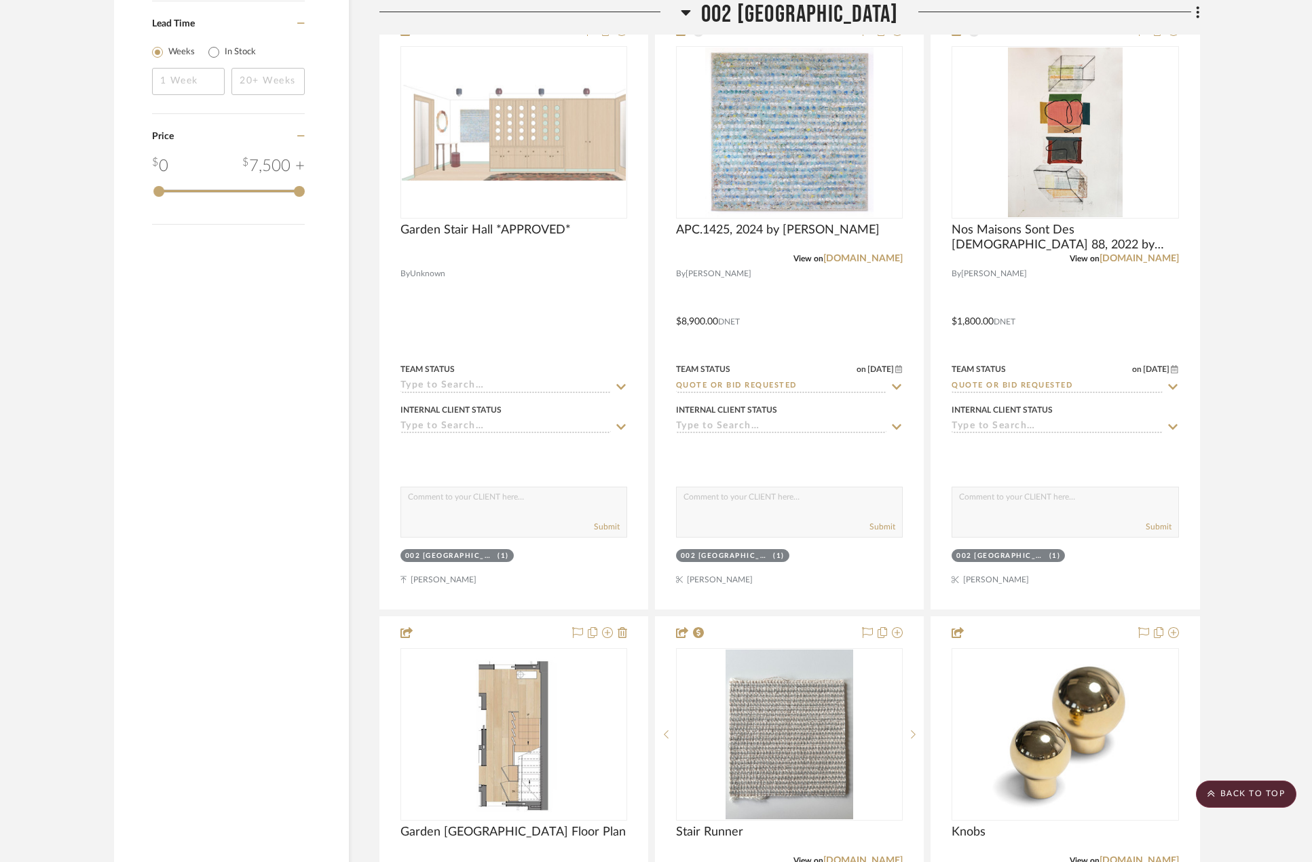
scroll to position [2443, 0]
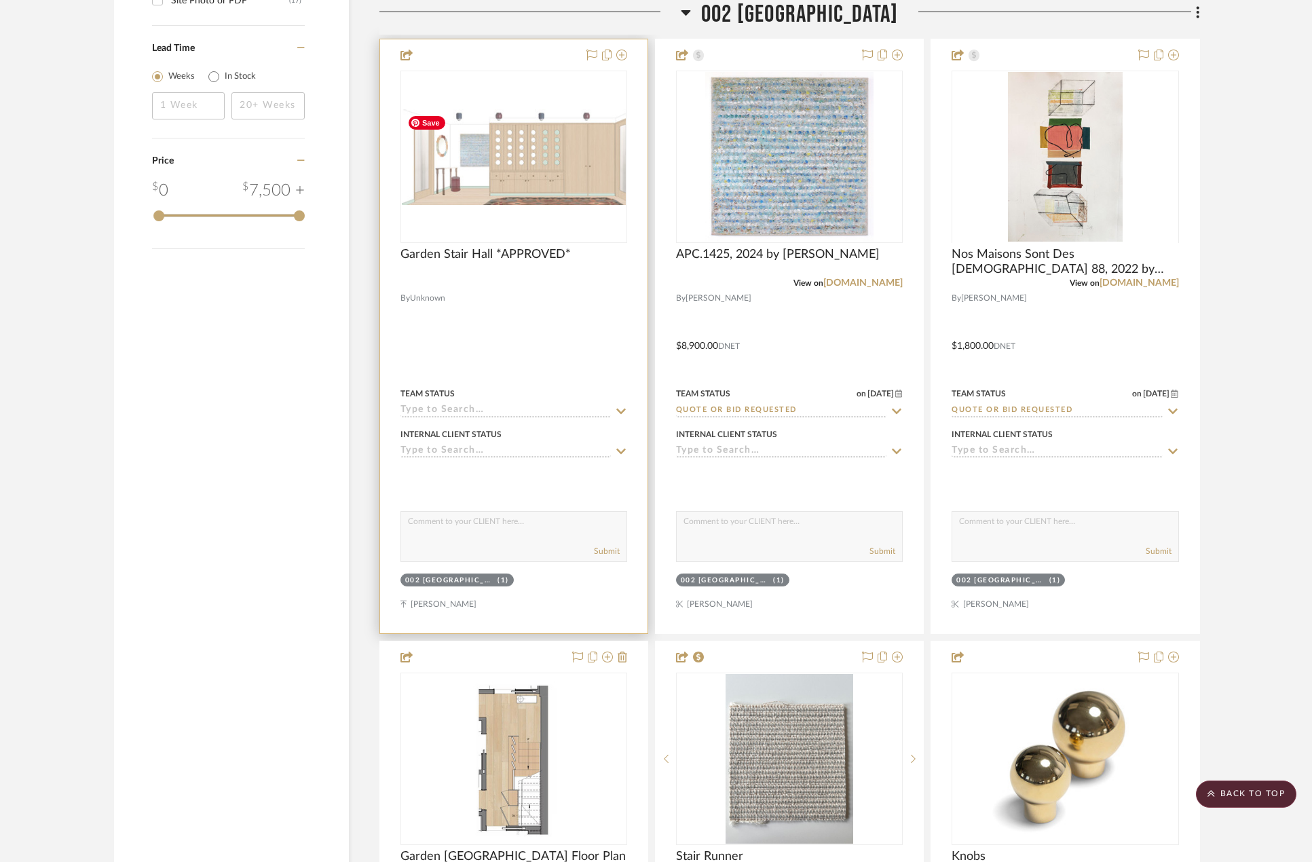
click at [0, 0] on img at bounding box center [0, 0] width 0 height 0
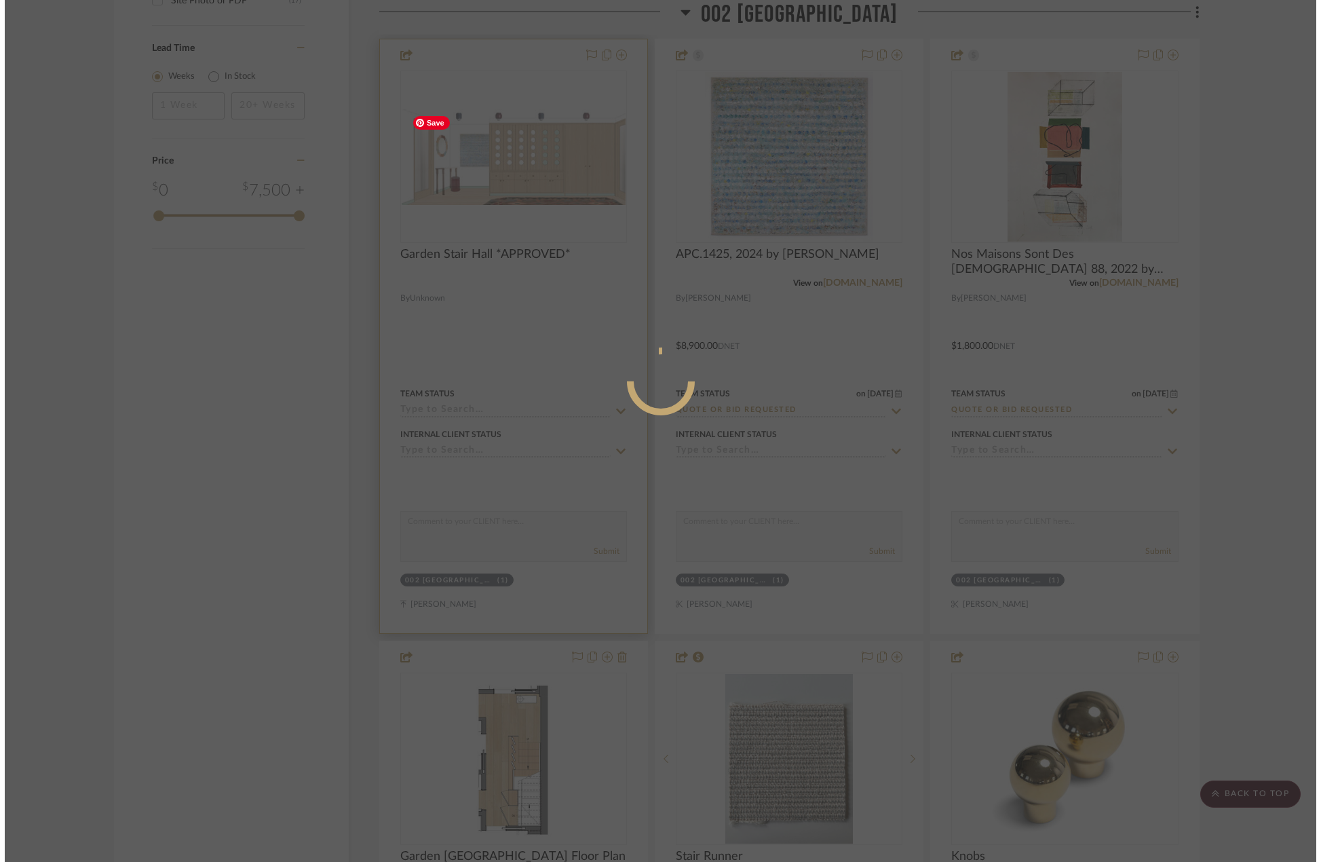
scroll to position [0, 0]
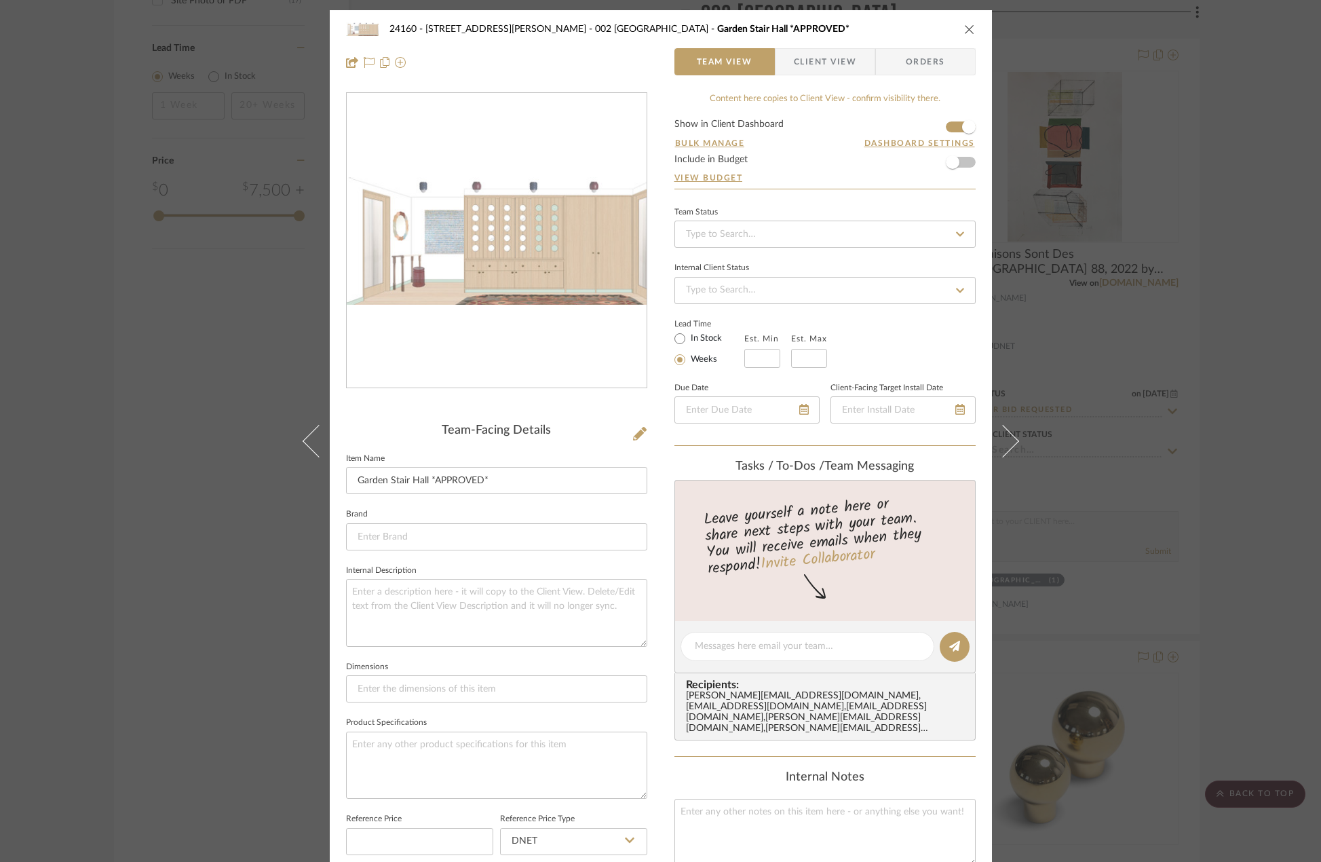
click at [1276, 501] on div "24160 - 214 E 18th Street - Satow Elliot 002 GARDEN STAIR HALL Garden Stair Hal…" at bounding box center [660, 431] width 1321 height 862
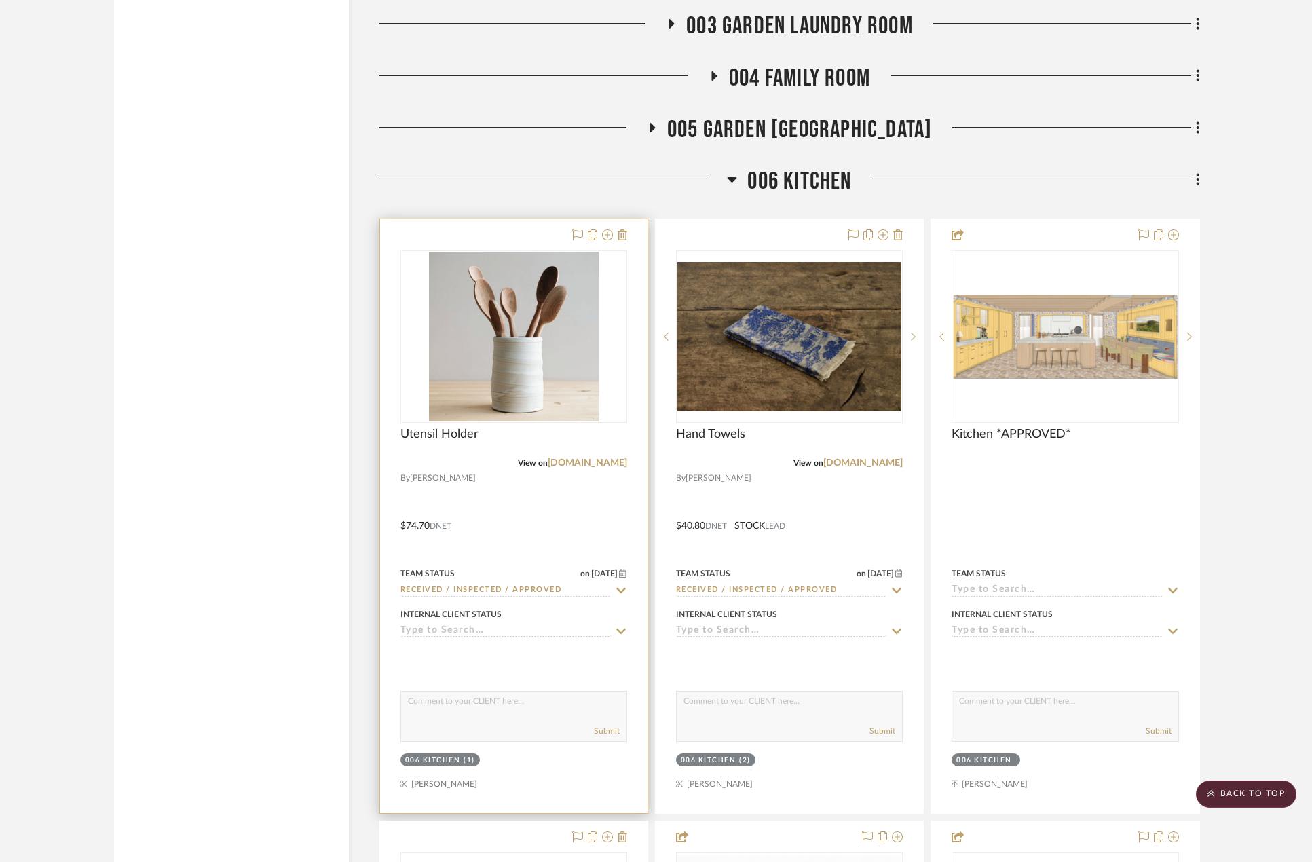
scroll to position [4411, 0]
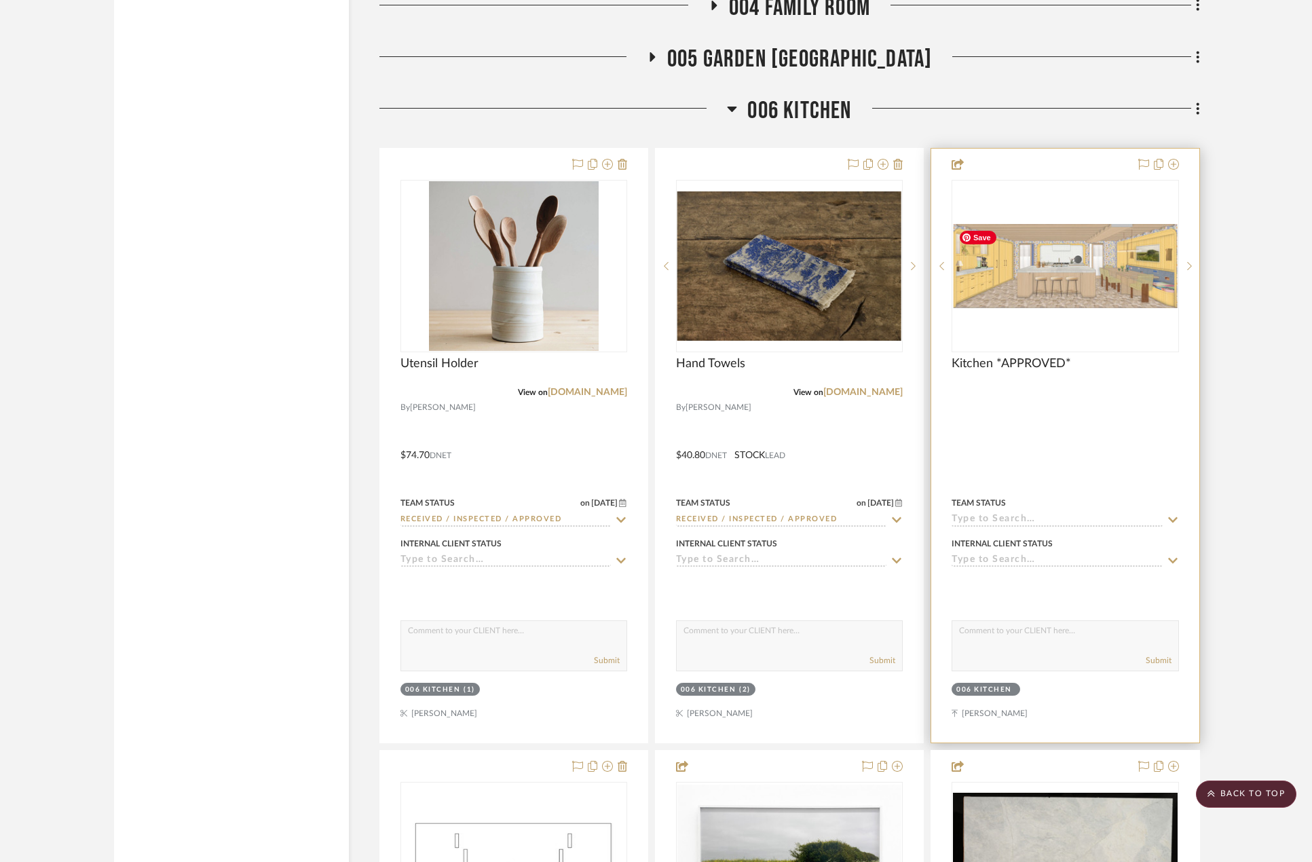
click at [1061, 296] on img "0" at bounding box center [1065, 266] width 224 height 85
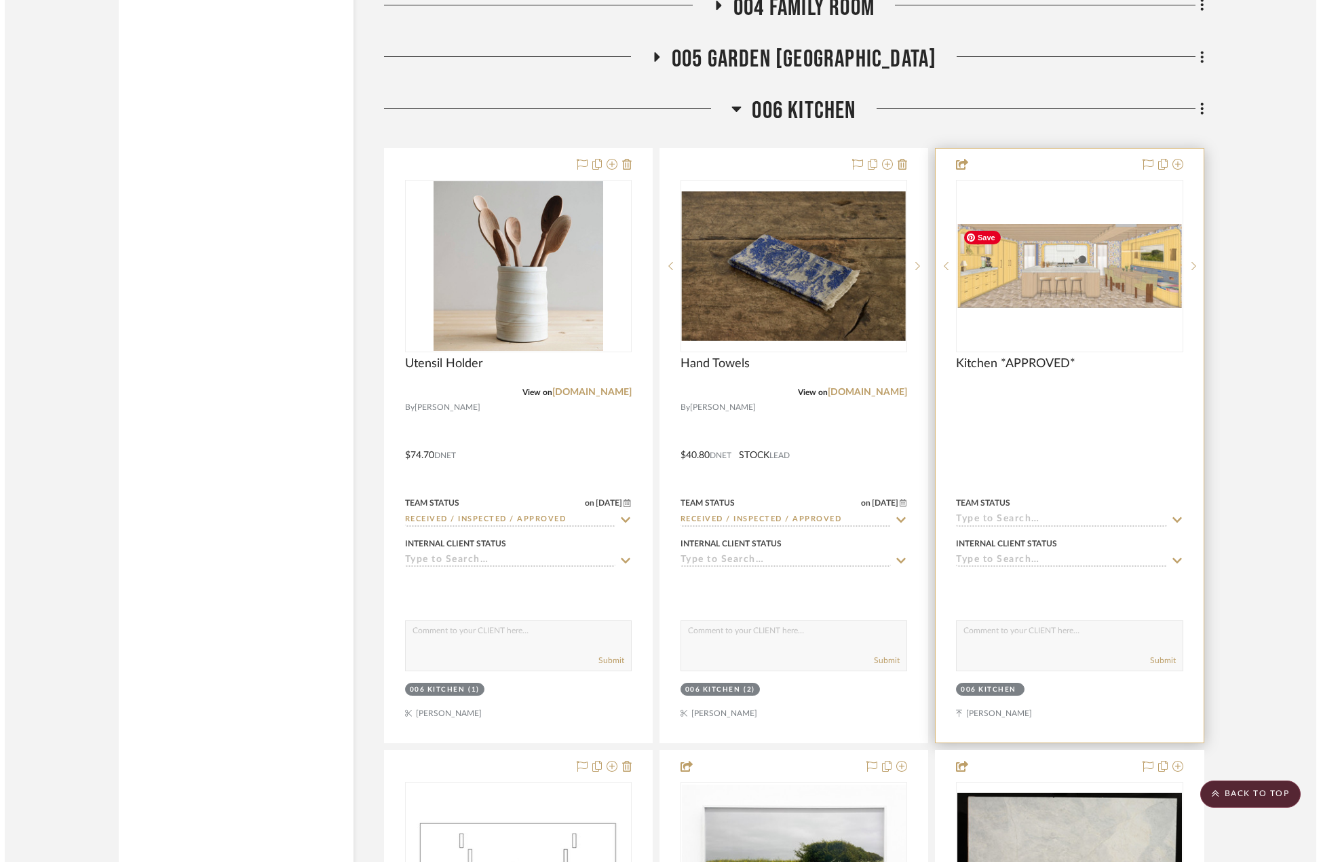
scroll to position [0, 0]
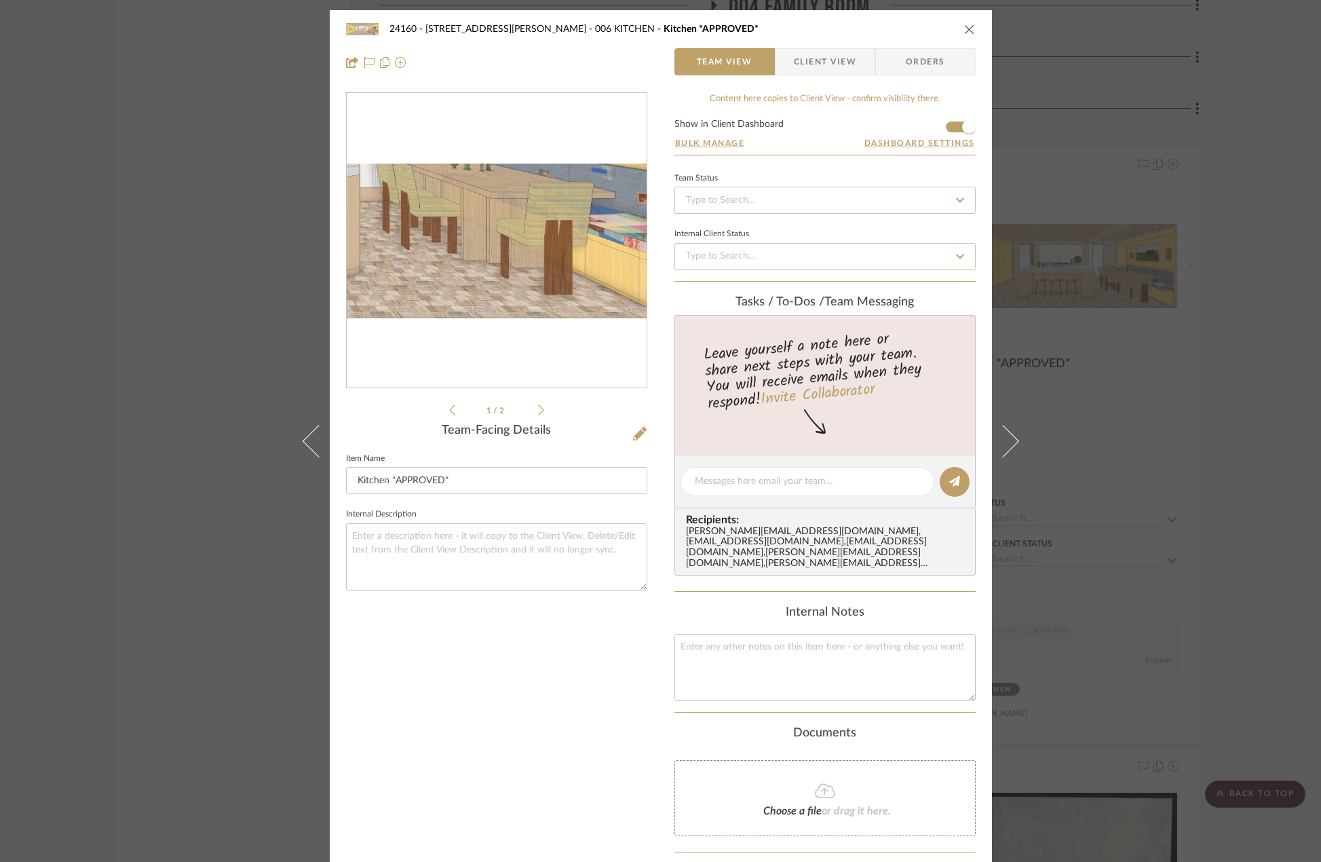
click at [577, 293] on img "0" at bounding box center [497, 241] width 300 height 113
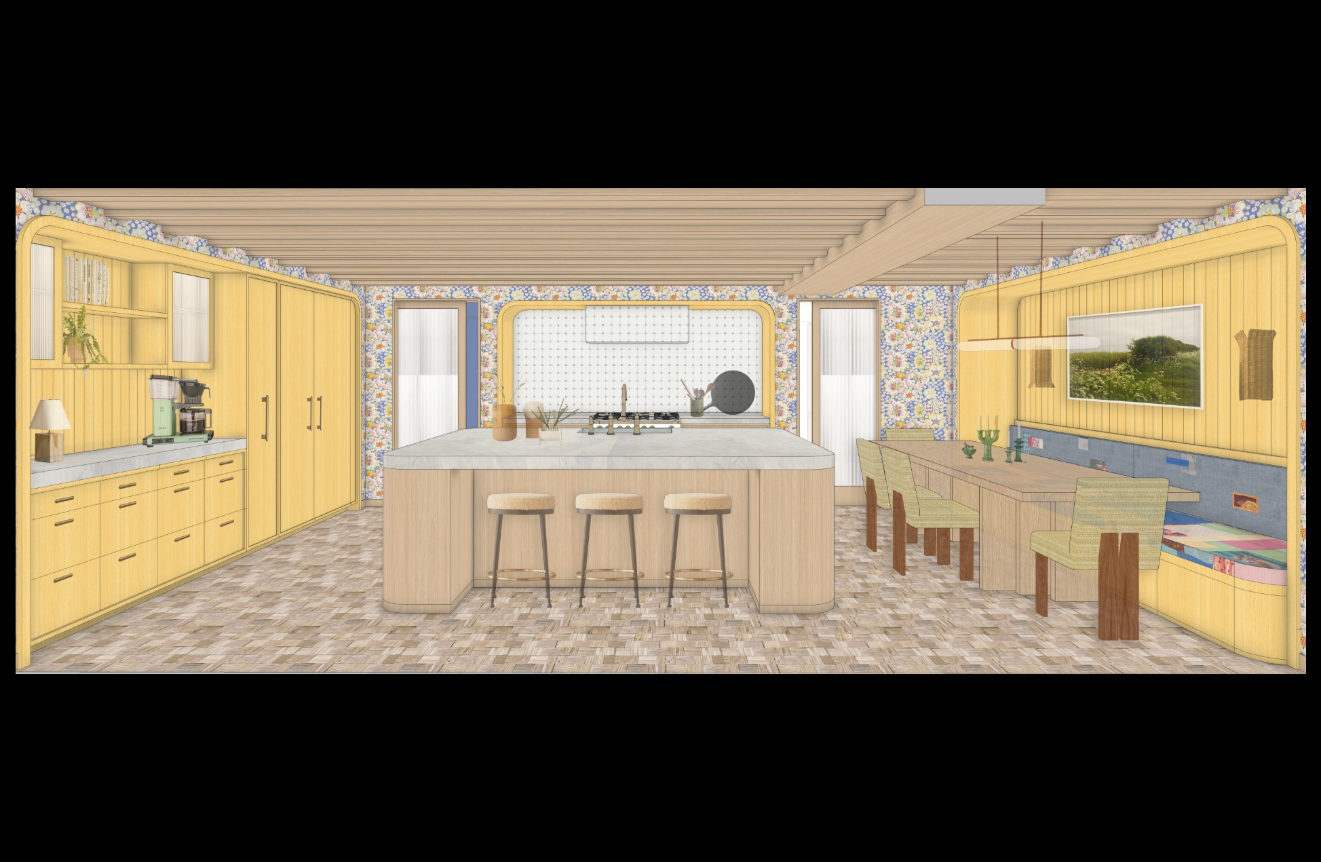
click at [467, 723] on div at bounding box center [661, 609] width 1291 height 842
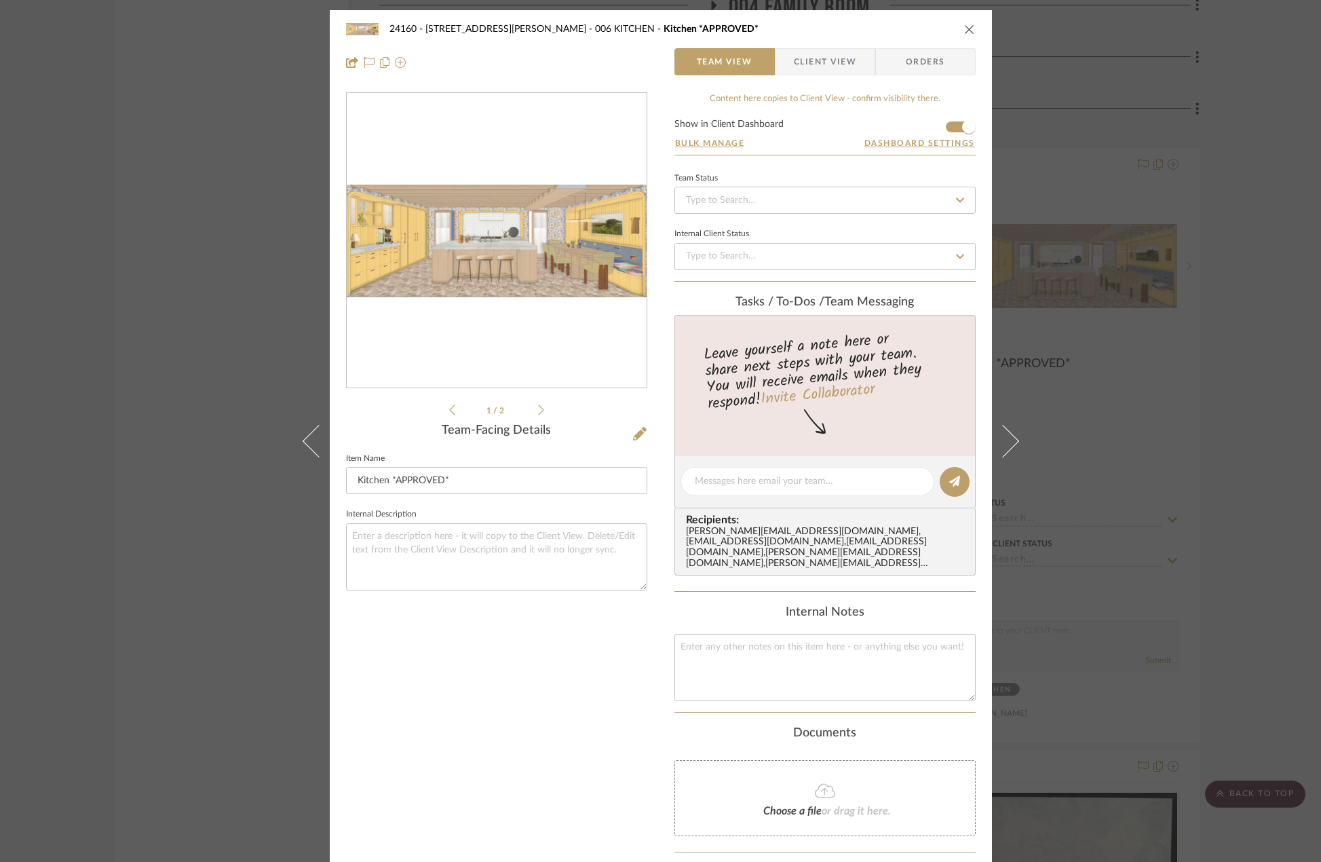
click at [1133, 593] on div "24160 - 214 E 18th Street - Satow Elliot 006 KITCHEN Kitchen *APPROVED* Team Vi…" at bounding box center [660, 431] width 1321 height 862
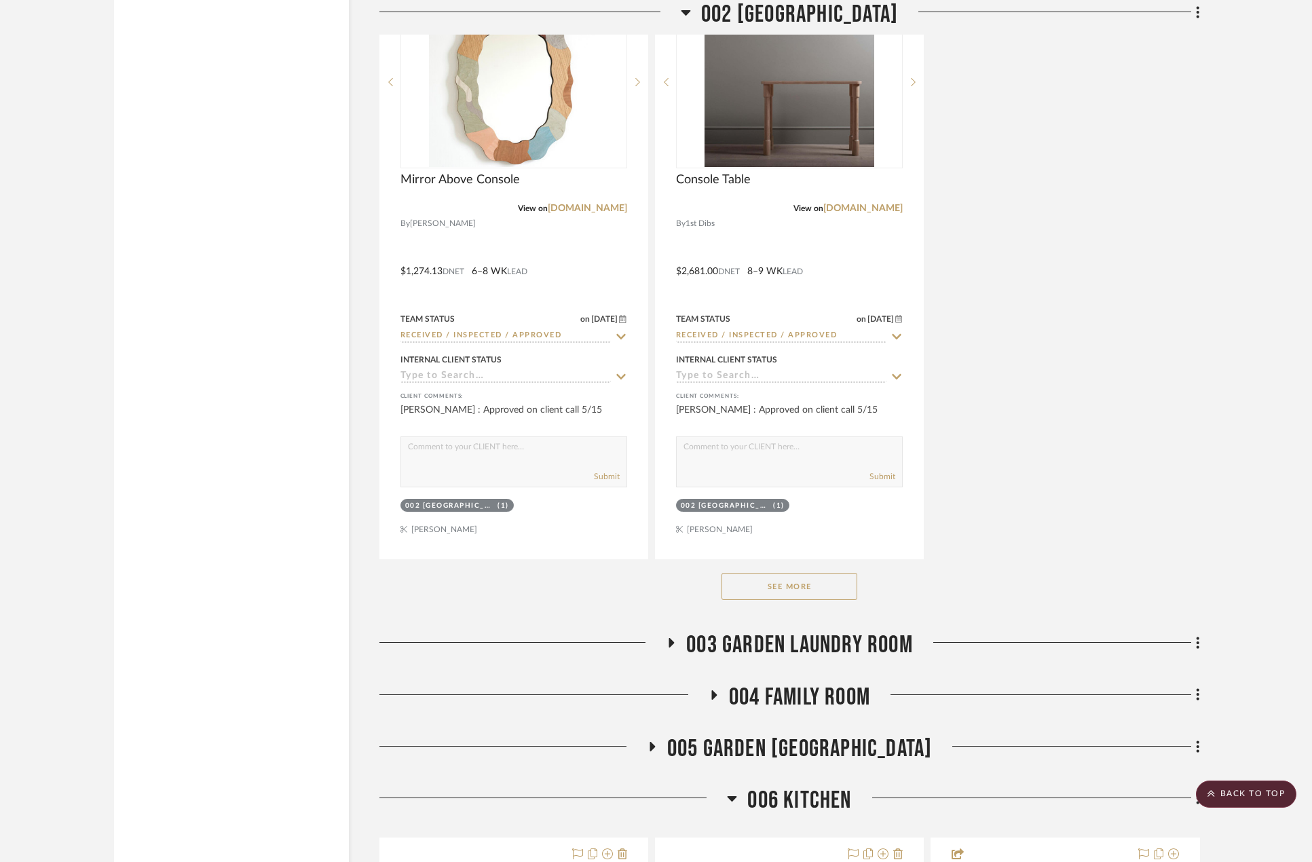
scroll to position [3597, 0]
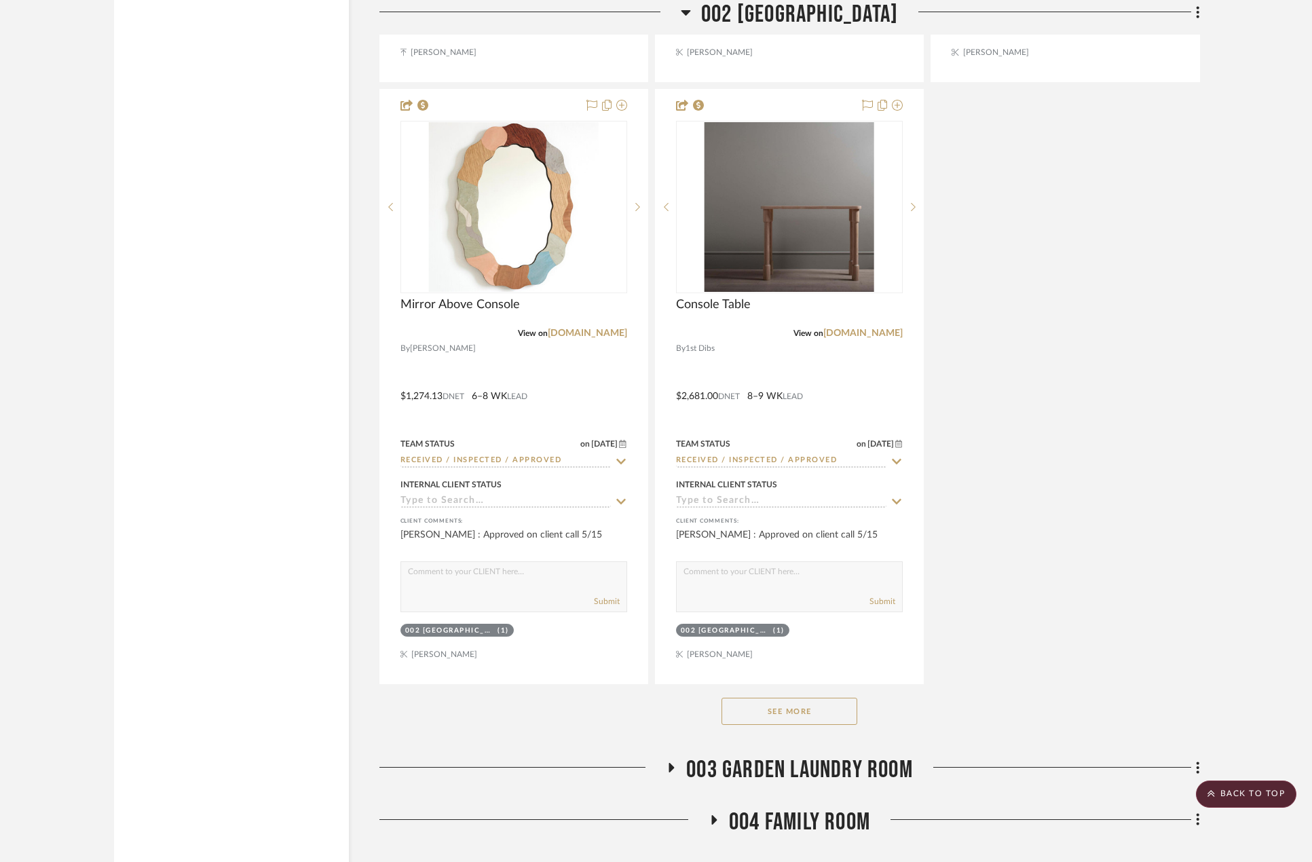
click at [700, 16] on h3 "002 GARDEN STAIR HALL" at bounding box center [789, 14] width 217 height 29
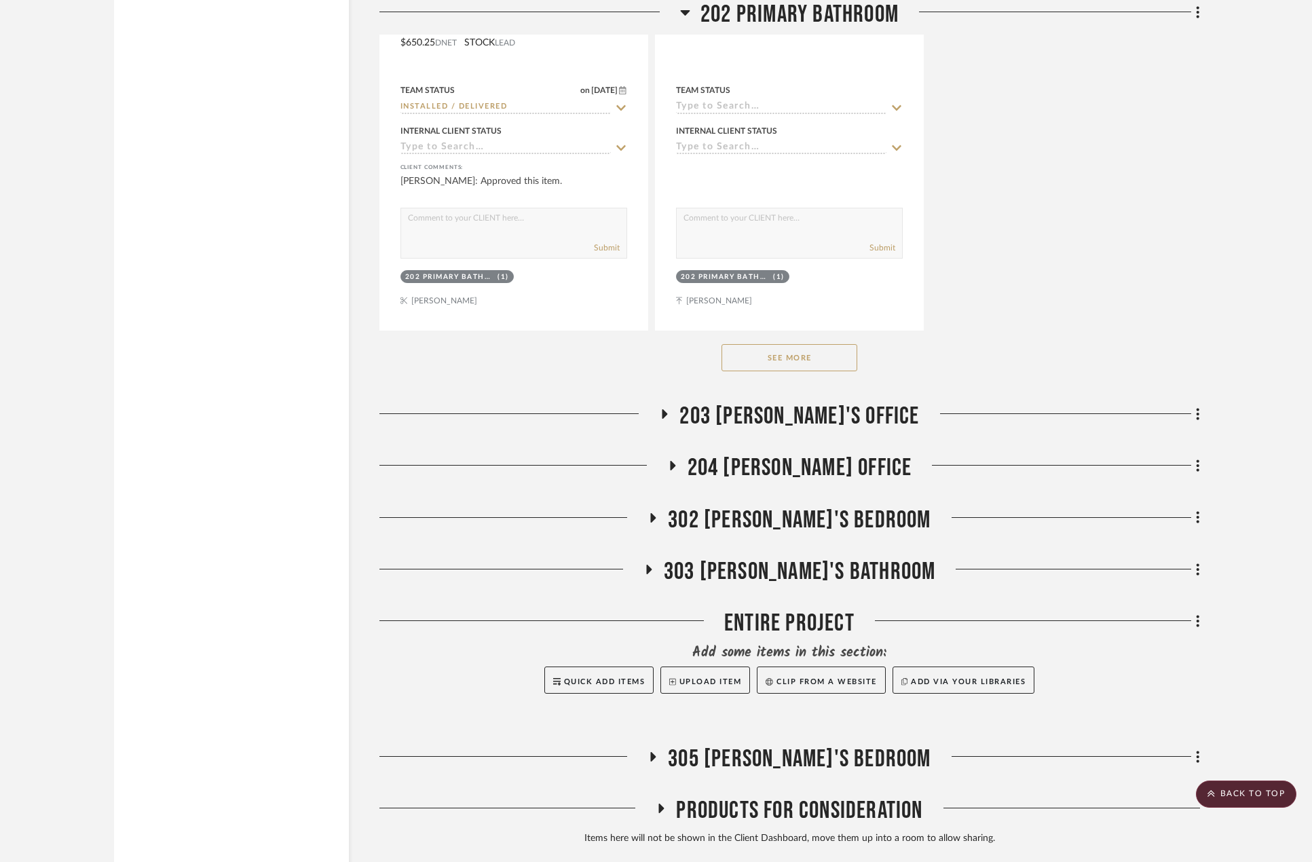
scroll to position [8646, 0]
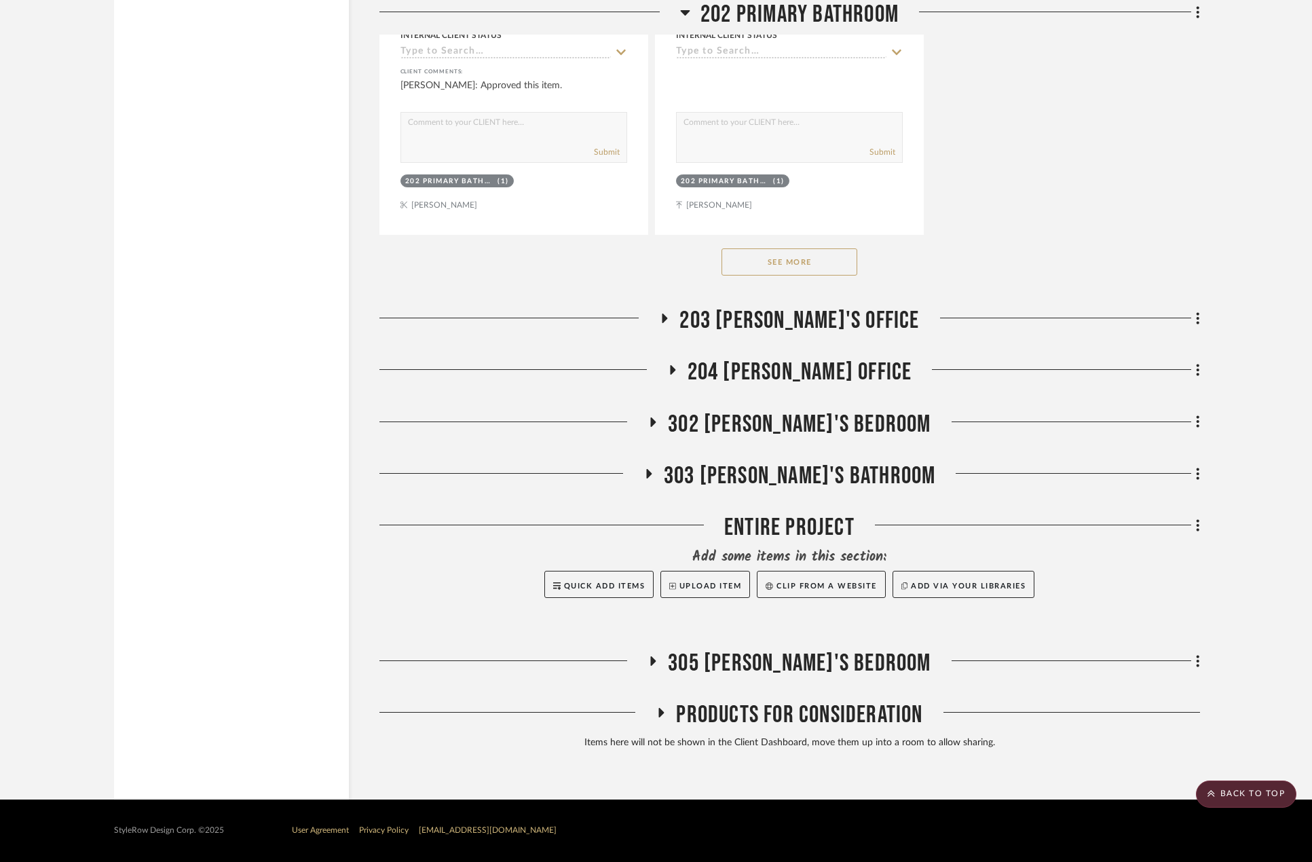
click at [841, 373] on span "204 STUART'S OFFICE" at bounding box center [799, 372] width 225 height 29
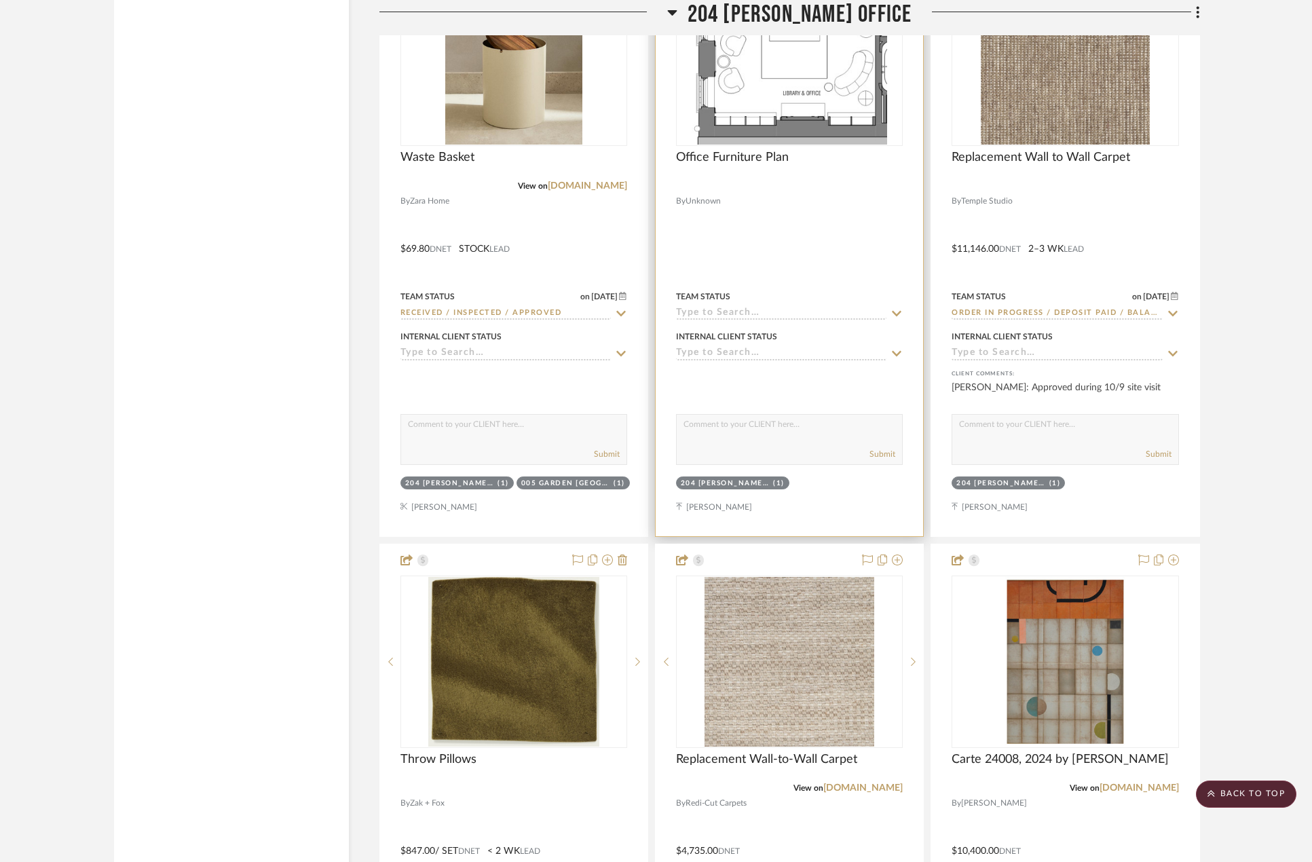
scroll to position [9528, 0]
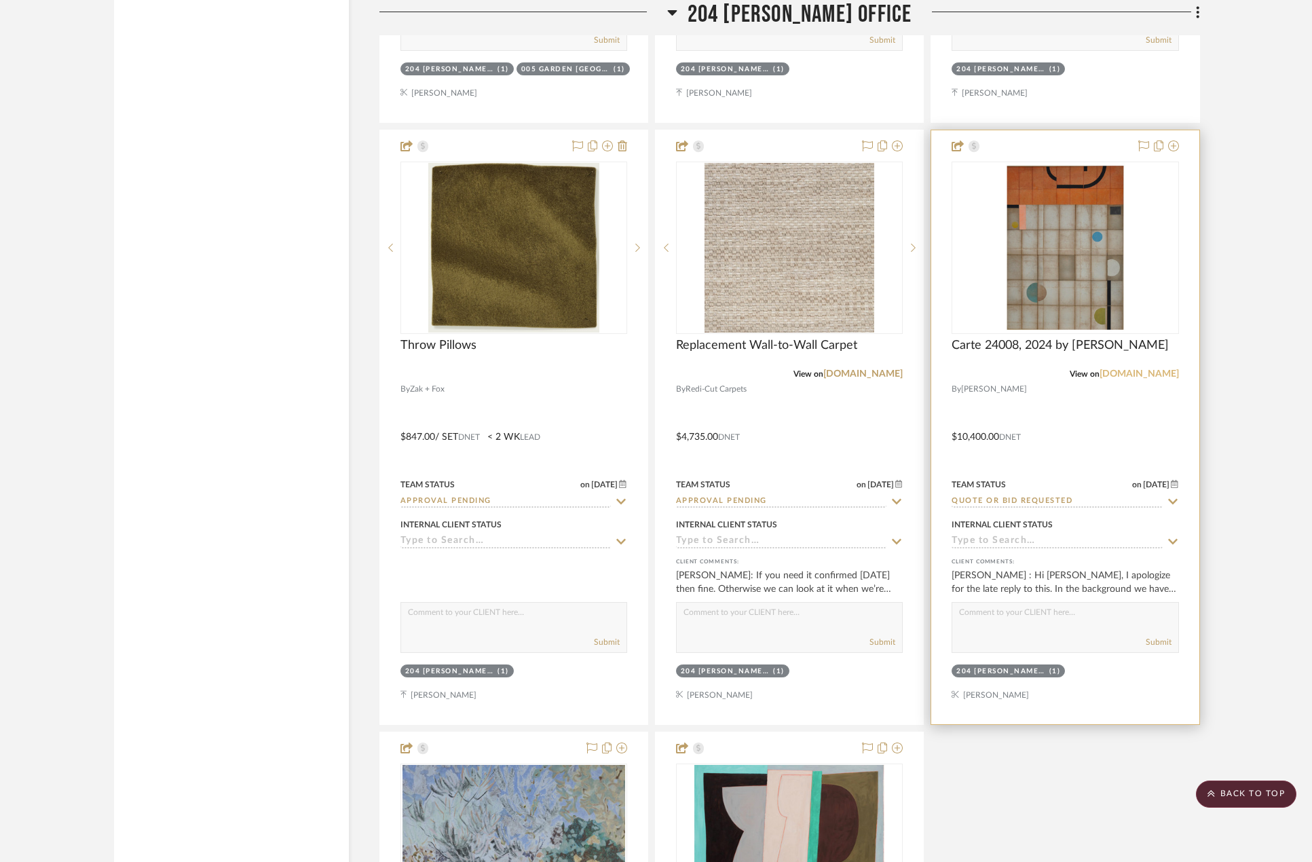
click at [1141, 377] on link "amelieduchalard.com" at bounding box center [1138, 374] width 79 height 10
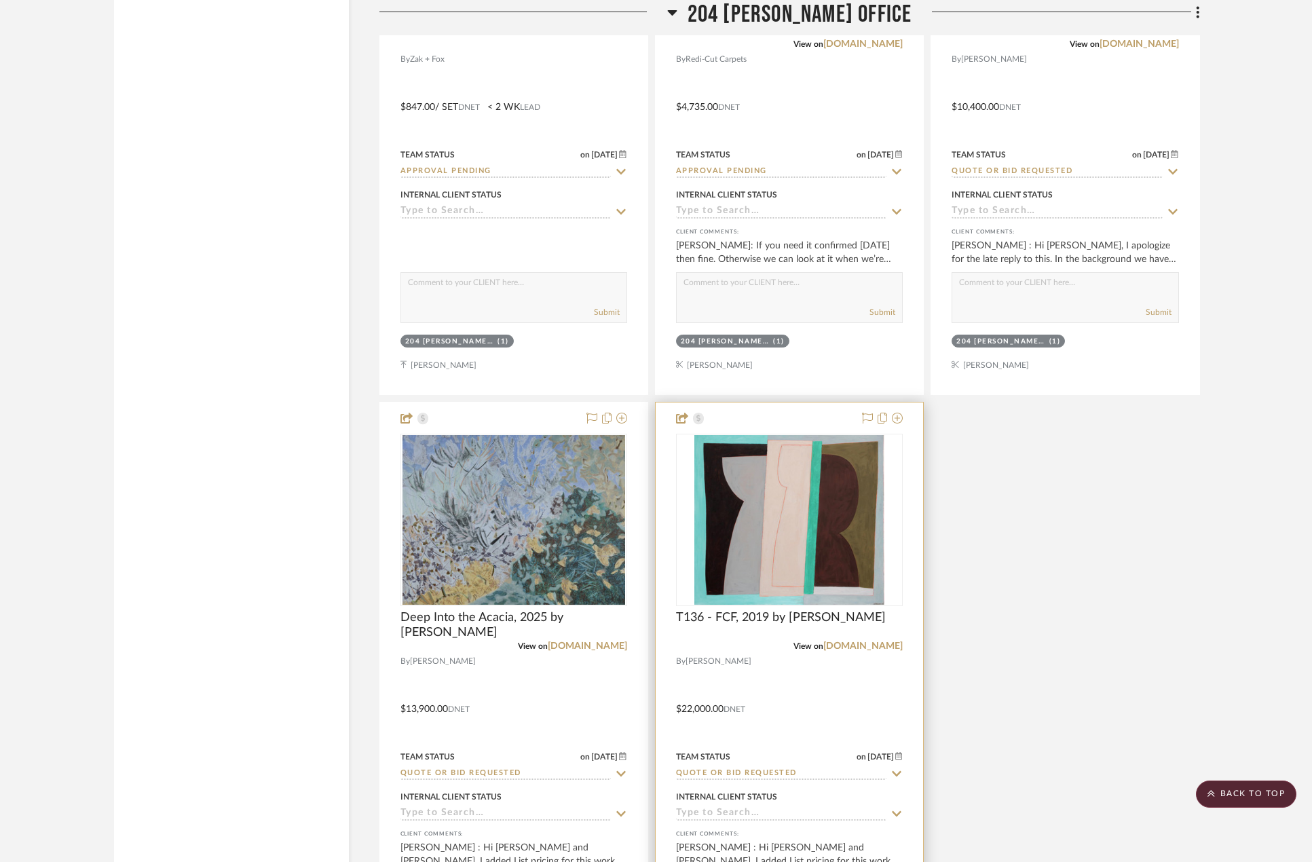
scroll to position [9867, 0]
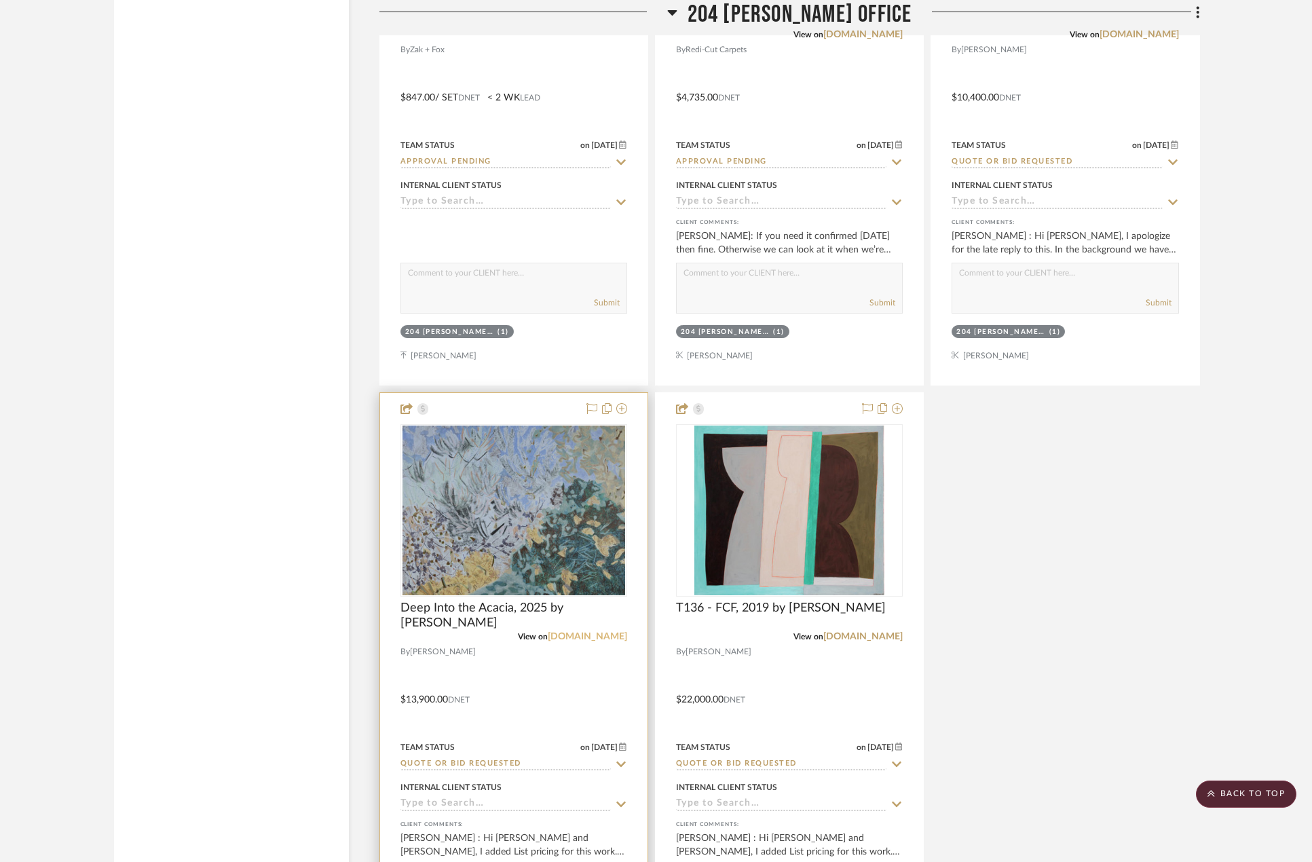
click at [603, 634] on link "amelieduchalard.com" at bounding box center [587, 637] width 79 height 10
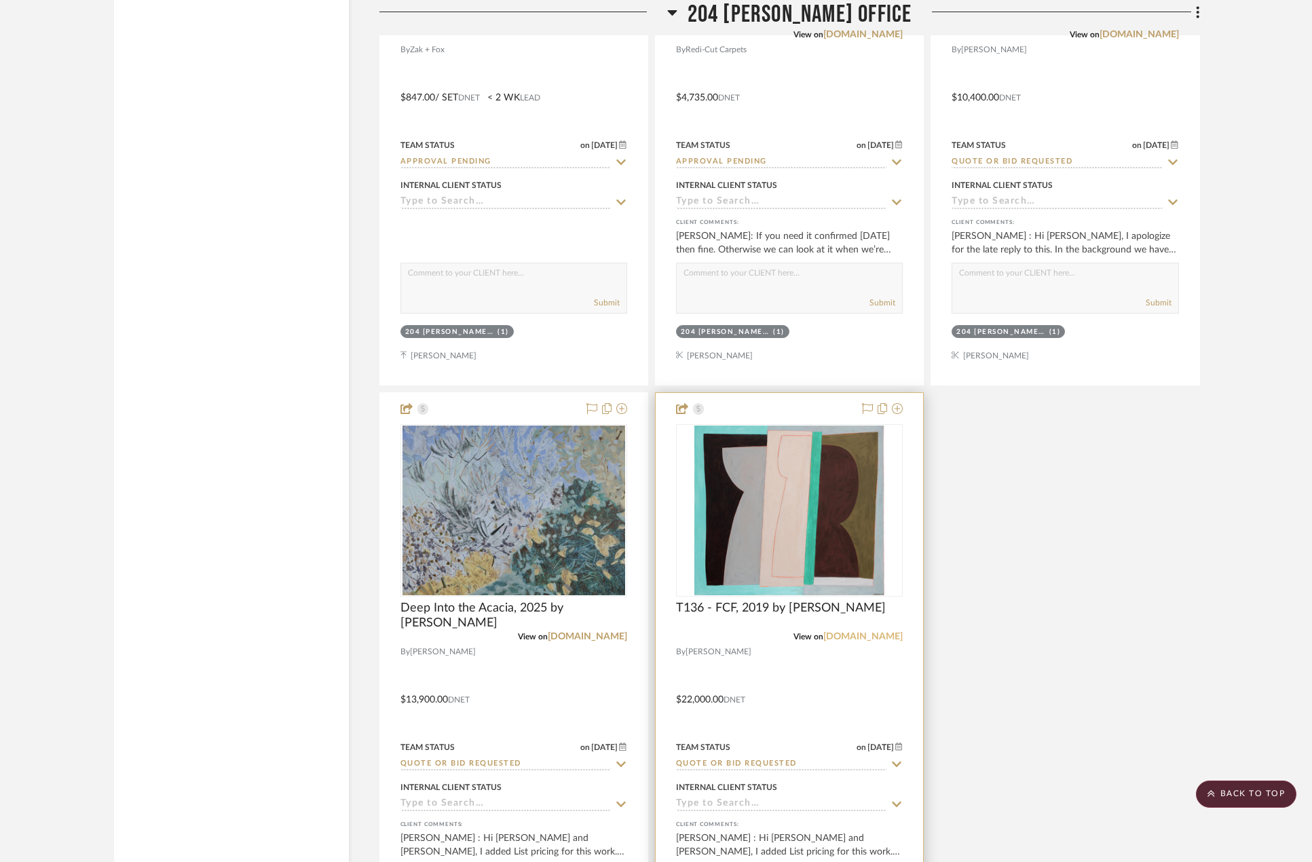
click at [861, 636] on link "amelieduchalard.com" at bounding box center [862, 637] width 79 height 10
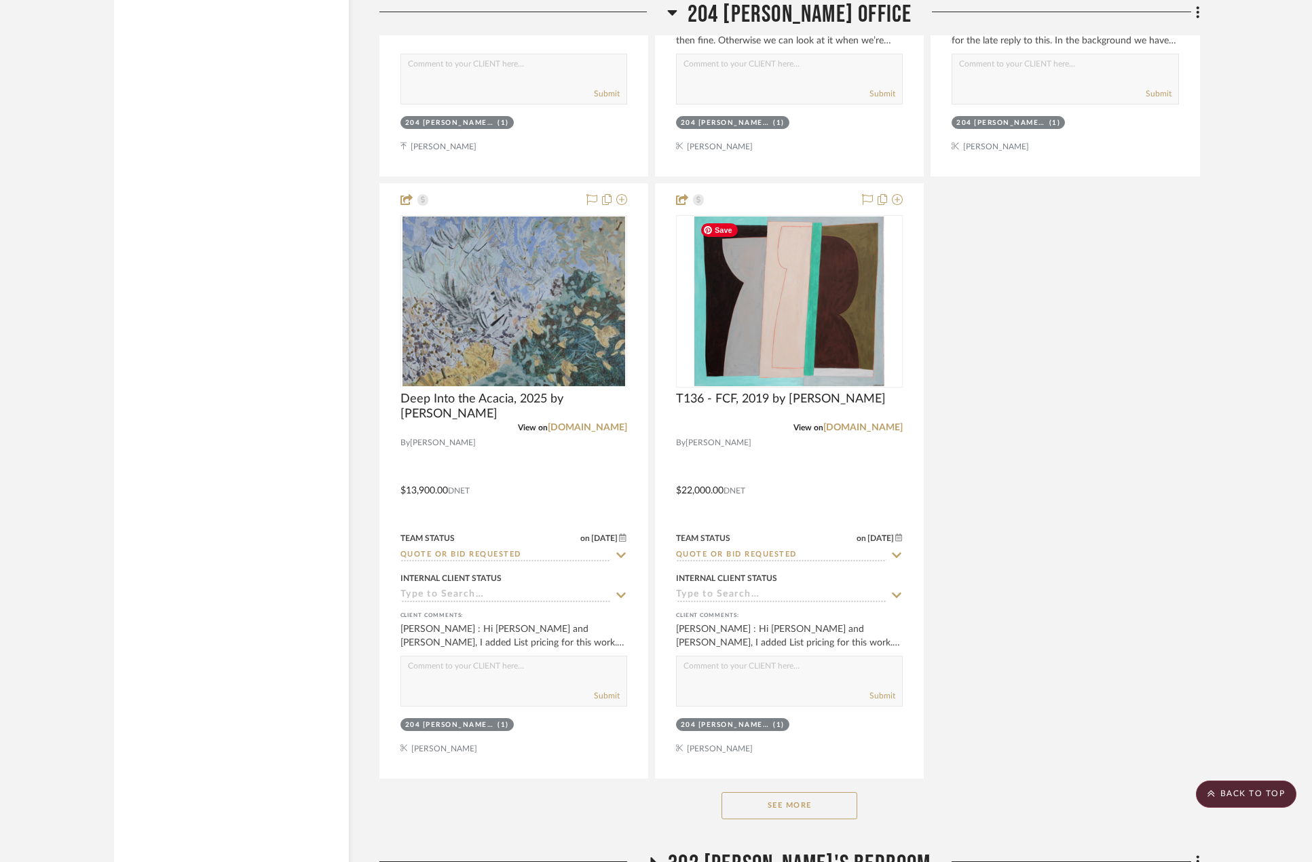
scroll to position [10342, 0]
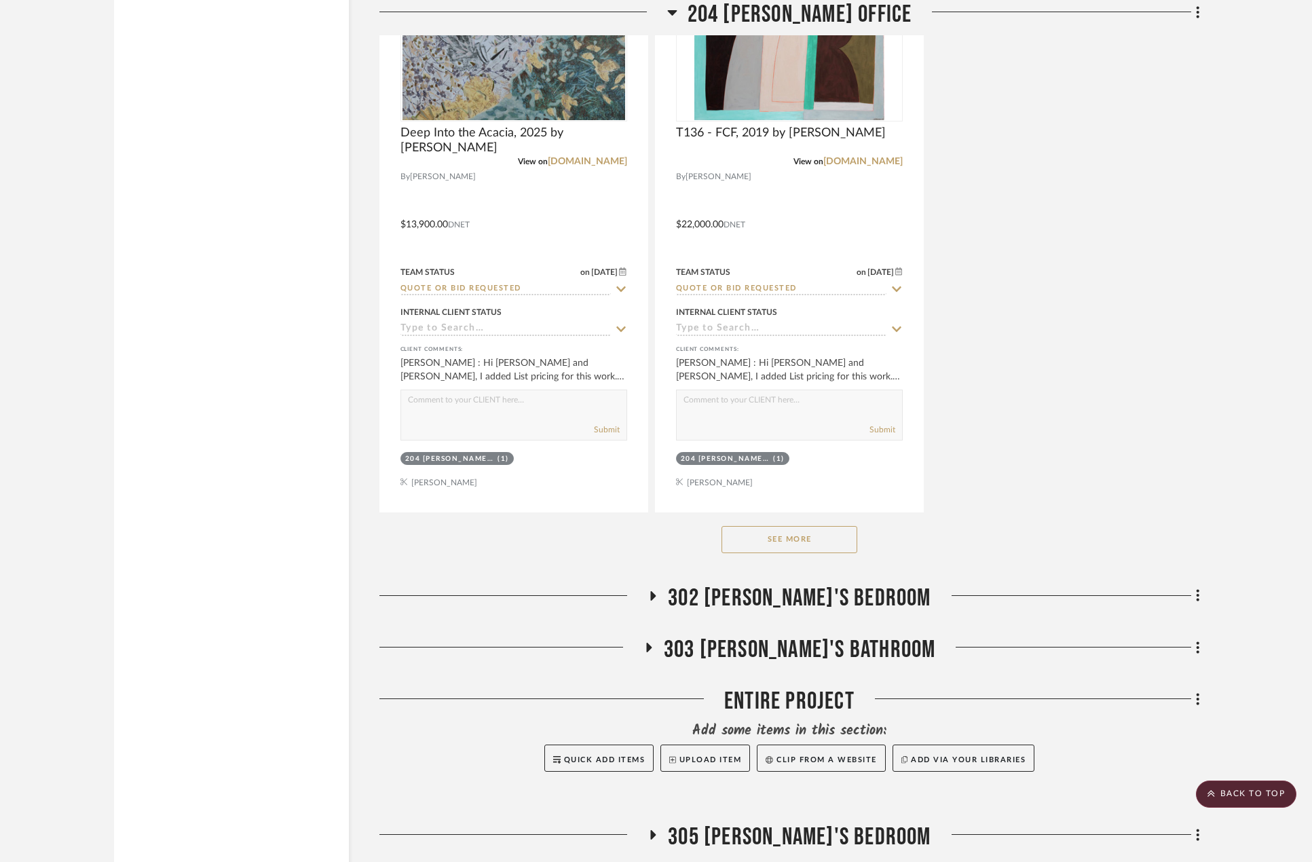
drag, startPoint x: 792, startPoint y: 516, endPoint x: 796, endPoint y: 523, distance: 7.9
click at [792, 516] on div "See More" at bounding box center [789, 539] width 820 height 54
click at [805, 542] on button "See More" at bounding box center [789, 539] width 136 height 27
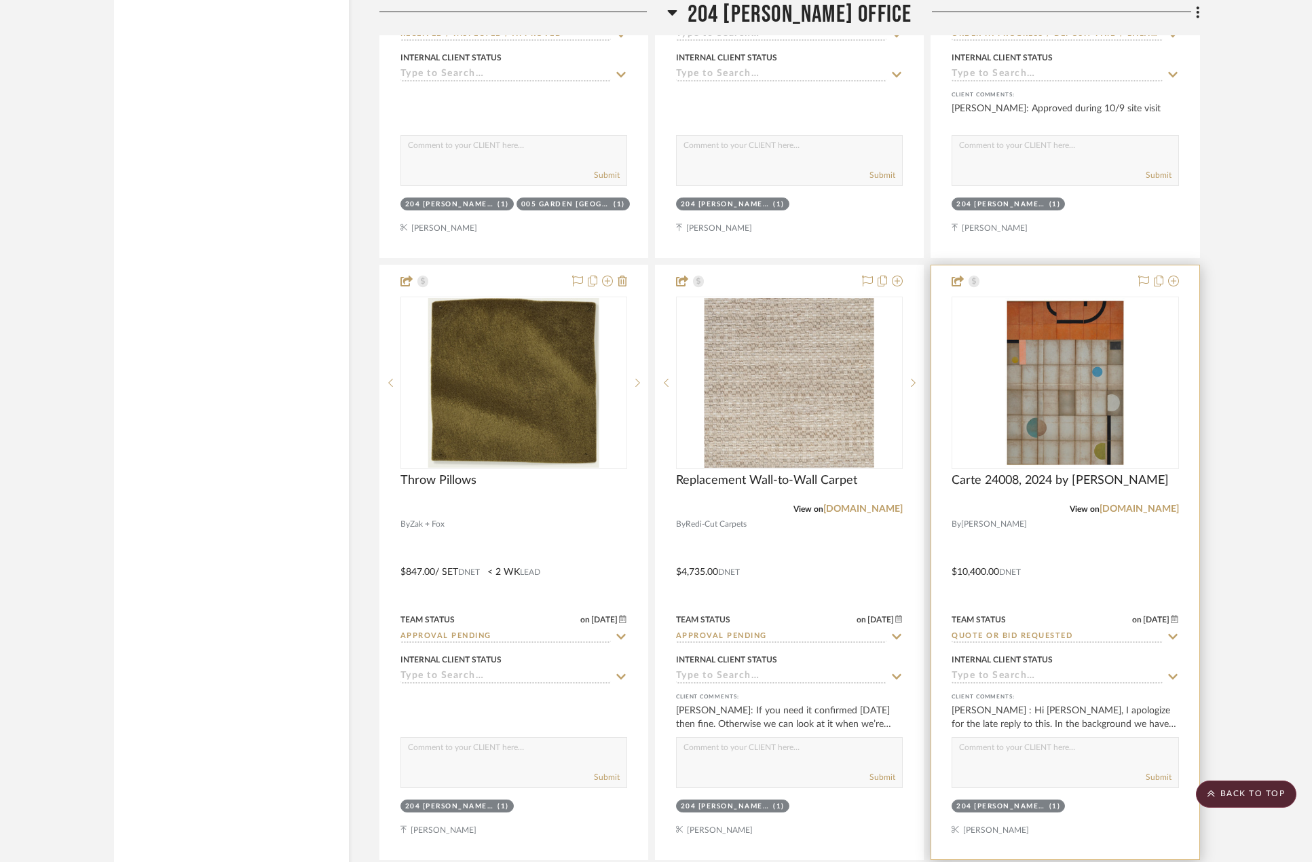
scroll to position [9392, 0]
click at [1170, 510] on link "amelieduchalard.com" at bounding box center [1138, 510] width 79 height 10
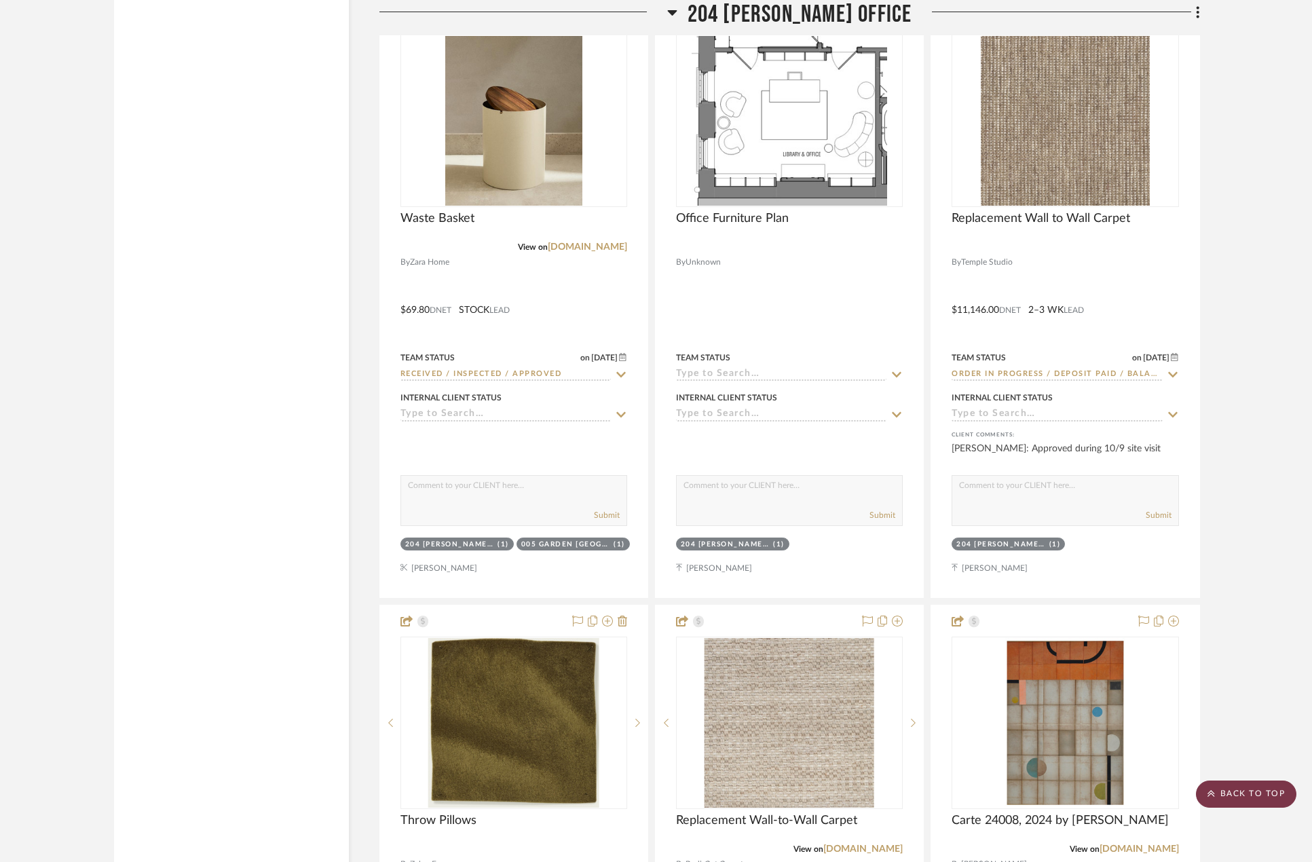
click at [1239, 785] on scroll-to-top-button "BACK TO TOP" at bounding box center [1246, 793] width 100 height 27
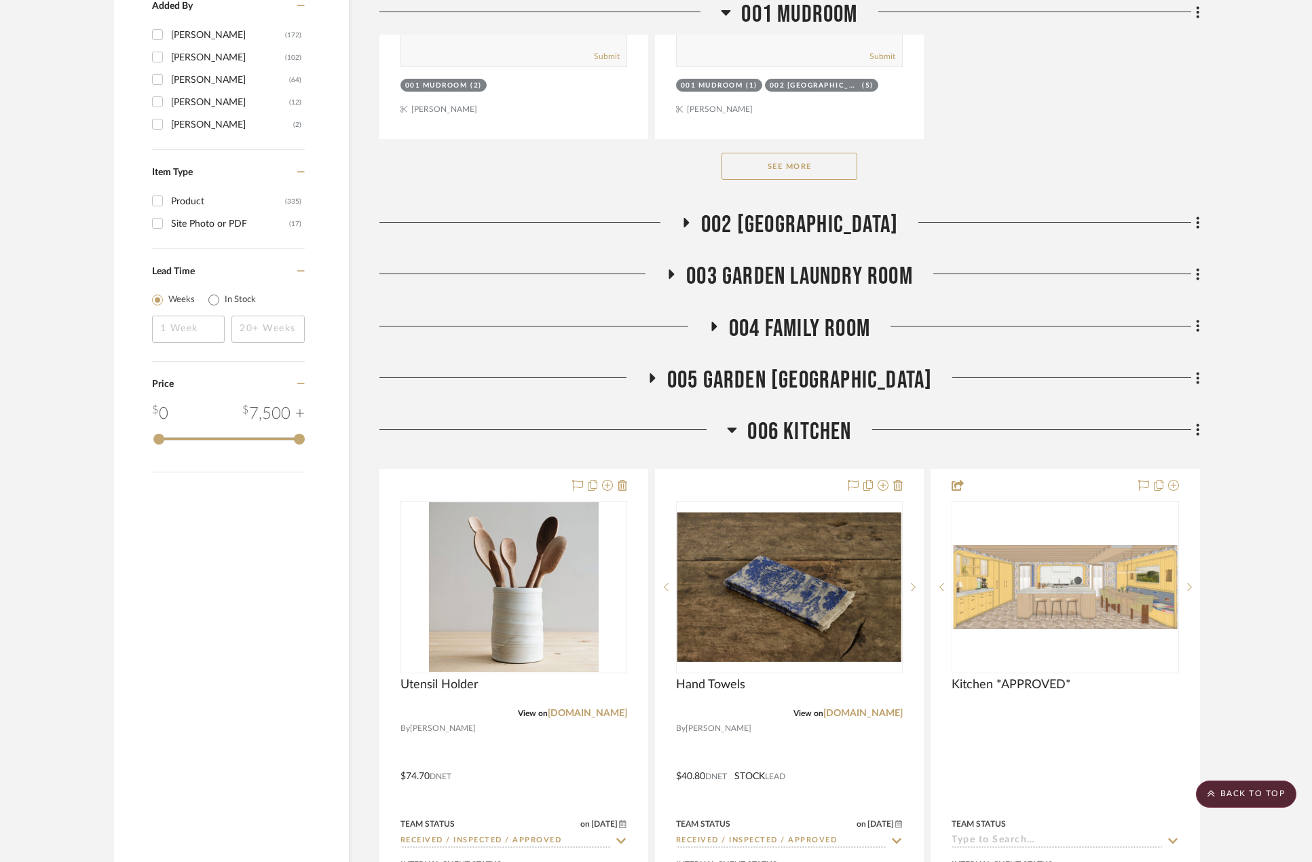
scroll to position [2239, 0]
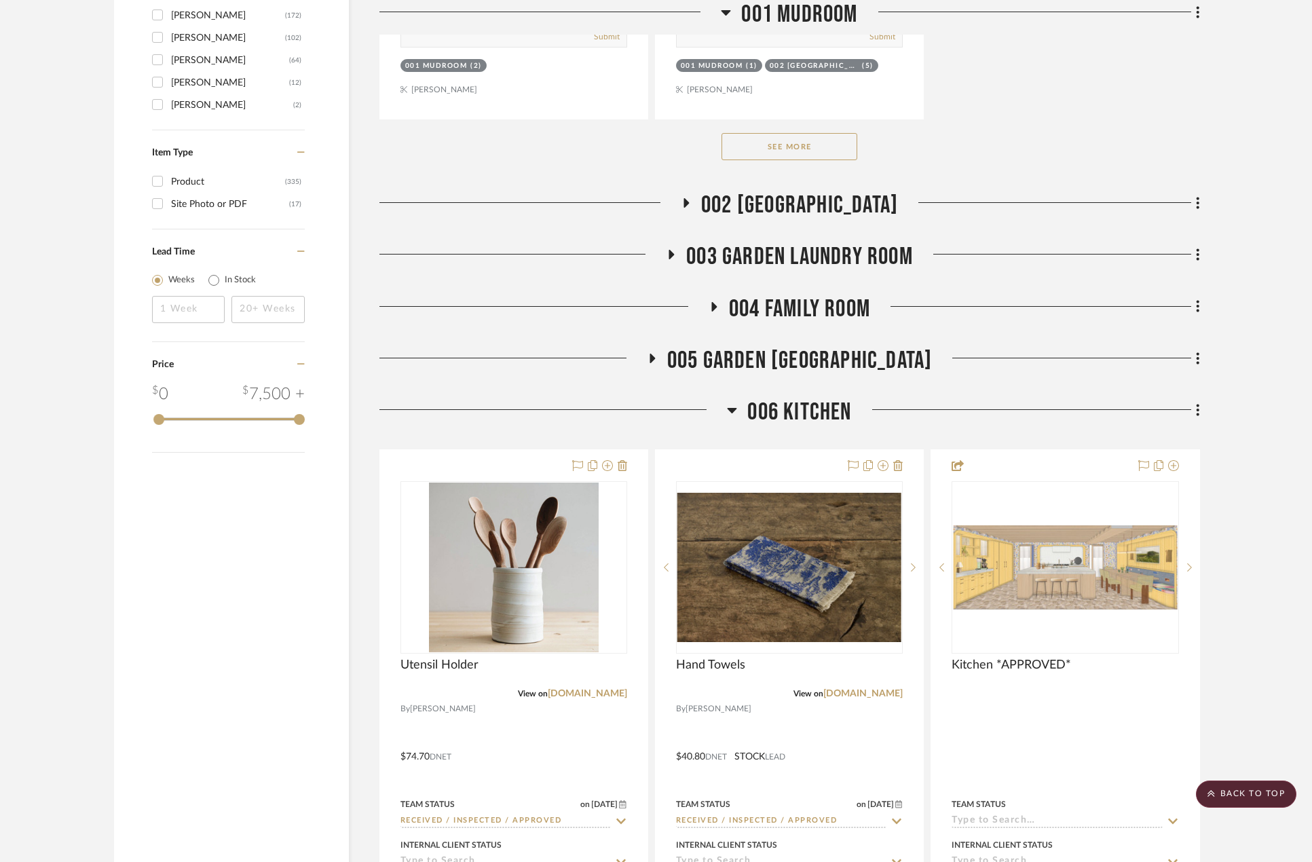
click at [857, 358] on span "005 GARDEN POWDER ROOM" at bounding box center [799, 360] width 265 height 29
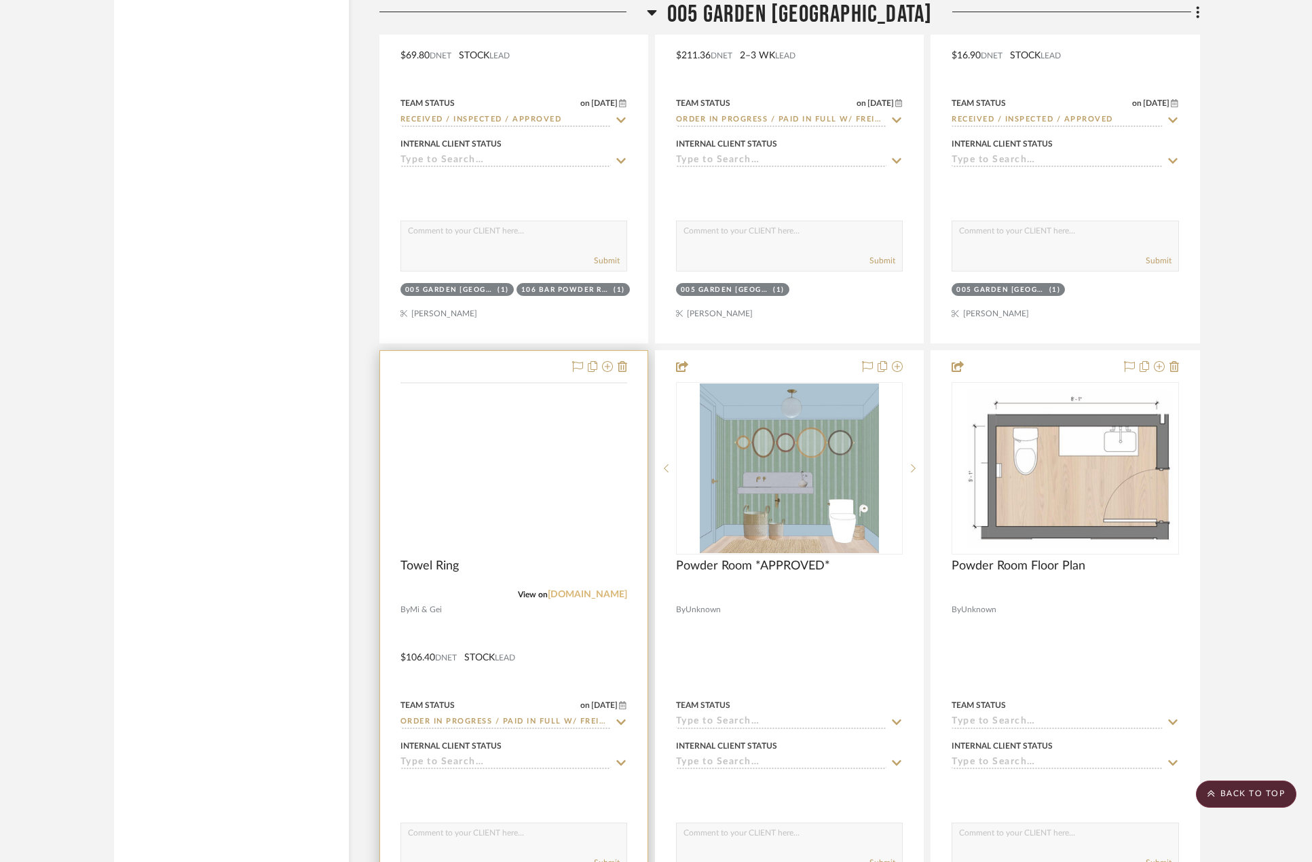
scroll to position [2986, 0]
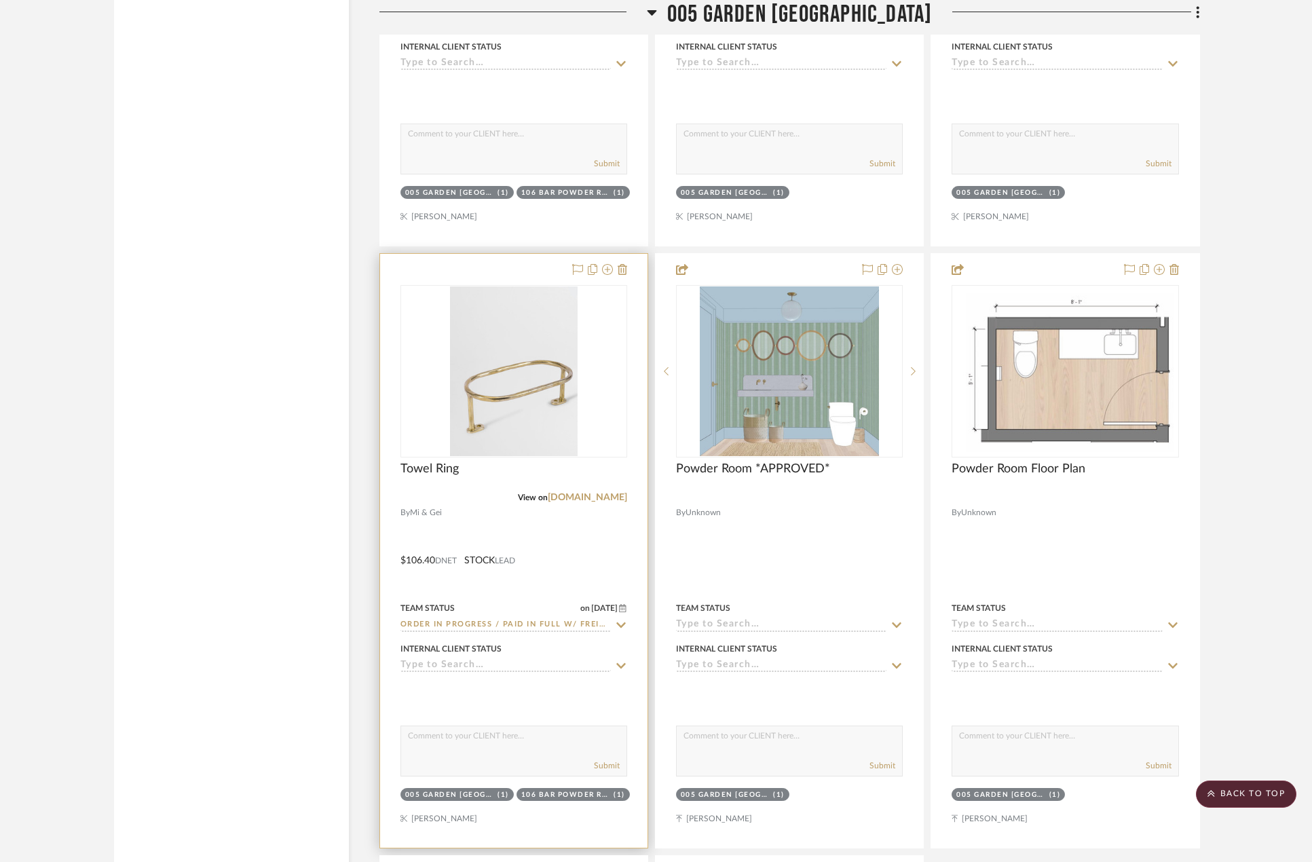
click at [487, 626] on input "Order In Progress / Paid In Full w/ Freight, No Balance due" at bounding box center [505, 625] width 210 height 13
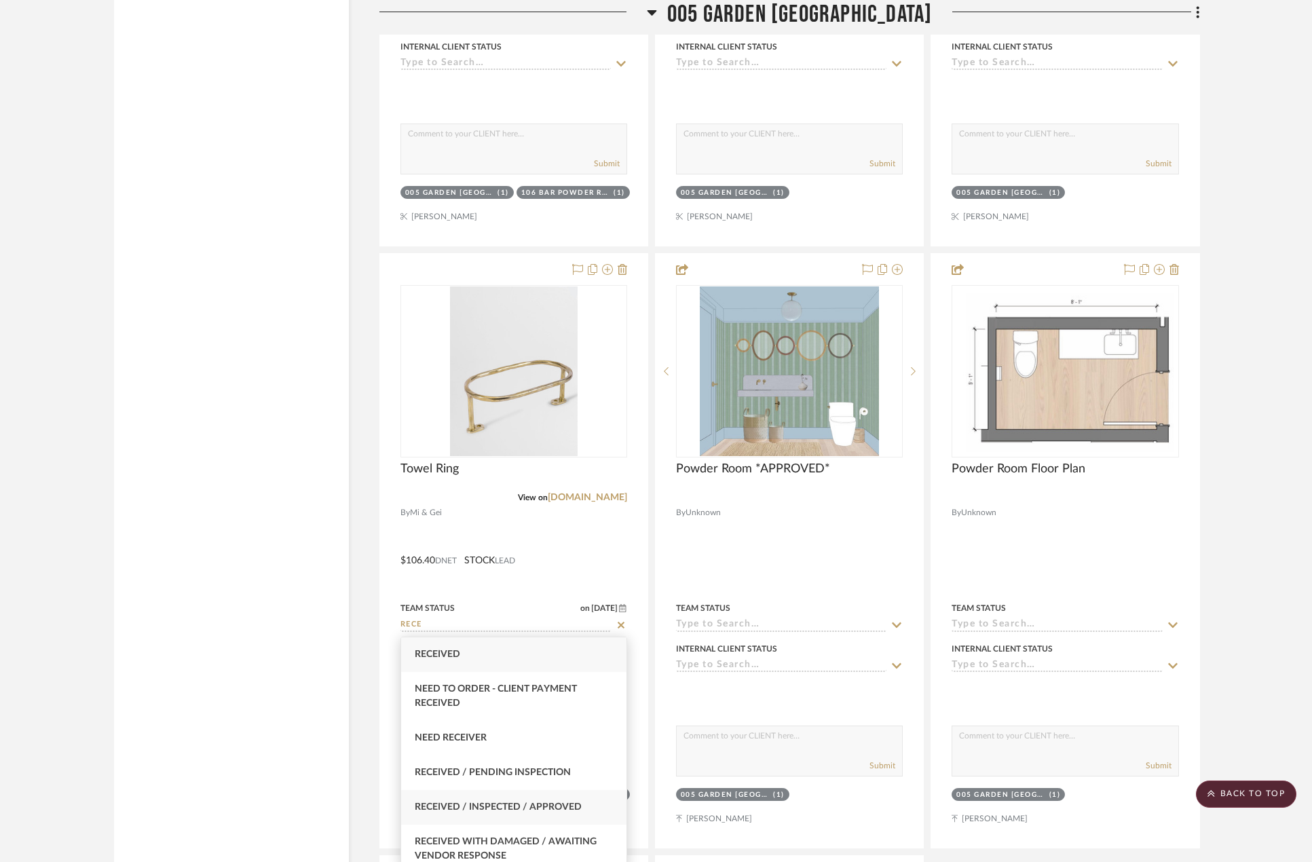
type input "RECE"
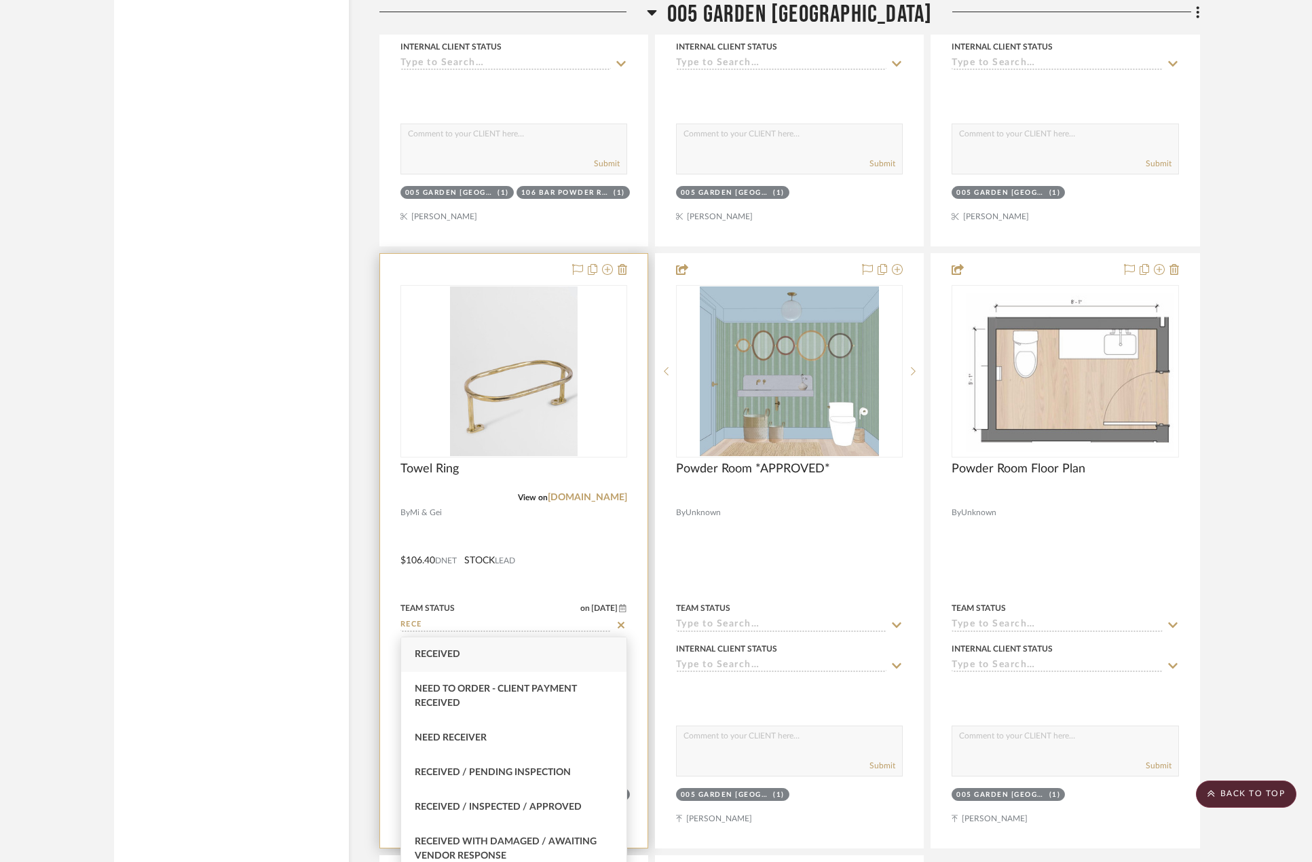
click at [506, 802] on span "Received / Inspected / Approved" at bounding box center [498, 807] width 167 height 10
type input "10/14/2025"
type input "Received / Inspected / Approved"
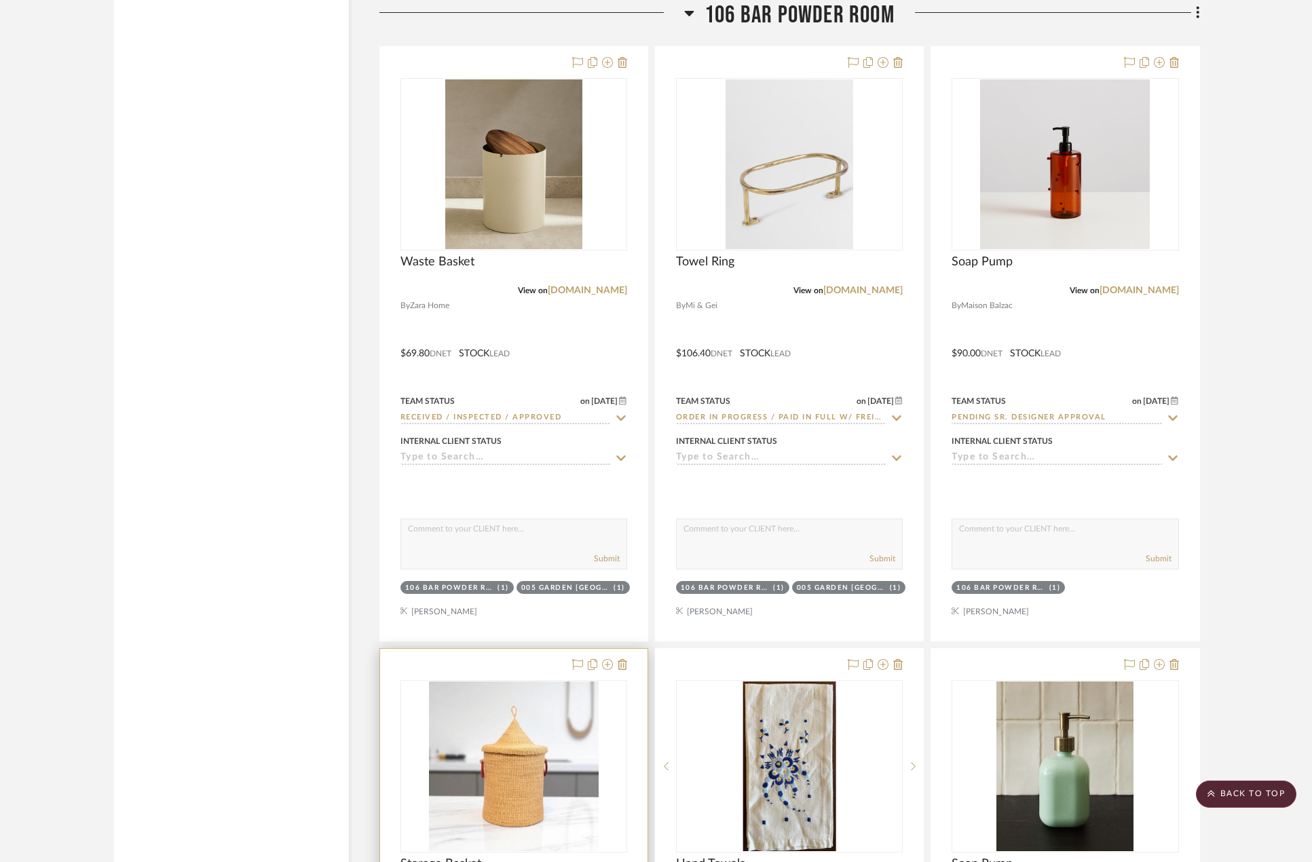
scroll to position [7057, 0]
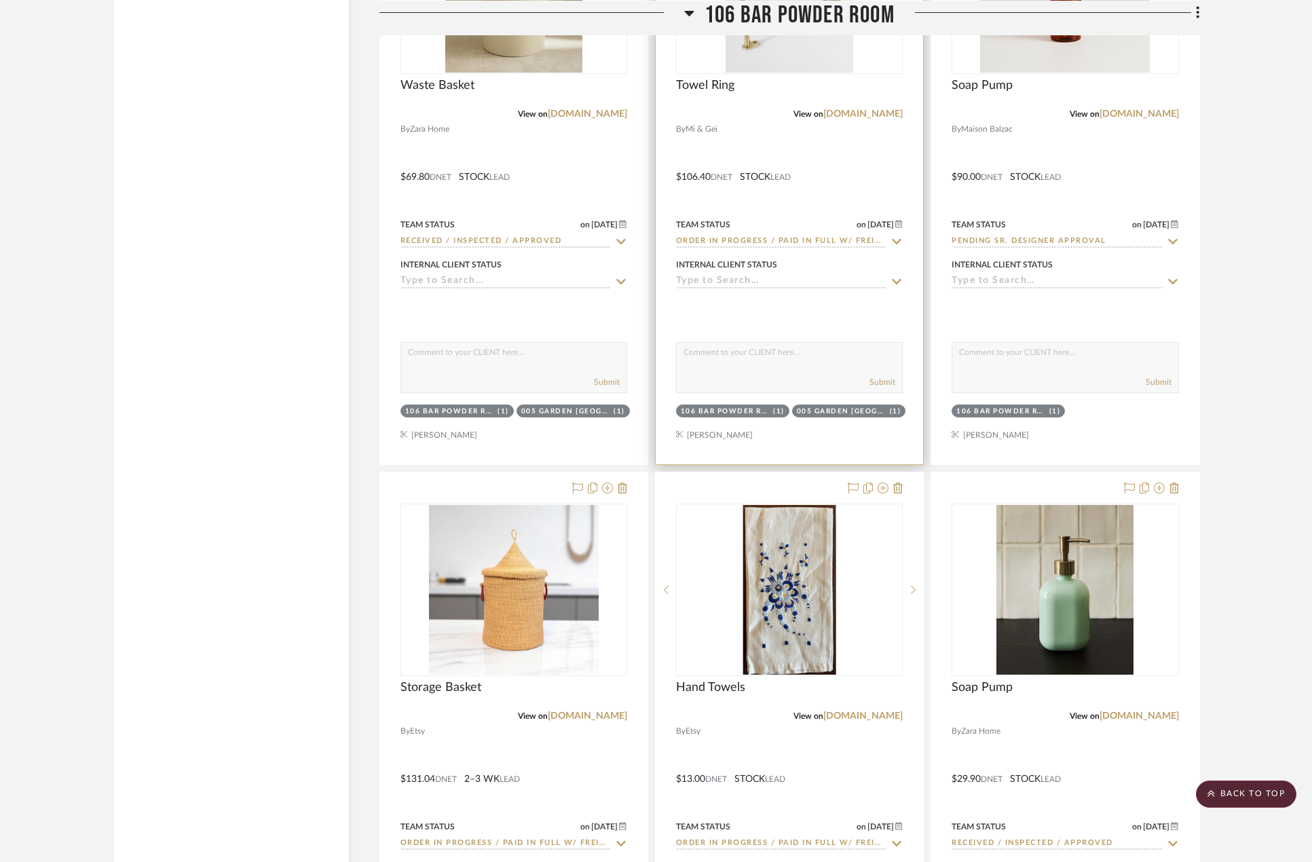
click at [805, 235] on input "Order In Progress / Paid In Full w/ Freight, No Balance due" at bounding box center [781, 241] width 210 height 13
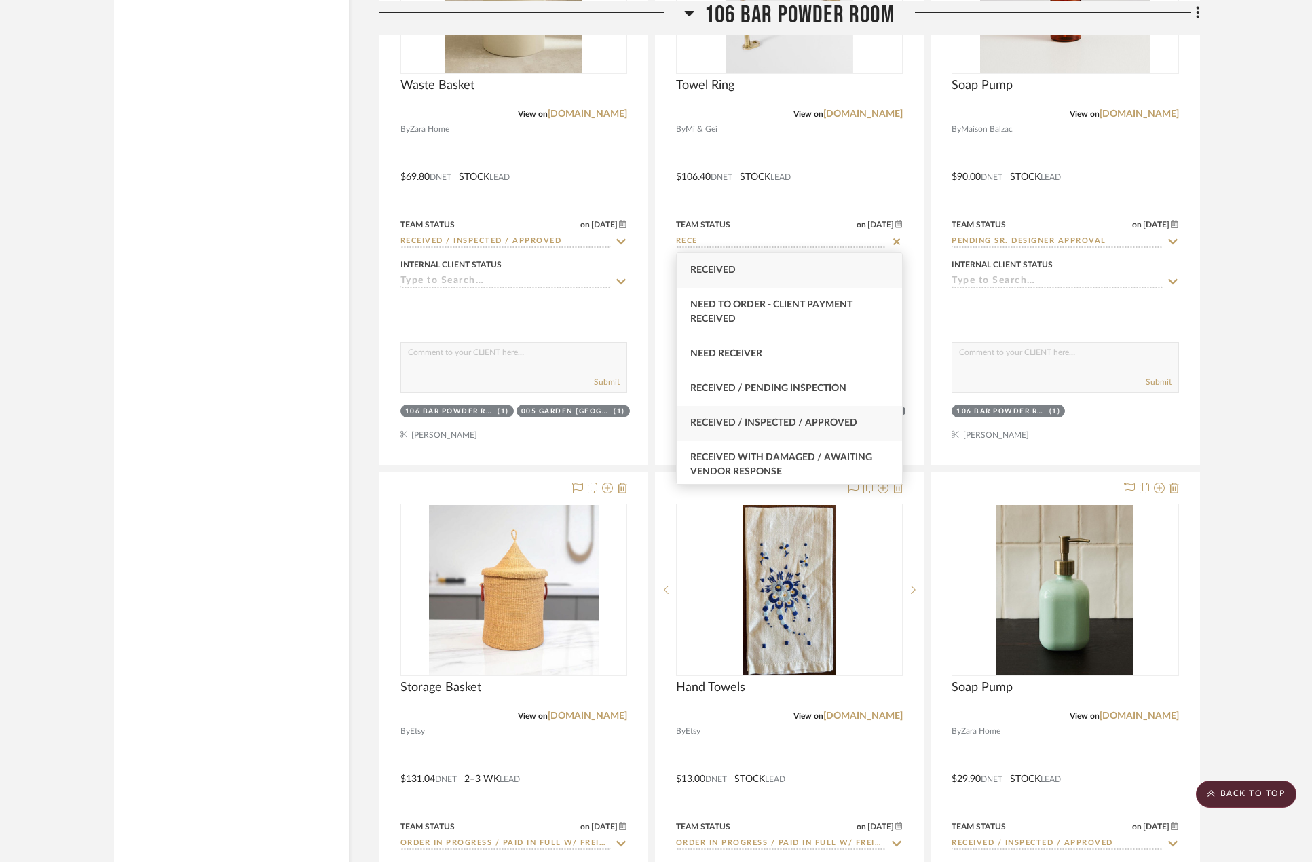
type input "RECE"
click at [786, 411] on div "Received / Inspected / Approved" at bounding box center [789, 423] width 225 height 35
type input "10/14/2025"
type input "Received / Inspected / Approved"
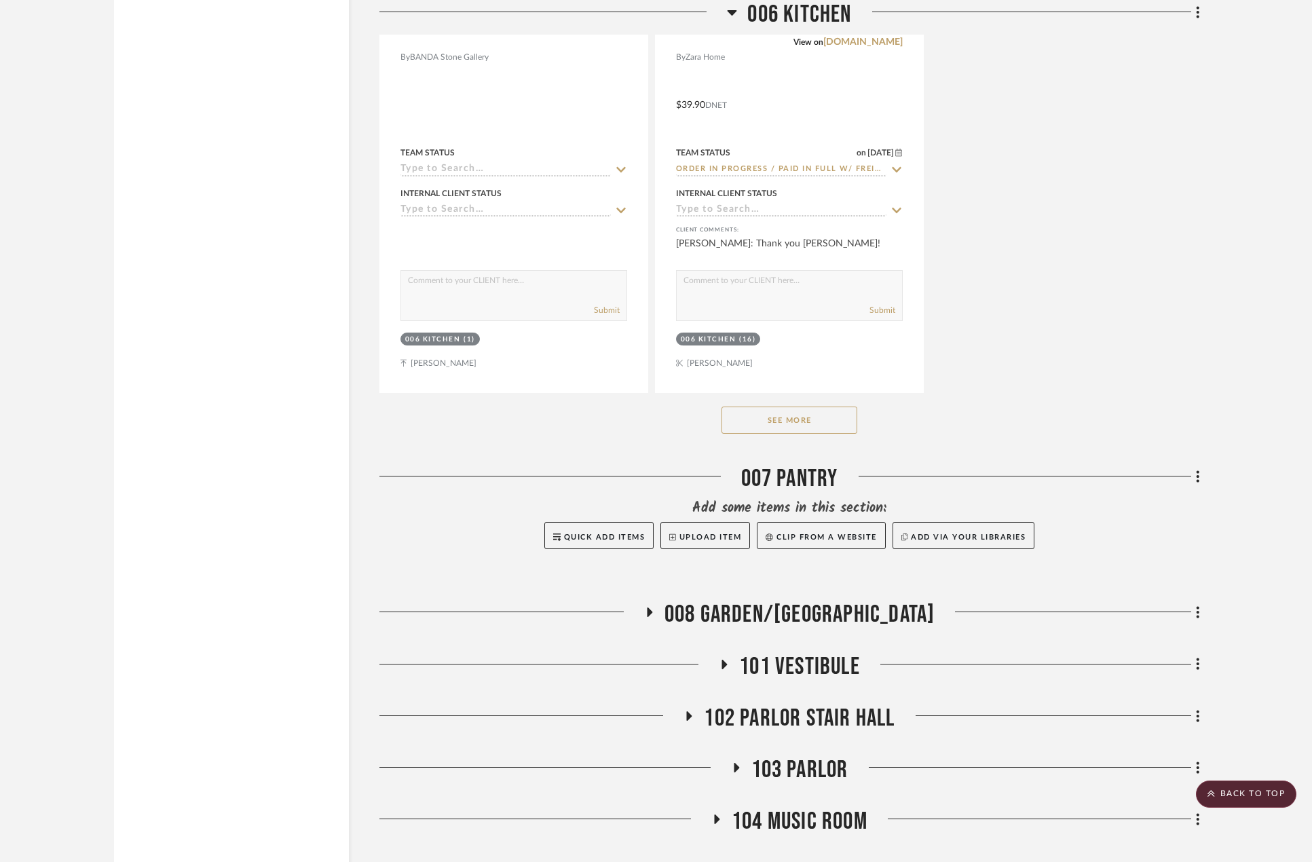
scroll to position [5904, 0]
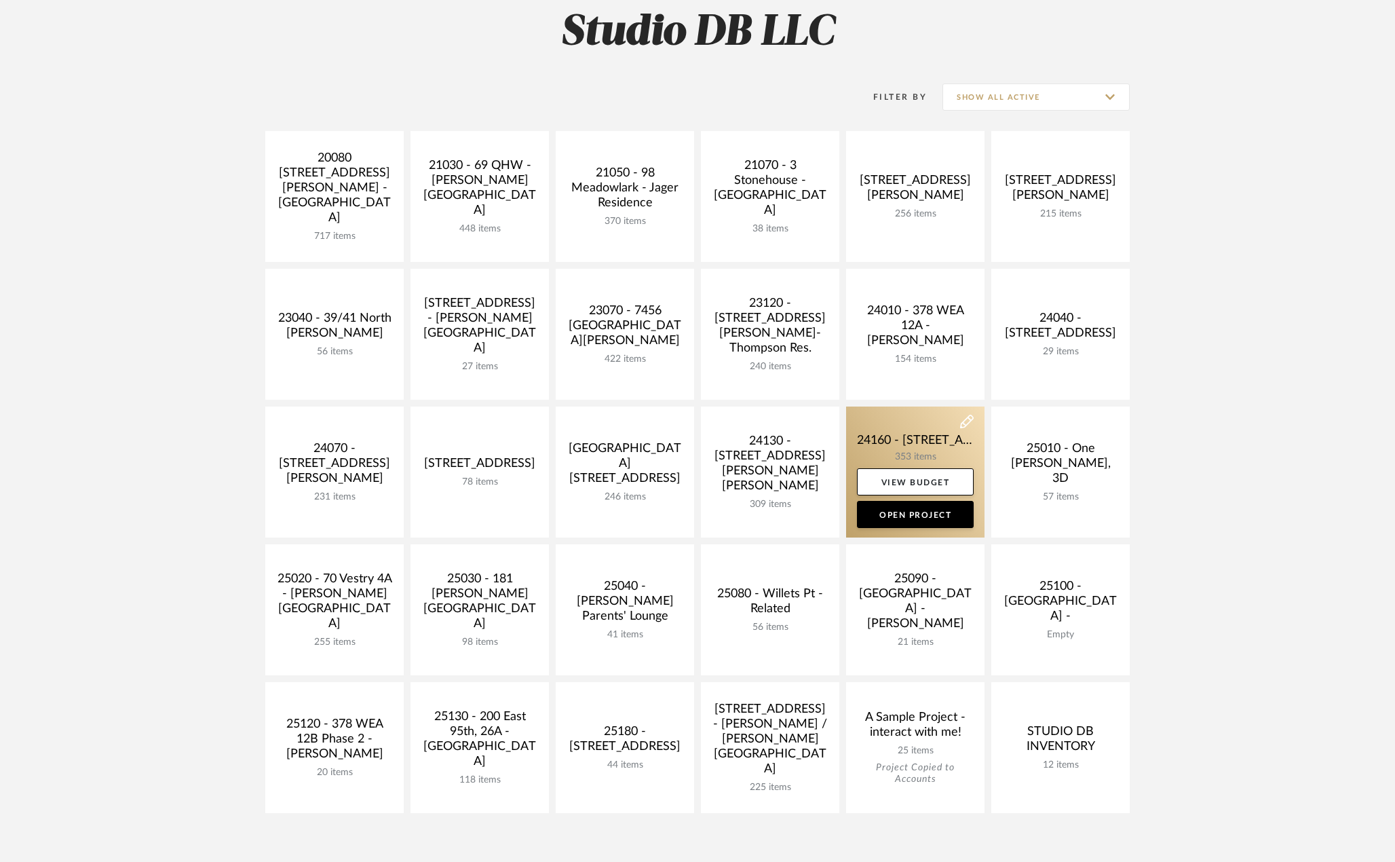
scroll to position [204, 0]
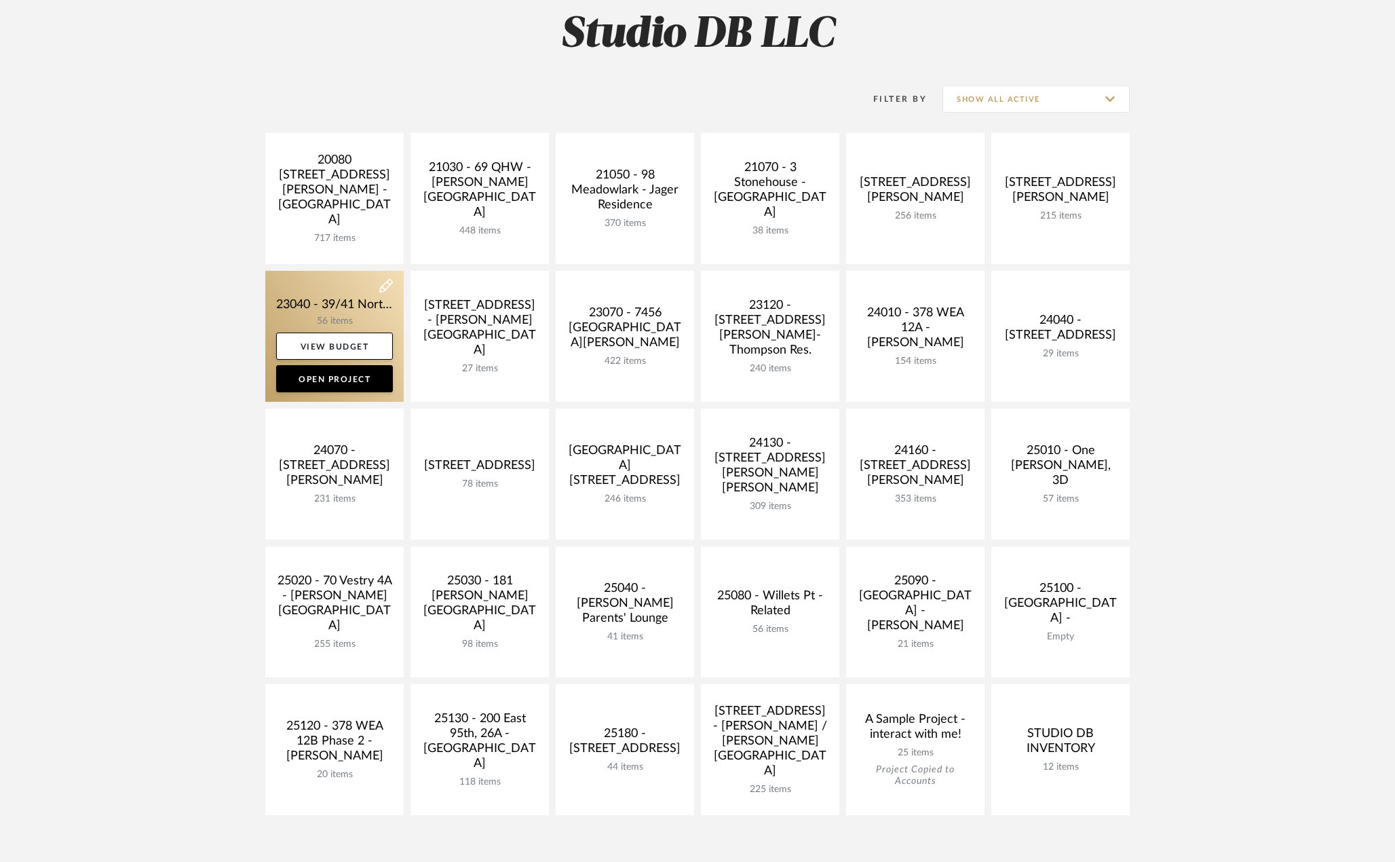
click at [332, 301] on link at bounding box center [334, 336] width 138 height 131
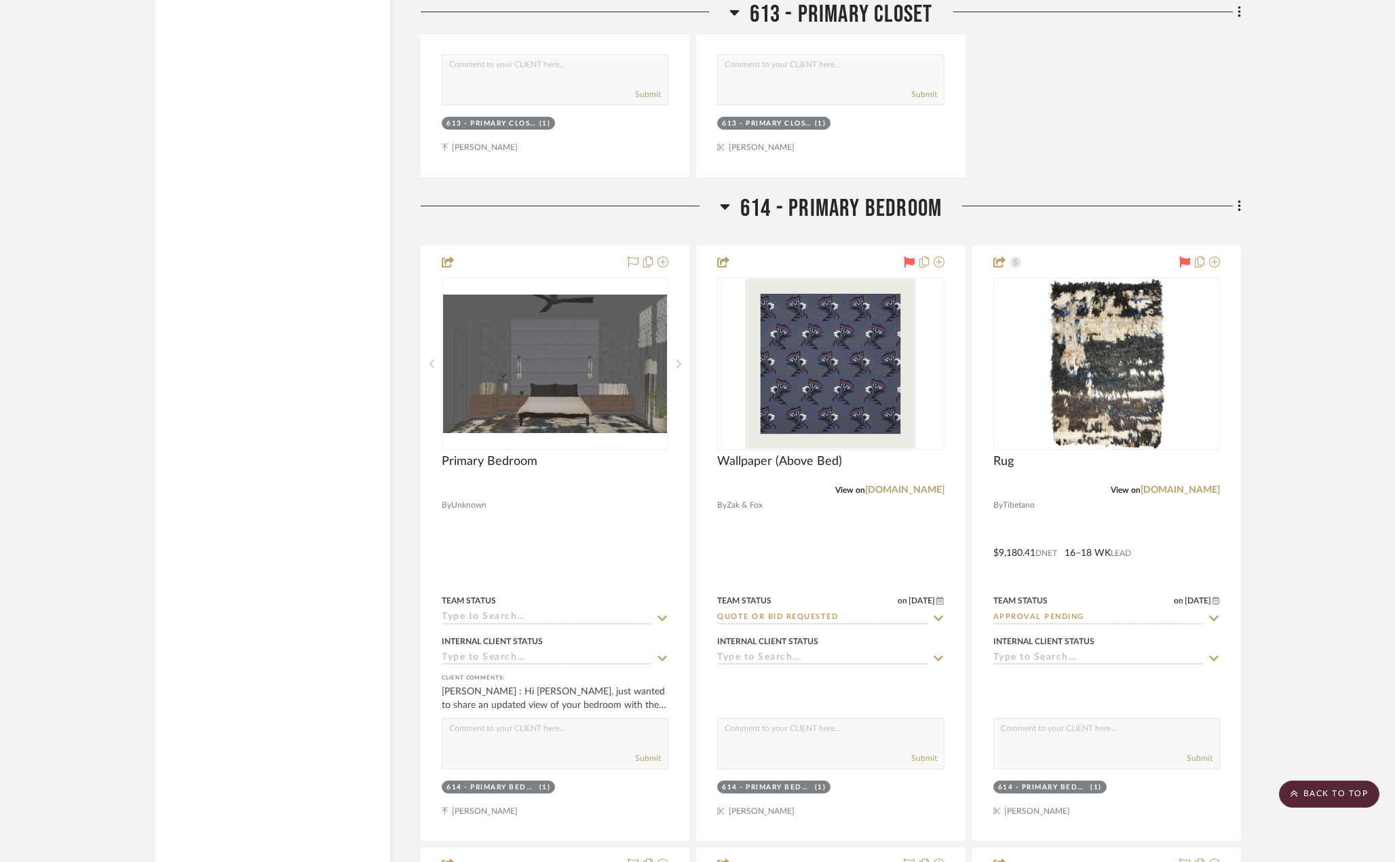
scroll to position [9297, 0]
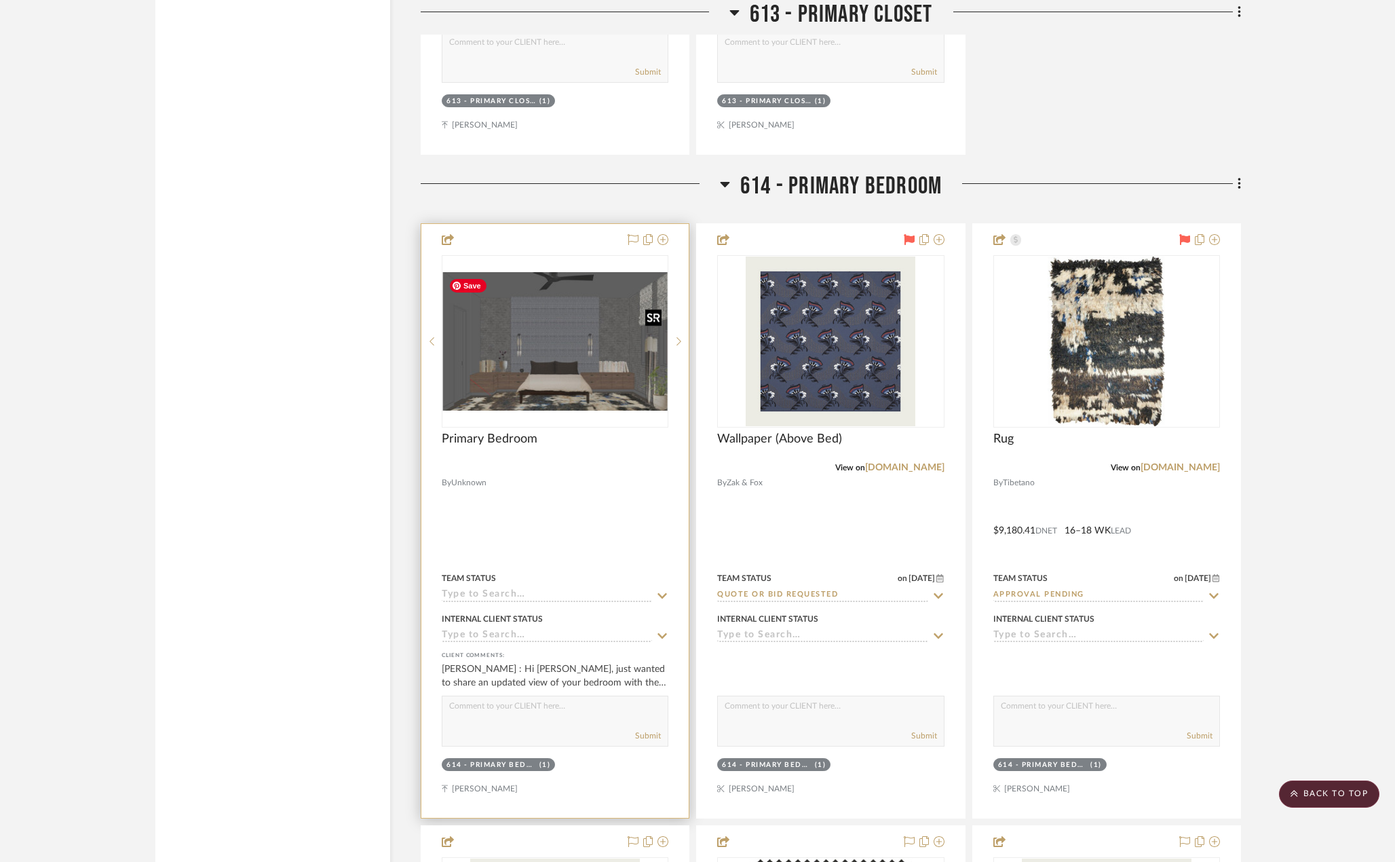
click at [0, 0] on img at bounding box center [0, 0] width 0 height 0
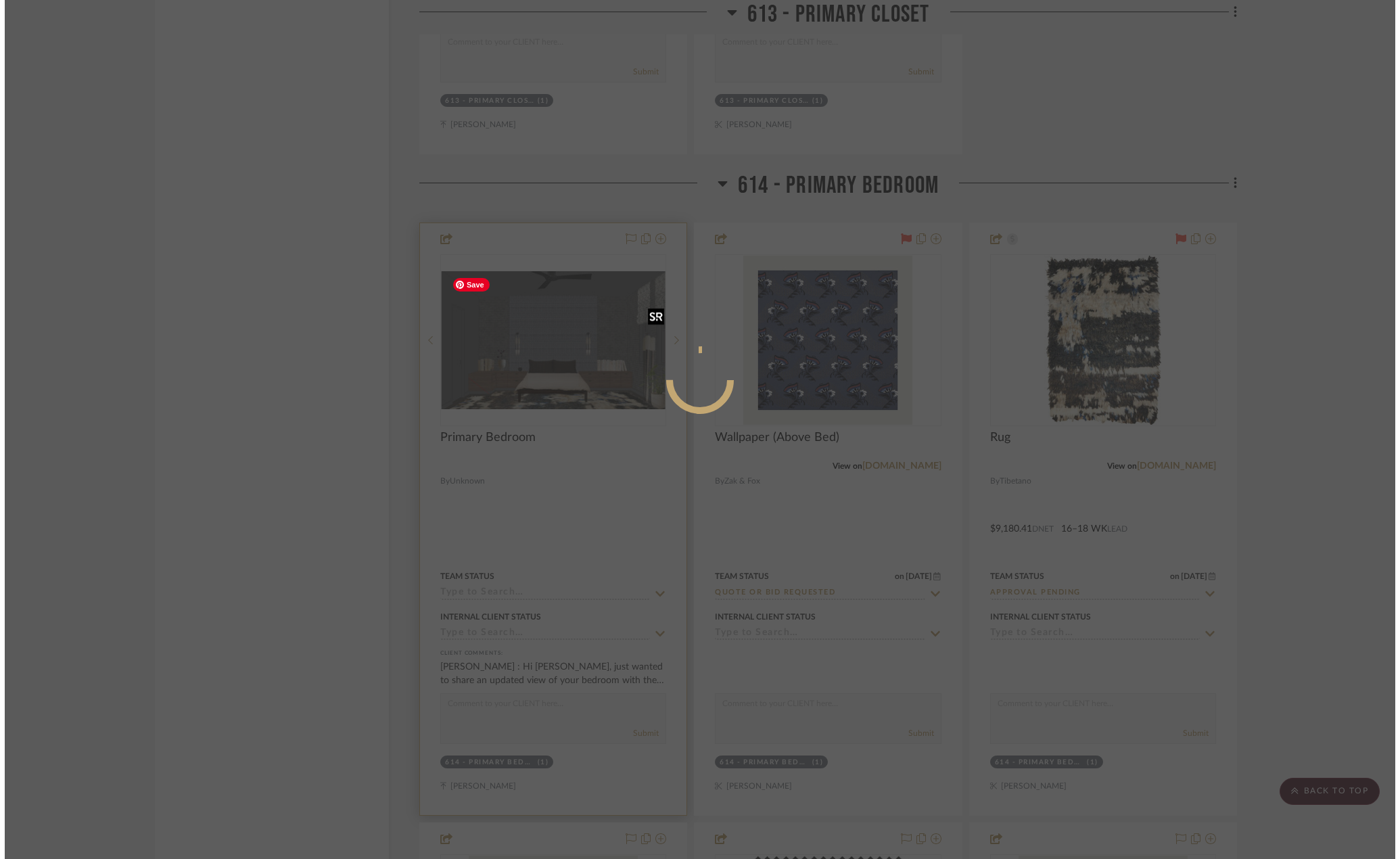
scroll to position [0, 0]
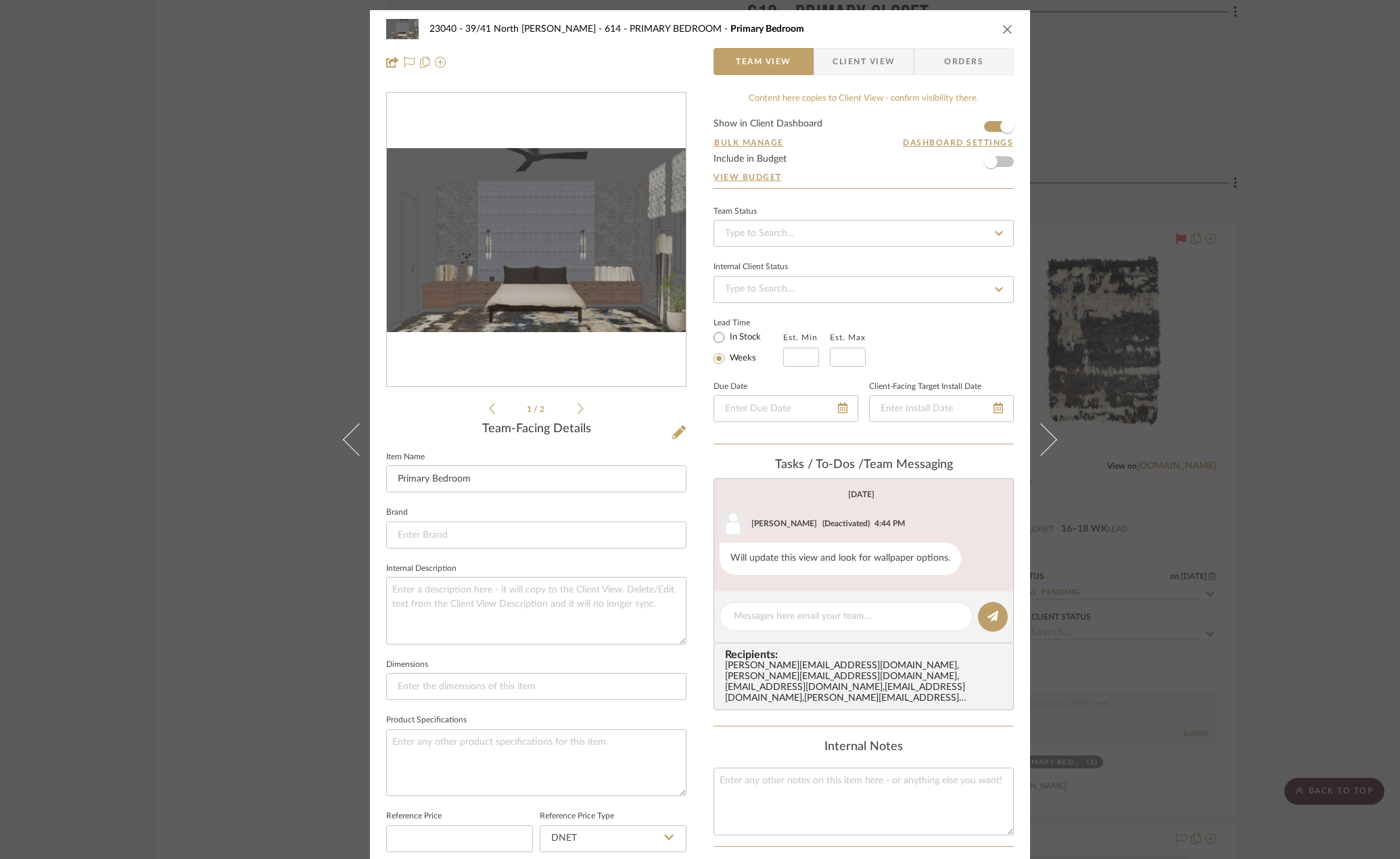
click at [1142, 334] on div "23040 - 39/41 North [PERSON_NAME] 614 - PRIMARY BEDROOM Primary Bedroom Team Vi…" at bounding box center [700, 430] width 1400 height 859
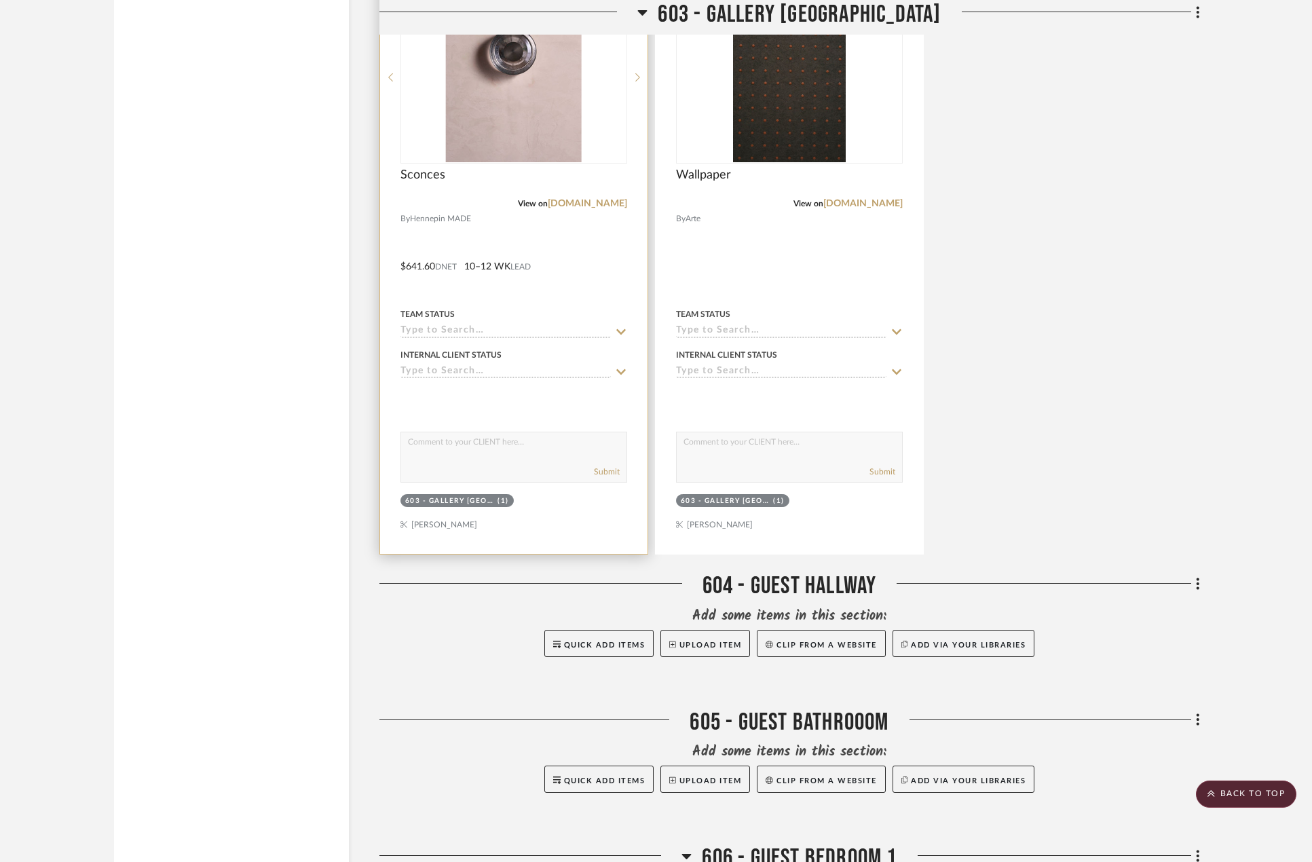
scroll to position [3054, 0]
